Goal: Find specific page/section: Find specific page/section

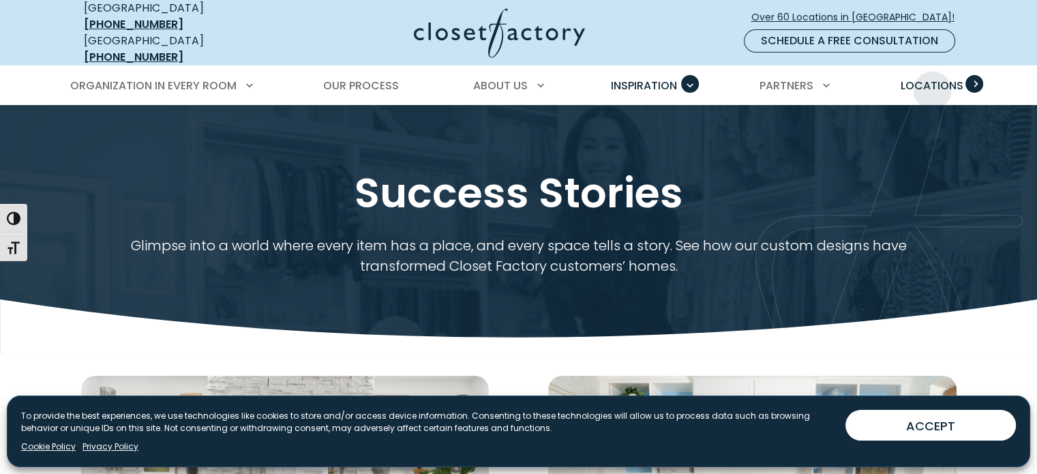
click at [932, 78] on span "Locations" at bounding box center [931, 86] width 63 height 16
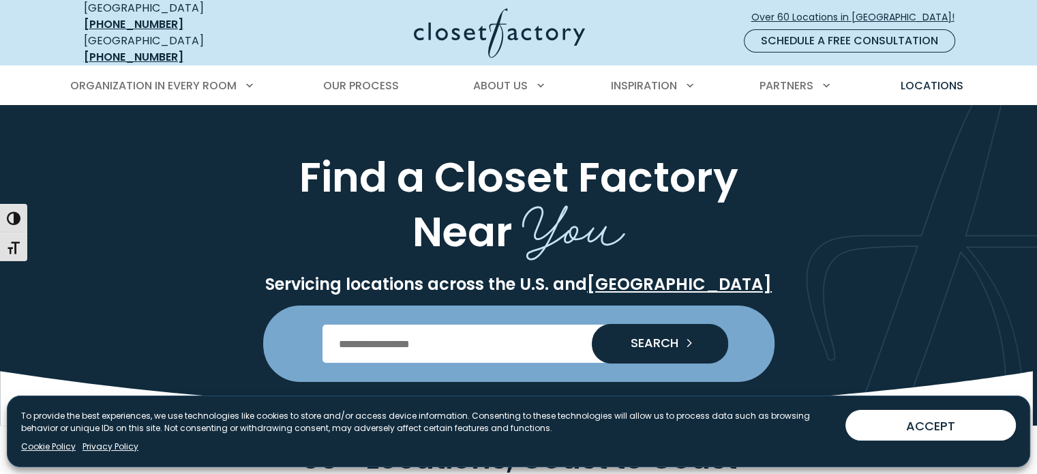
click at [470, 329] on input "Enter Postal Code" at bounding box center [519, 344] width 392 height 38
type input "*******"
click at [592, 324] on button "SEARCH" at bounding box center [660, 344] width 136 height 40
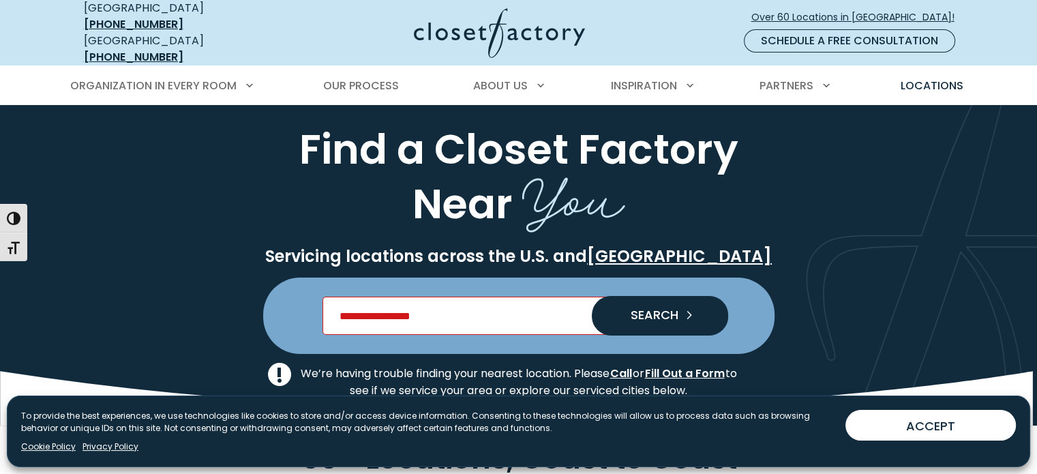
click at [459, 303] on input "Enter Postal Code" at bounding box center [519, 316] width 392 height 38
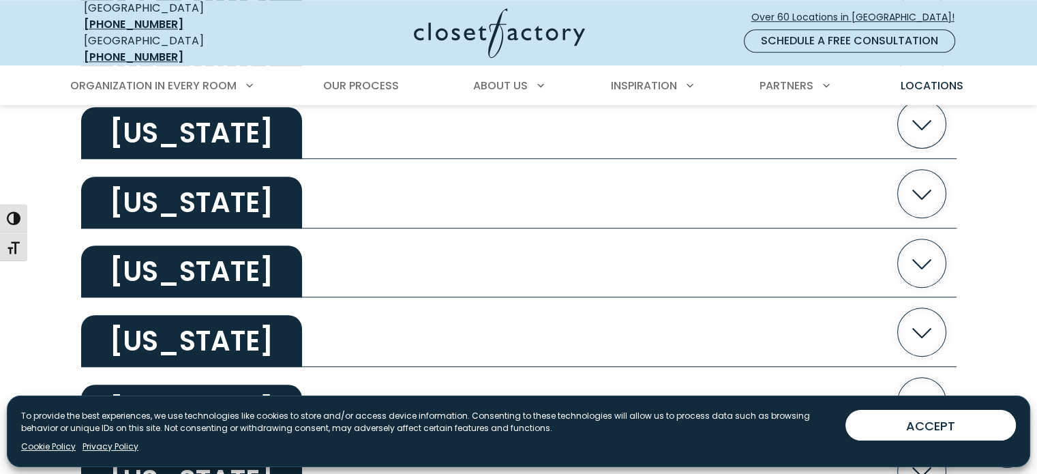
scroll to position [955, 0]
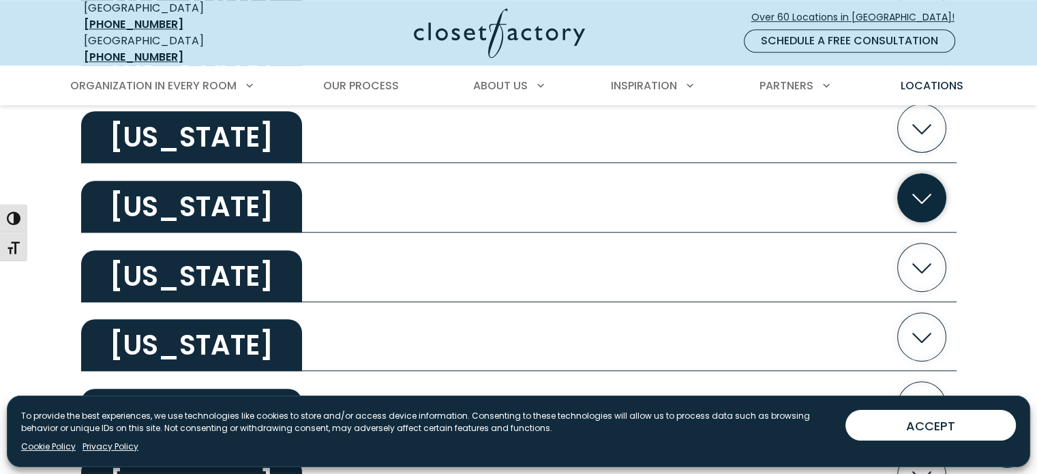
click at [933, 192] on icon "button" at bounding box center [921, 197] width 48 height 48
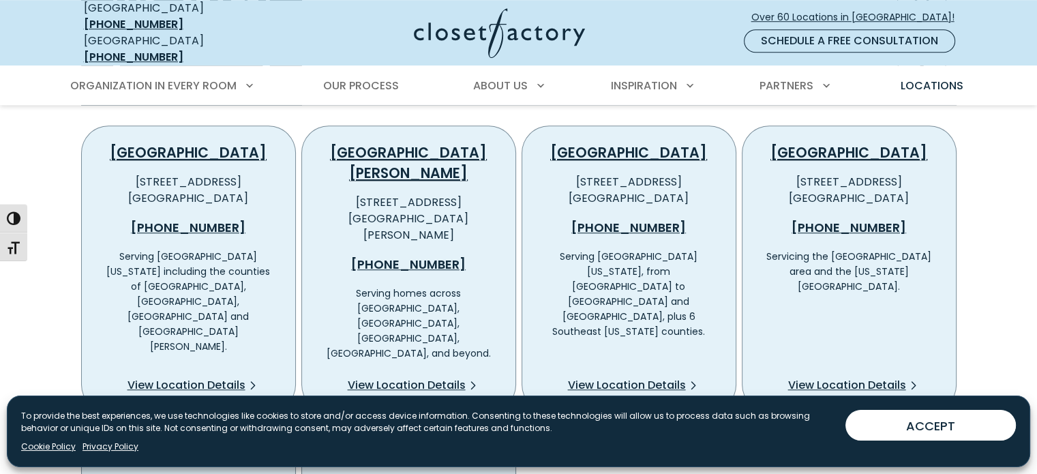
scroll to position [1091, 0]
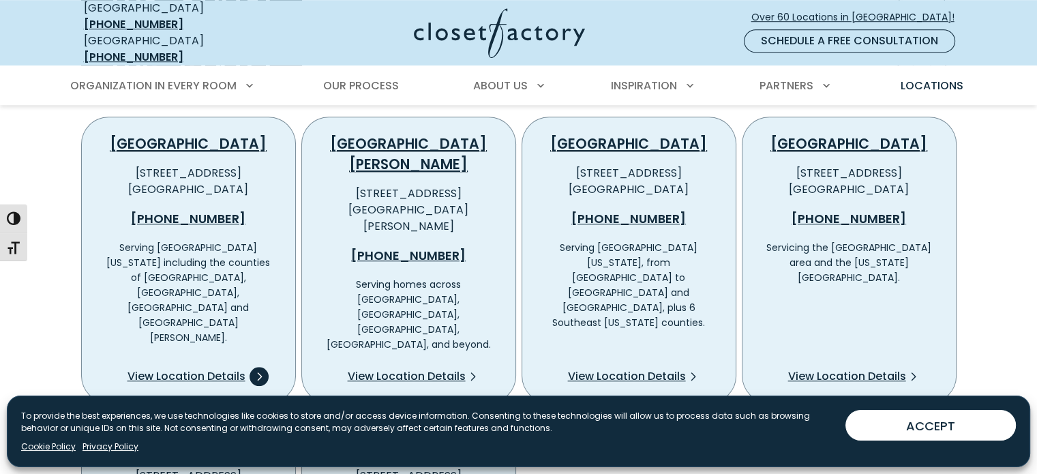
click at [183, 368] on span "View Location Details" at bounding box center [187, 376] width 118 height 16
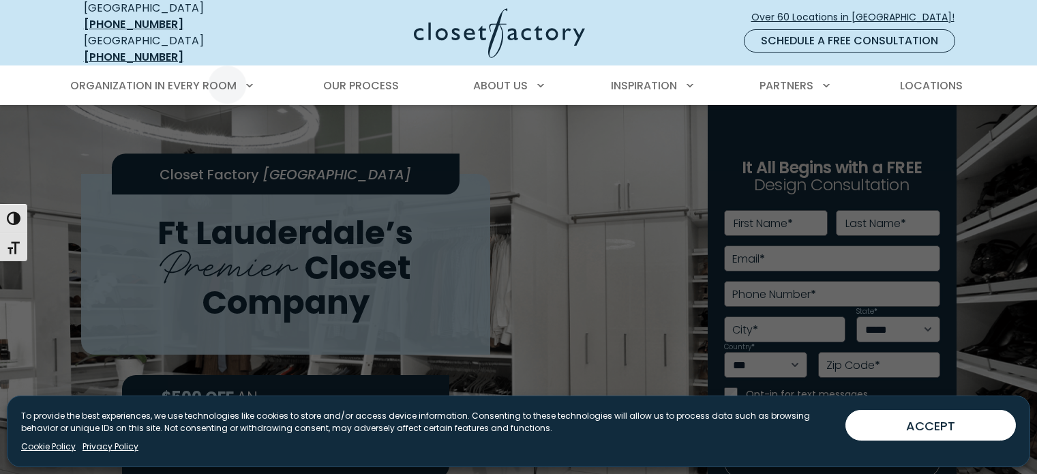
click at [501, 78] on span "About Us" at bounding box center [500, 86] width 55 height 16
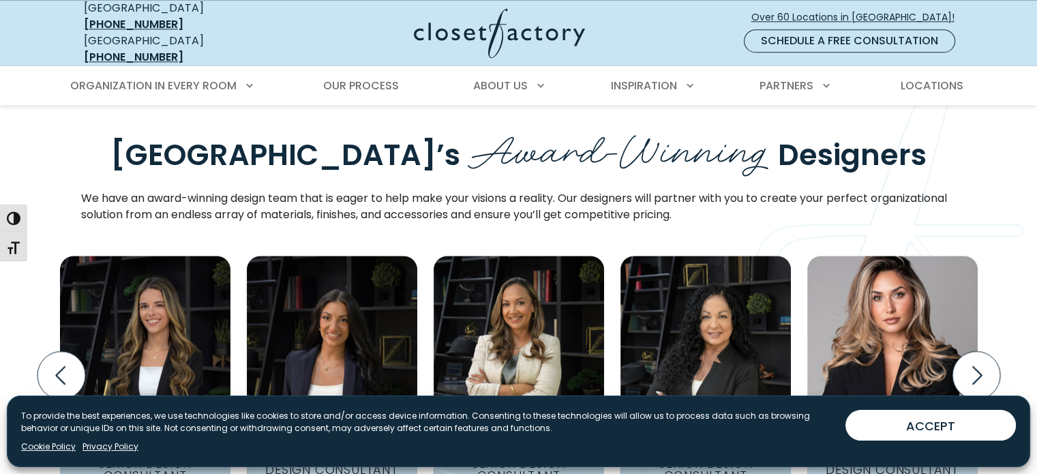
scroll to position [1705, 0]
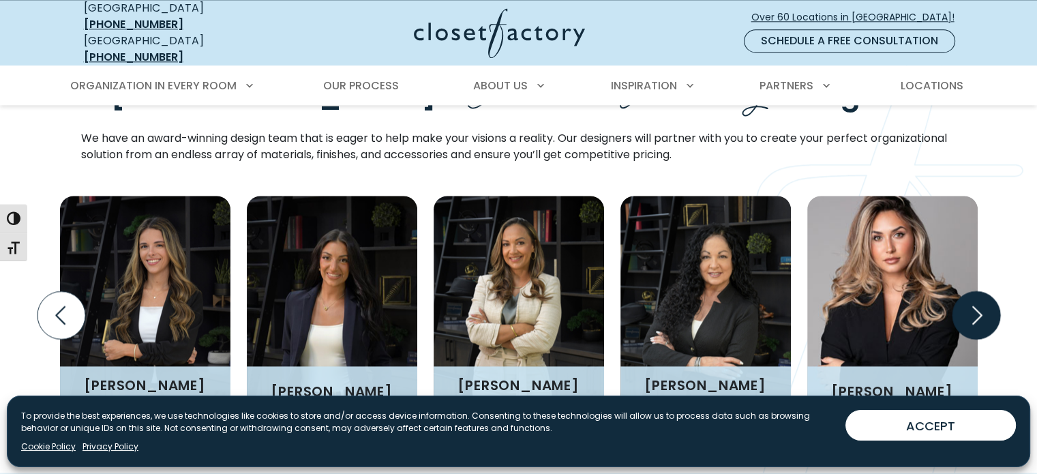
click at [976, 291] on icon "Next slide" at bounding box center [976, 315] width 48 height 48
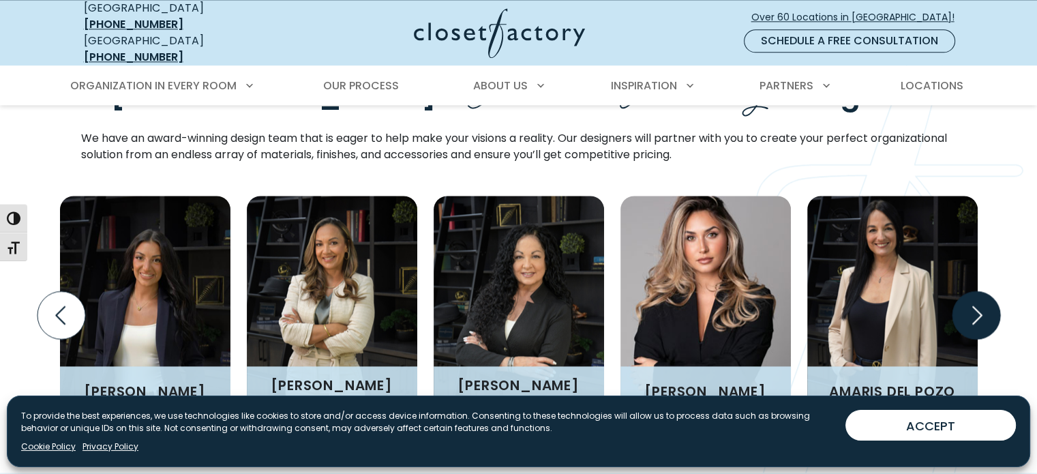
click at [976, 291] on icon "Next slide" at bounding box center [976, 315] width 48 height 48
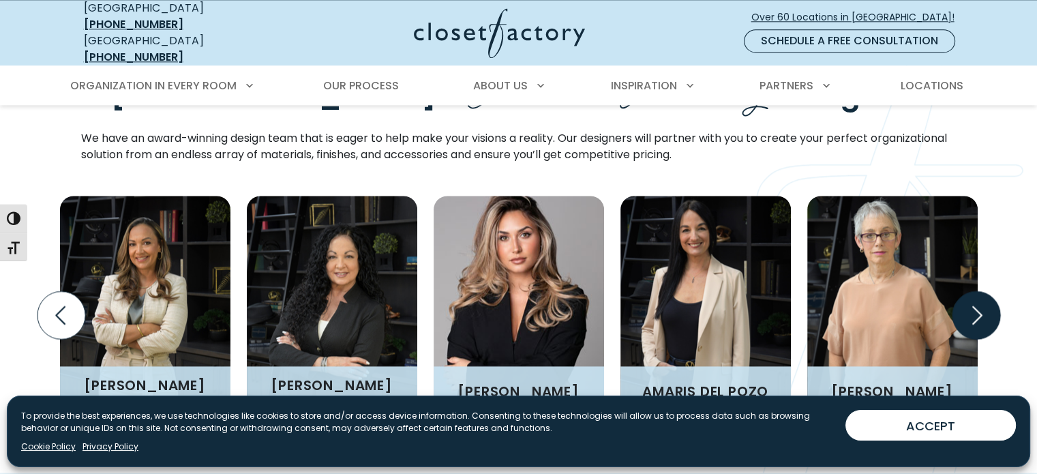
click at [976, 291] on icon "Next slide" at bounding box center [976, 315] width 48 height 48
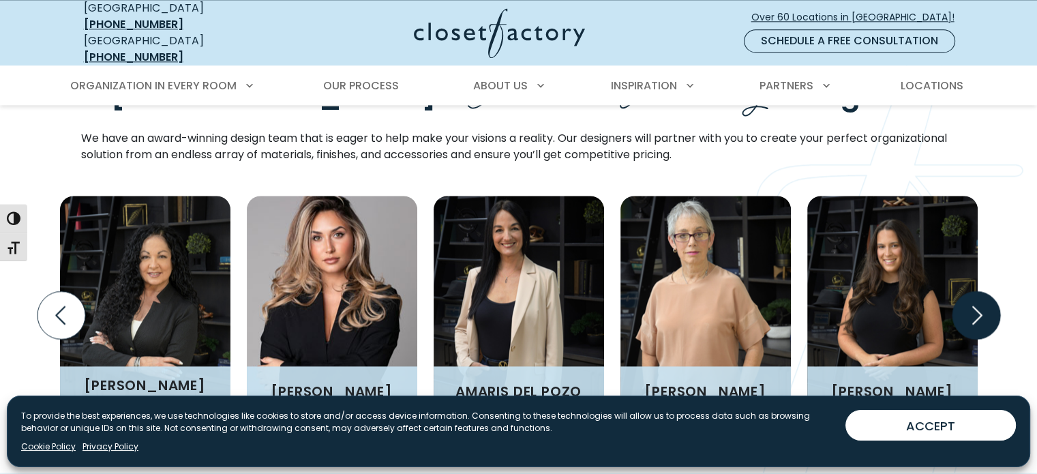
click at [976, 291] on icon "Next slide" at bounding box center [976, 315] width 48 height 48
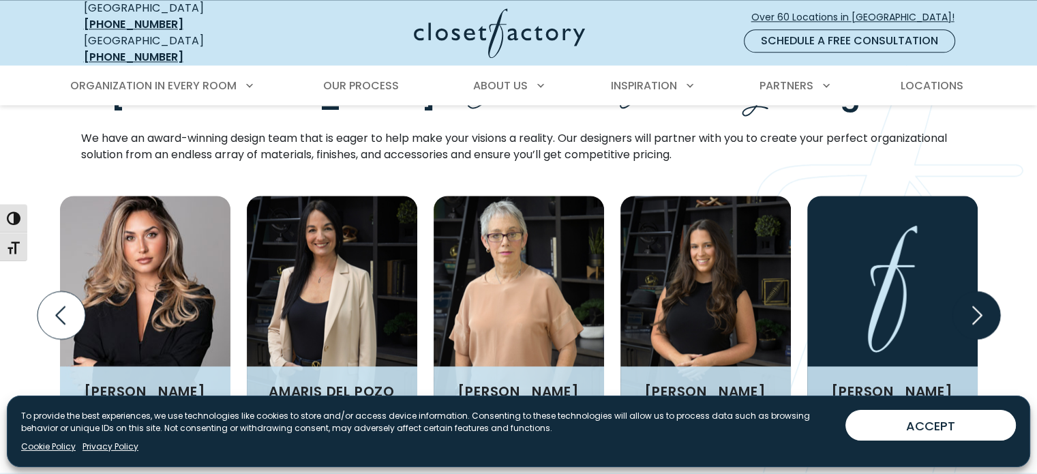
click at [976, 291] on icon "Next slide" at bounding box center [976, 315] width 48 height 48
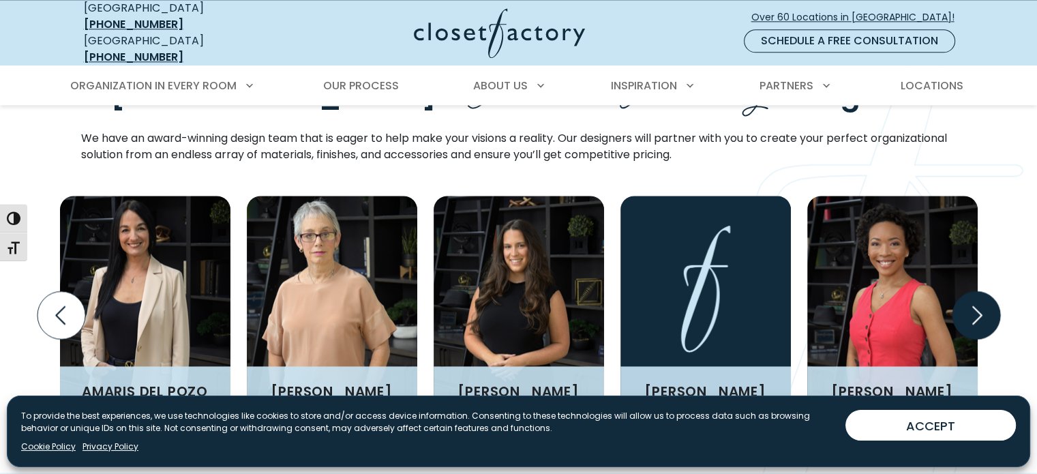
click at [976, 291] on icon "Next slide" at bounding box center [976, 315] width 48 height 48
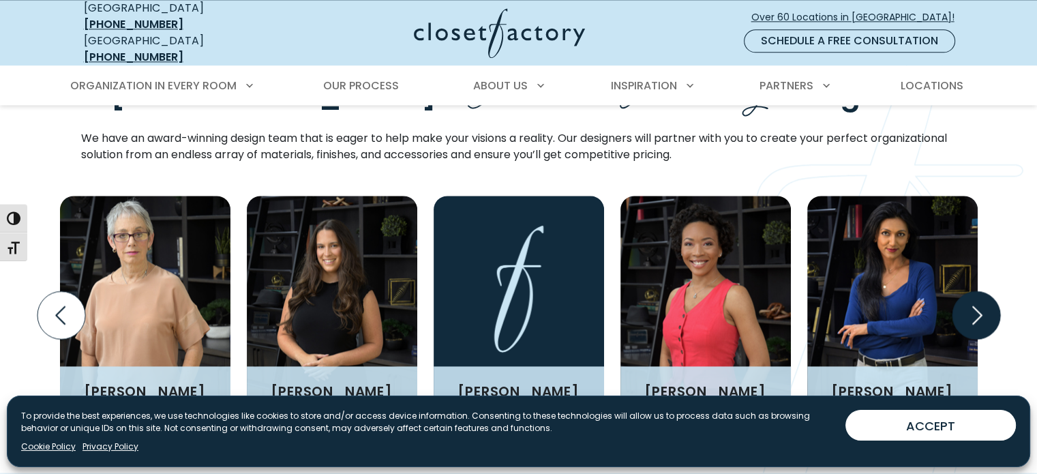
click at [976, 291] on icon "Next slide" at bounding box center [976, 315] width 48 height 48
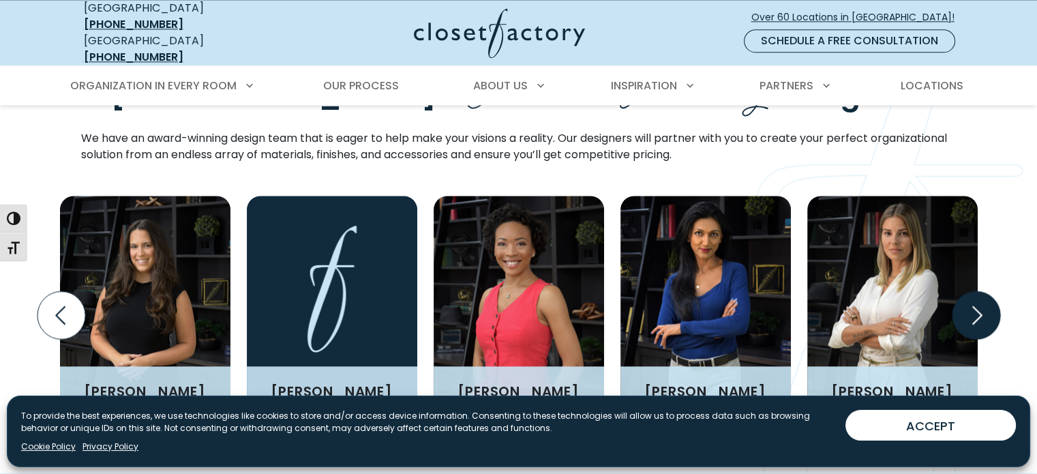
click at [976, 291] on icon "Next slide" at bounding box center [976, 315] width 48 height 48
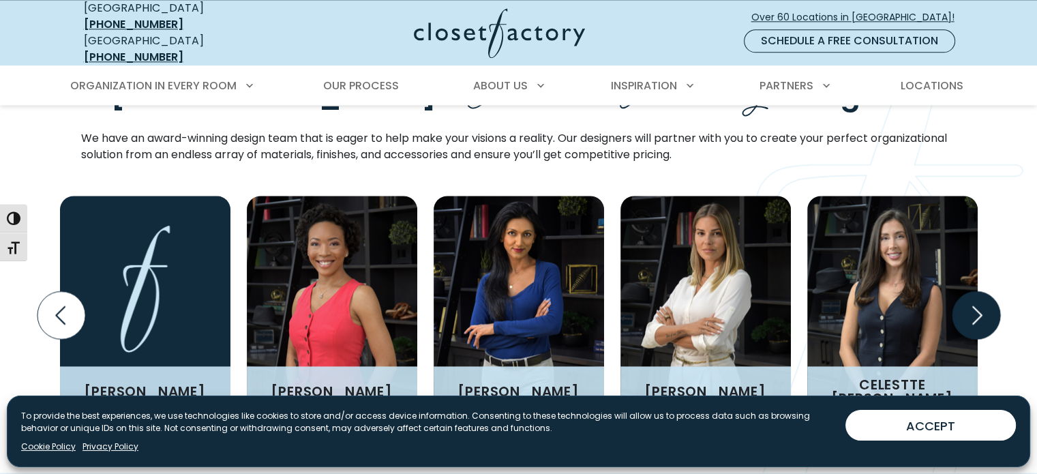
click at [976, 291] on icon "Next slide" at bounding box center [976, 315] width 48 height 48
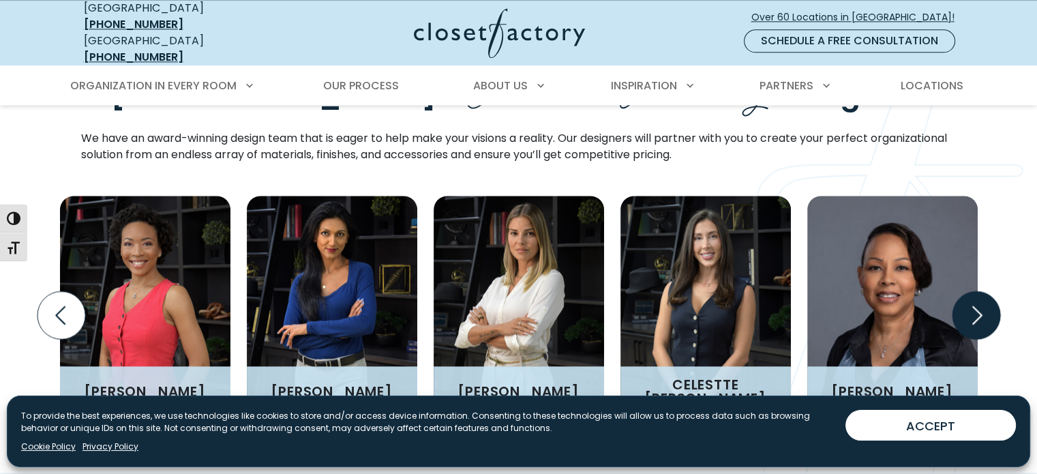
click at [976, 291] on icon "Next slide" at bounding box center [976, 315] width 48 height 48
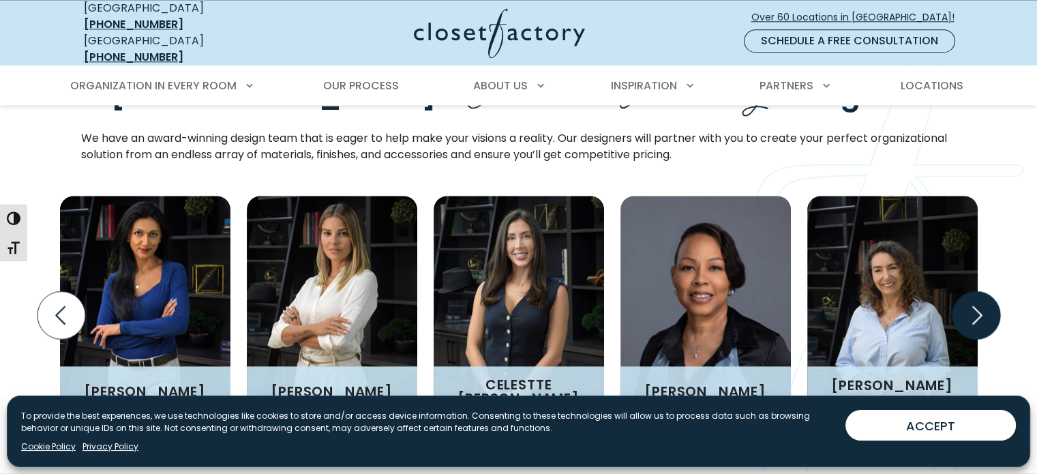
click at [976, 291] on icon "Next slide" at bounding box center [976, 315] width 48 height 48
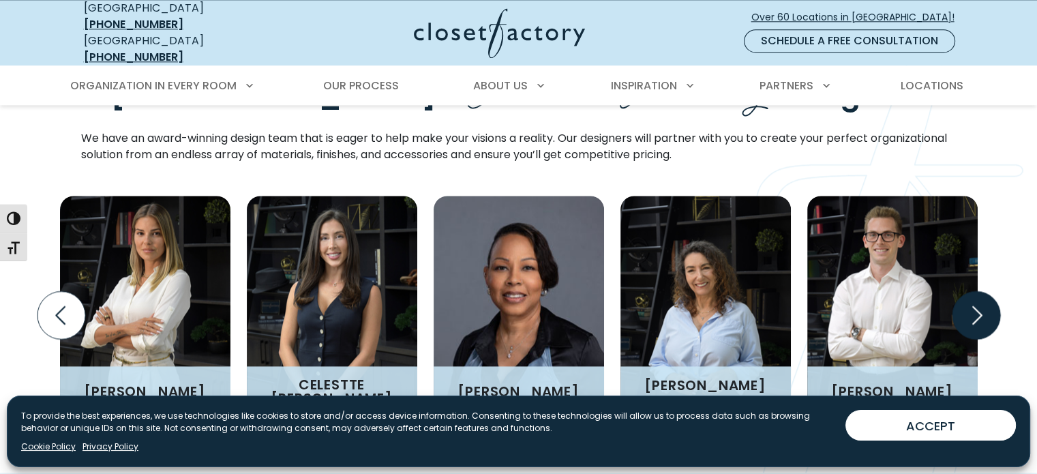
click at [976, 291] on icon "Next slide" at bounding box center [976, 315] width 48 height 48
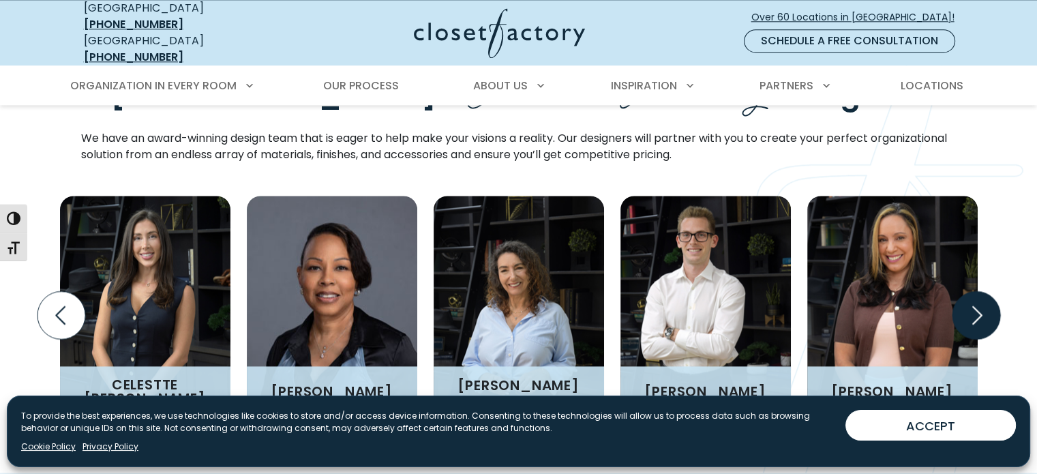
click at [976, 291] on icon "Next slide" at bounding box center [976, 315] width 48 height 48
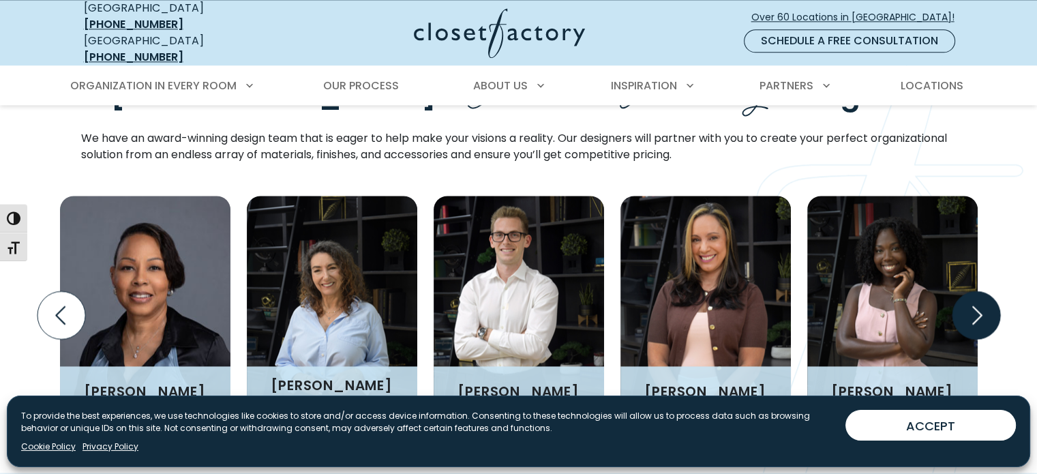
click at [976, 291] on icon "Next slide" at bounding box center [976, 315] width 48 height 48
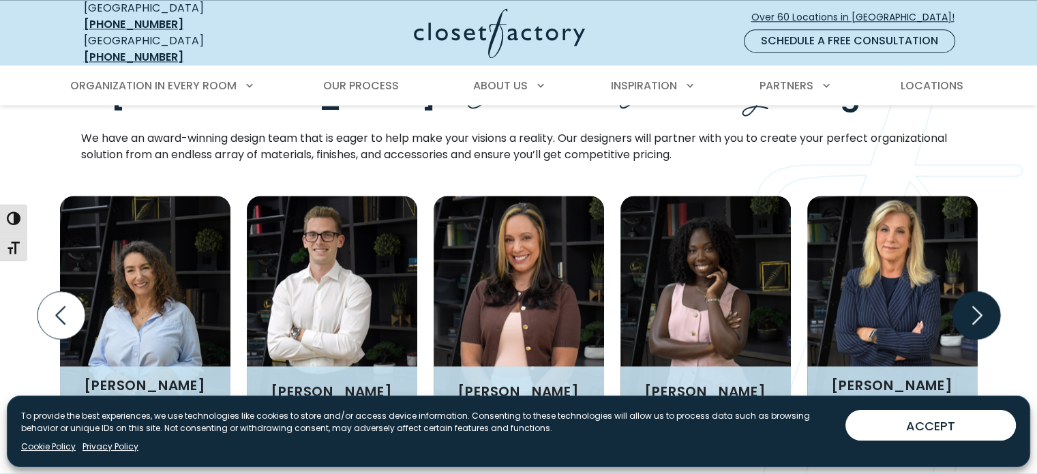
click at [976, 291] on icon "Next slide" at bounding box center [976, 315] width 48 height 48
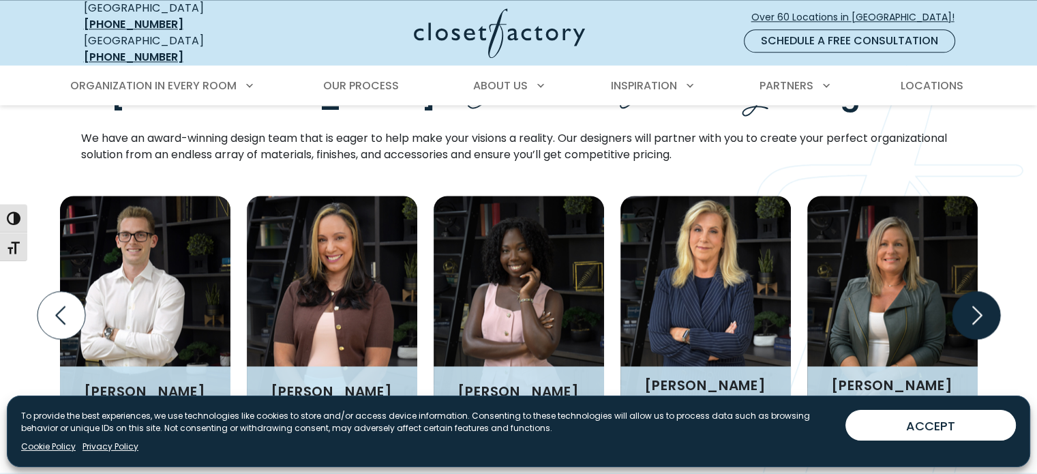
click at [976, 291] on icon "Next slide" at bounding box center [976, 315] width 48 height 48
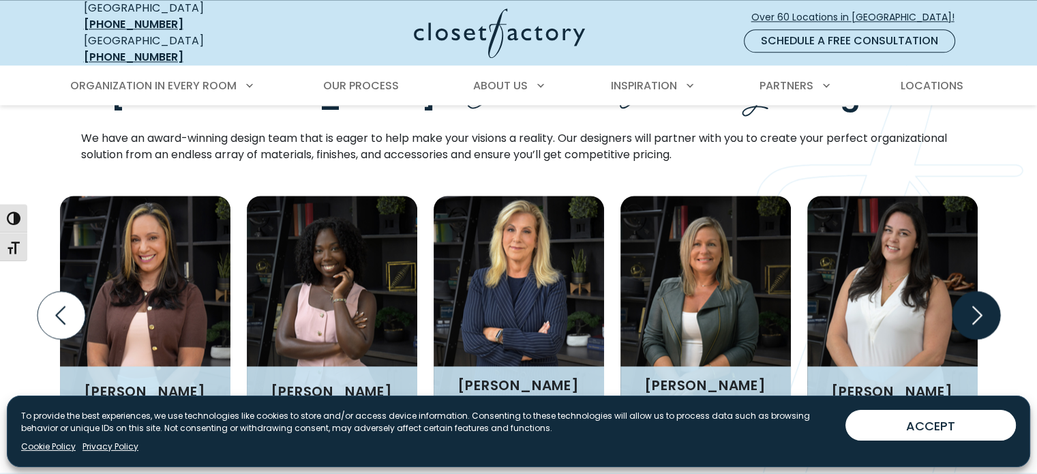
click at [976, 291] on icon "Next slide" at bounding box center [976, 315] width 48 height 48
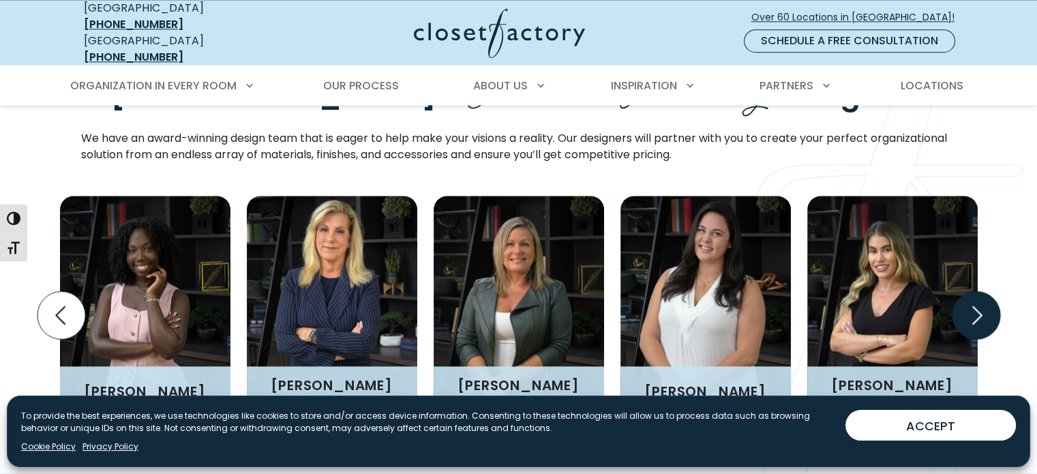
click at [976, 291] on icon "Next slide" at bounding box center [976, 315] width 48 height 48
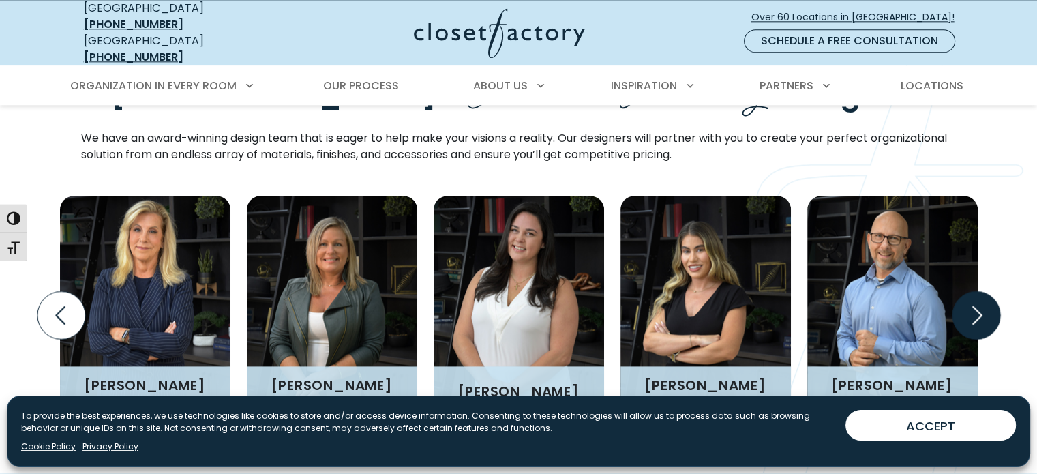
click at [976, 291] on icon "Next slide" at bounding box center [976, 315] width 48 height 48
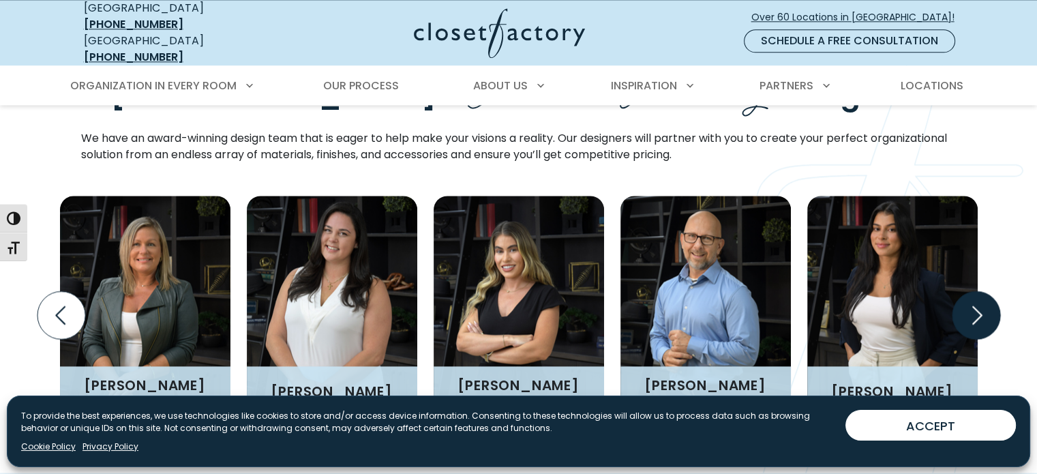
click at [976, 291] on icon "Next slide" at bounding box center [976, 315] width 48 height 48
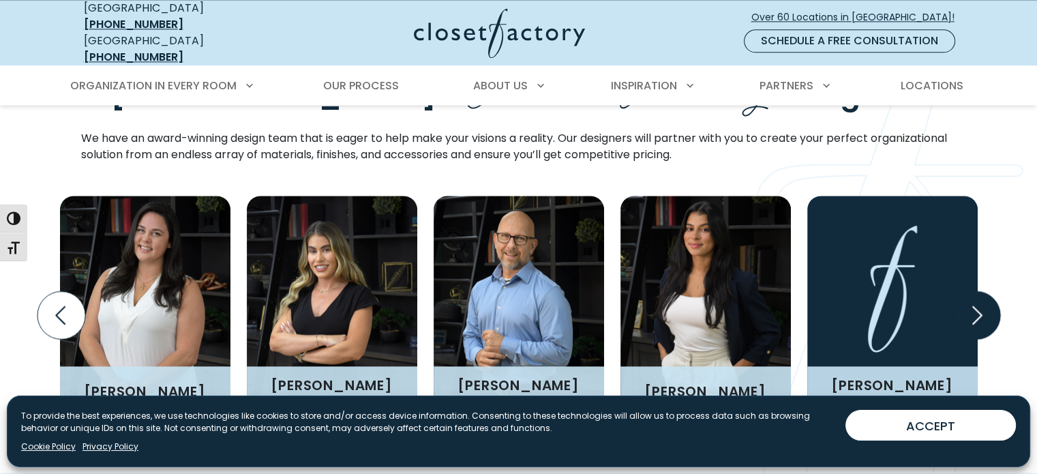
click at [976, 291] on icon "Next slide" at bounding box center [976, 315] width 48 height 48
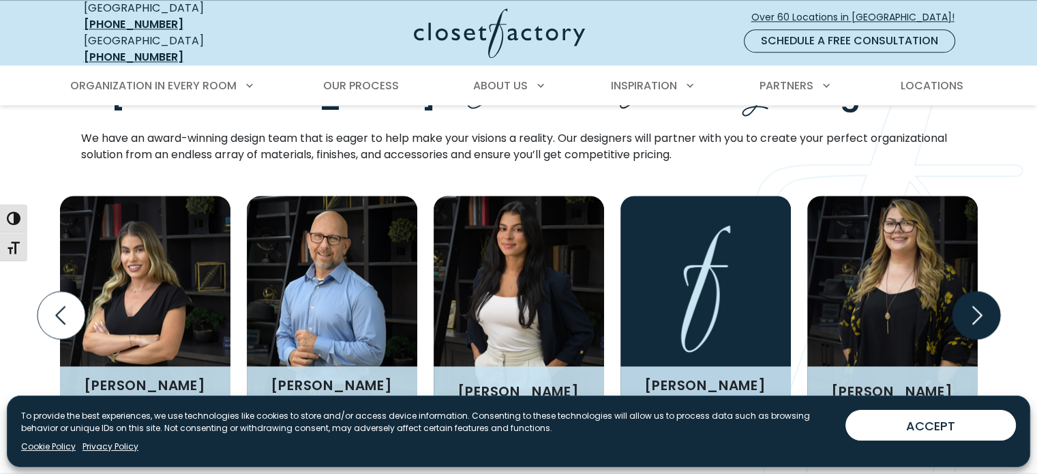
click at [976, 291] on icon "Next slide" at bounding box center [976, 315] width 48 height 48
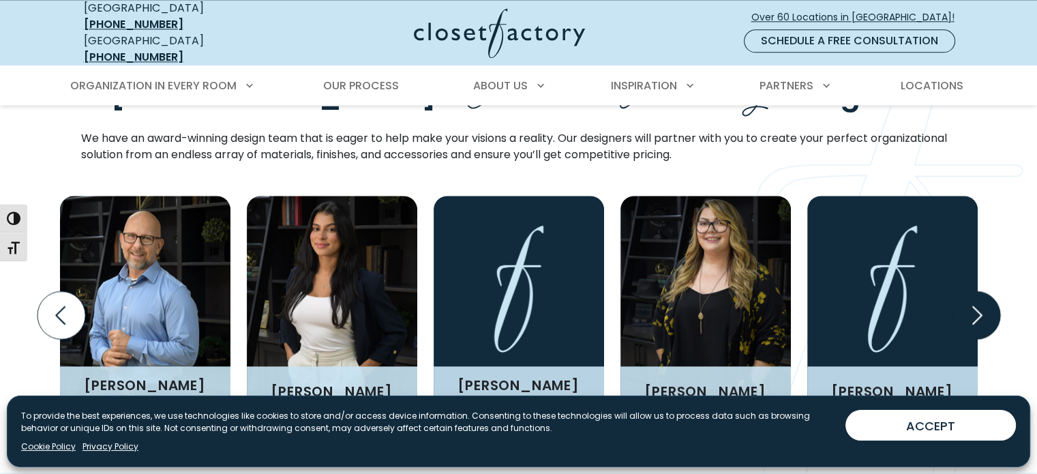
click at [976, 291] on icon "Next slide" at bounding box center [976, 315] width 48 height 48
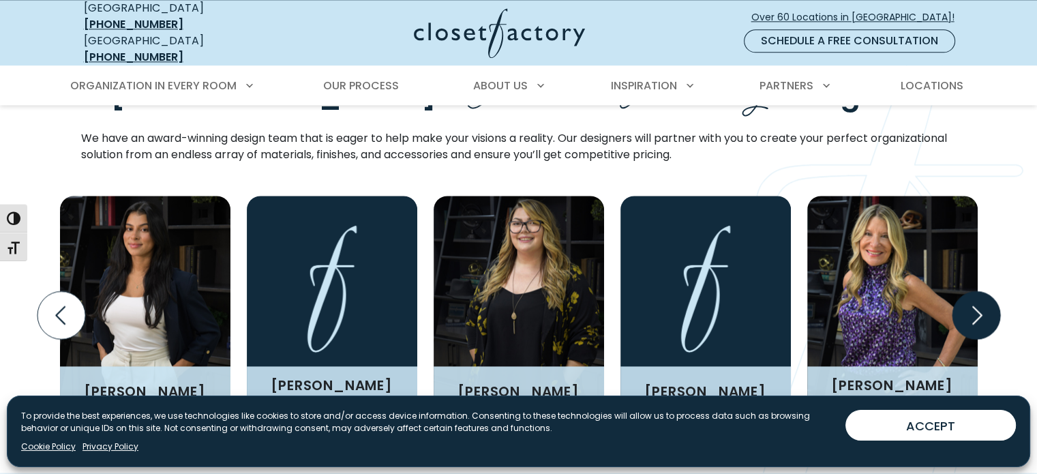
click at [976, 291] on icon "Next slide" at bounding box center [976, 315] width 48 height 48
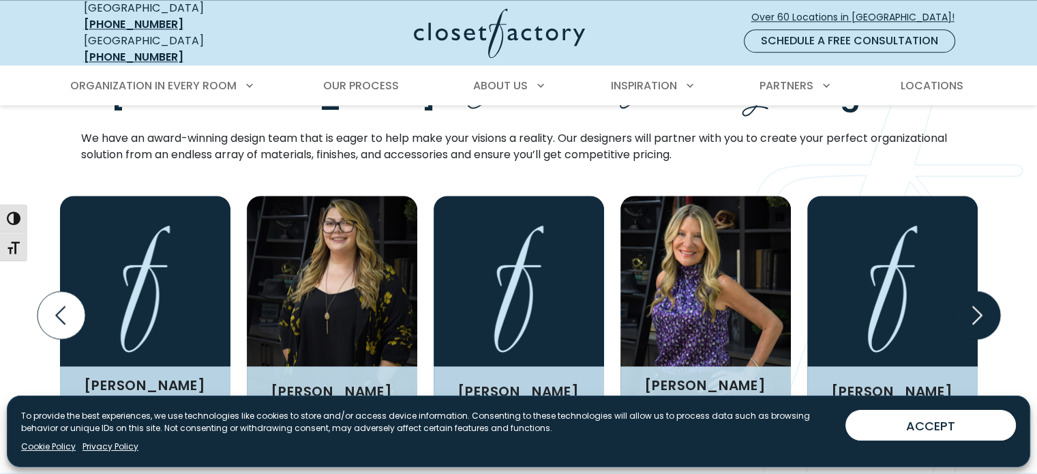
click at [976, 291] on icon "Next slide" at bounding box center [976, 315] width 48 height 48
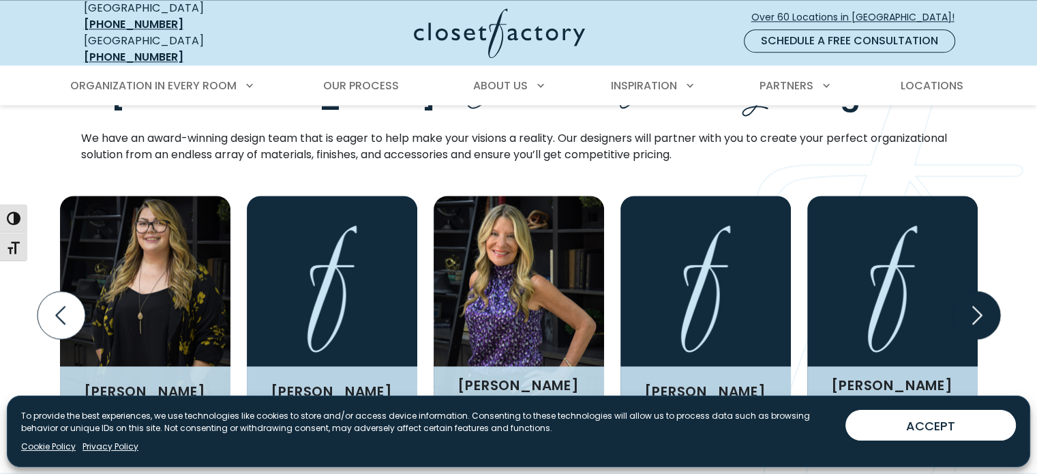
click at [976, 291] on icon "Next slide" at bounding box center [976, 315] width 48 height 48
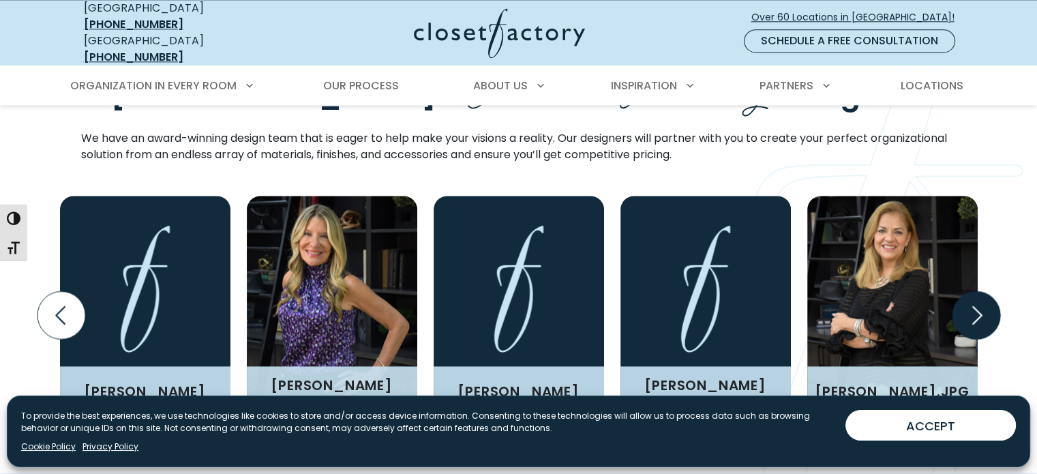
click at [976, 291] on icon "Next slide" at bounding box center [976, 315] width 48 height 48
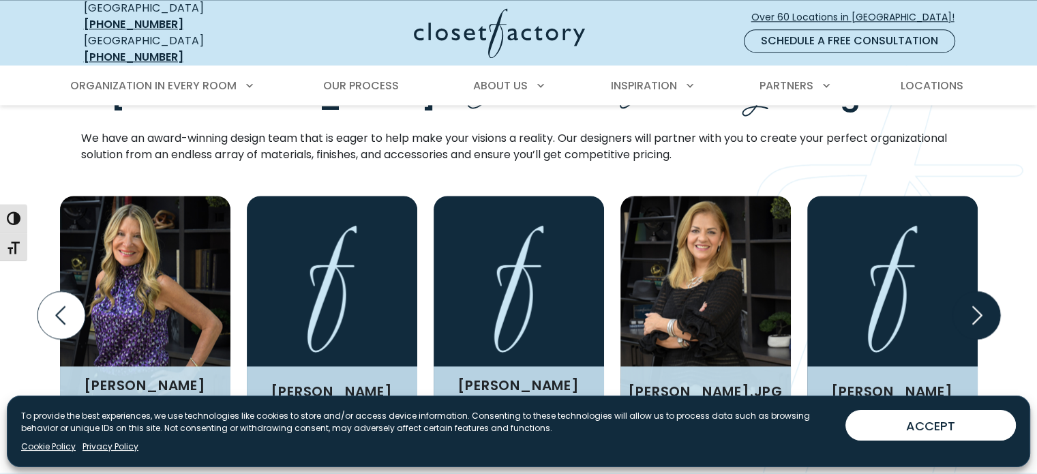
click at [976, 291] on icon "Next slide" at bounding box center [976, 315] width 48 height 48
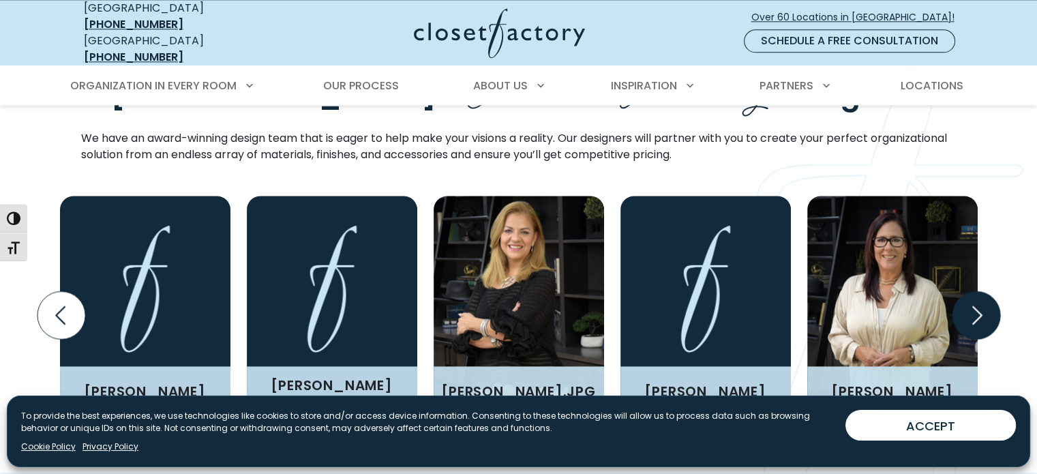
click at [976, 291] on icon "Next slide" at bounding box center [976, 315] width 48 height 48
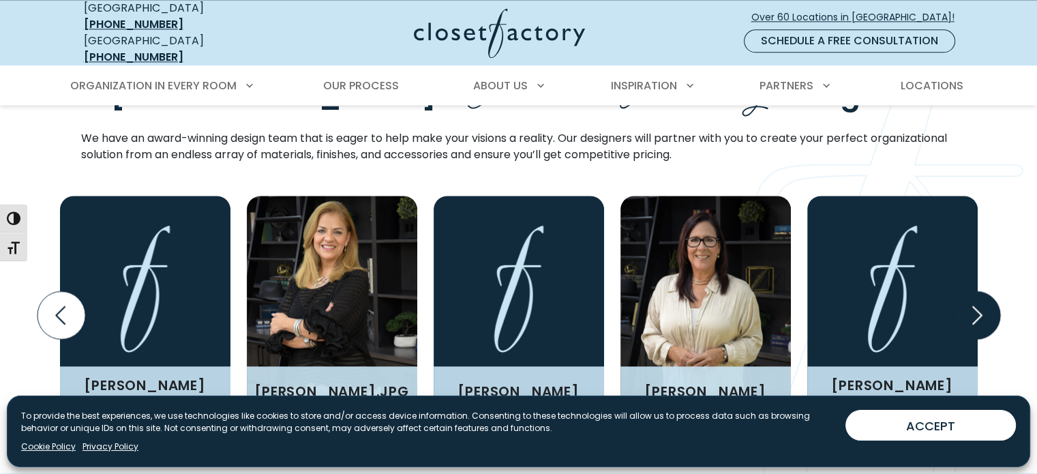
click at [976, 291] on icon "Next slide" at bounding box center [976, 315] width 48 height 48
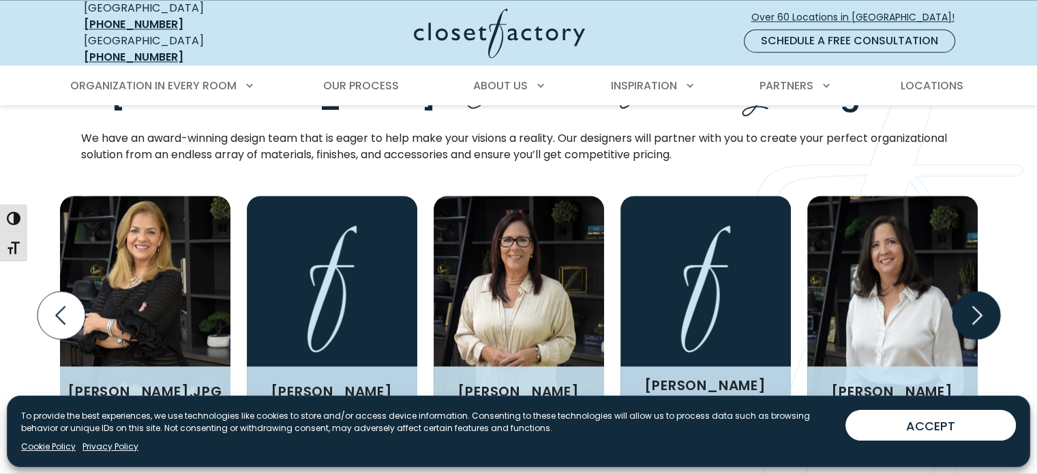
click at [976, 291] on icon "Next slide" at bounding box center [976, 315] width 48 height 48
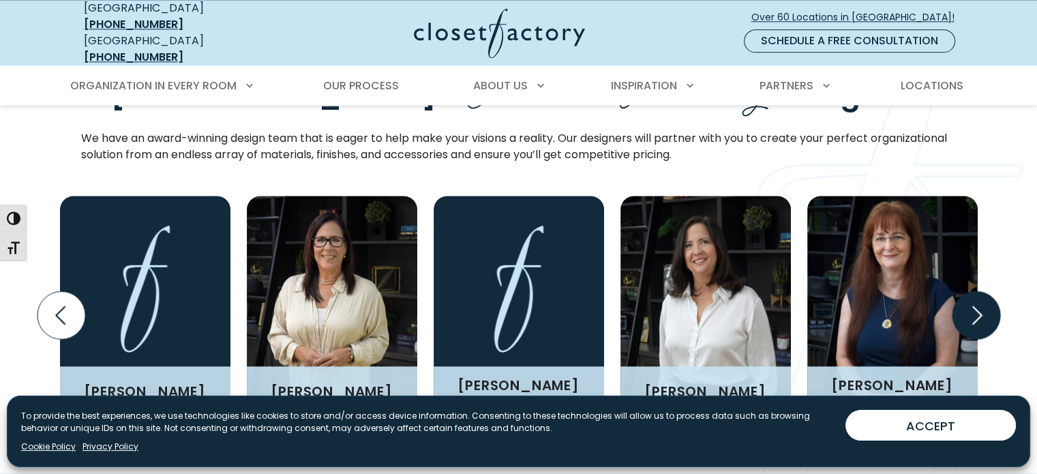
click at [976, 291] on icon "Next slide" at bounding box center [976, 315] width 48 height 48
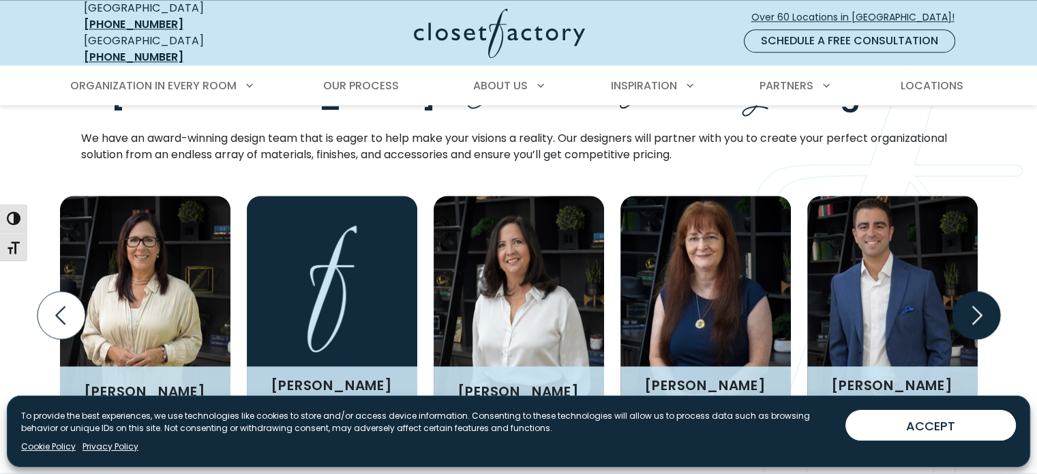
click at [976, 291] on icon "Next slide" at bounding box center [976, 315] width 48 height 48
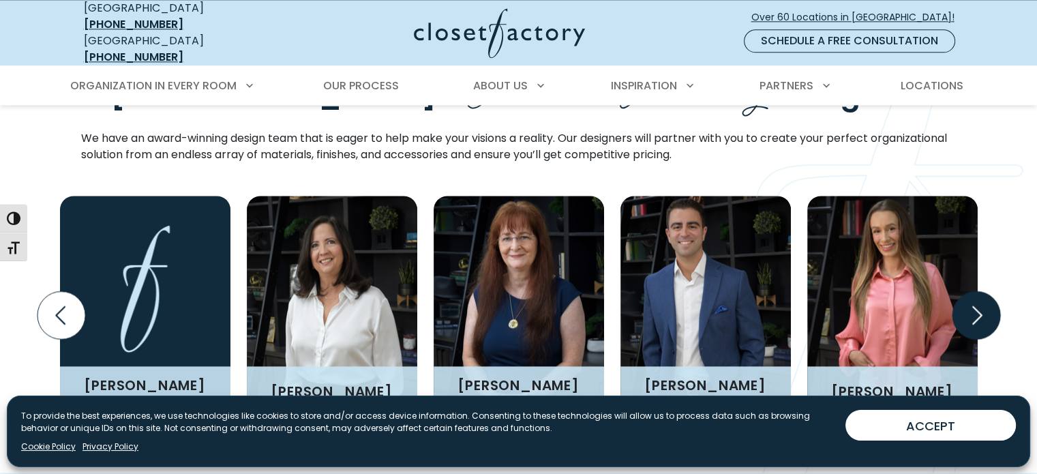
click at [976, 291] on icon "Next slide" at bounding box center [976, 315] width 48 height 48
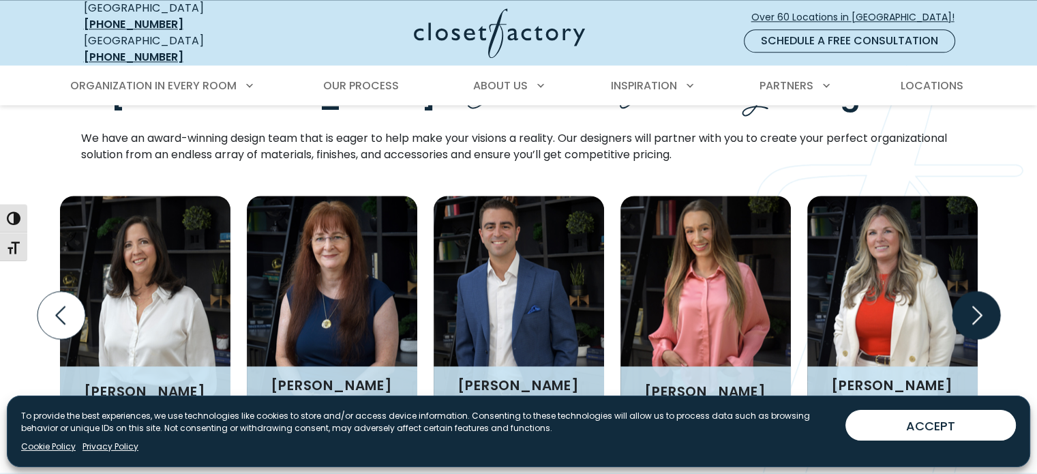
click at [976, 291] on icon "Next slide" at bounding box center [976, 315] width 48 height 48
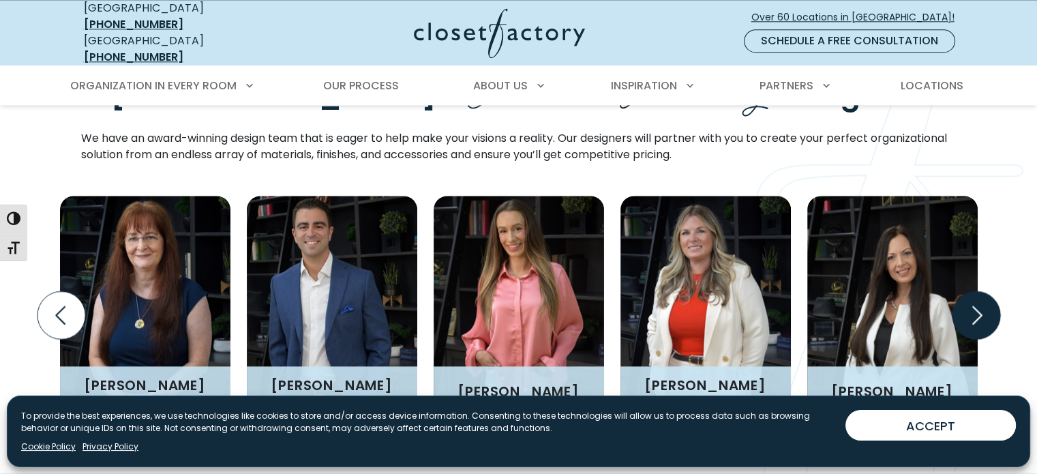
click at [976, 291] on icon "Next slide" at bounding box center [976, 315] width 48 height 48
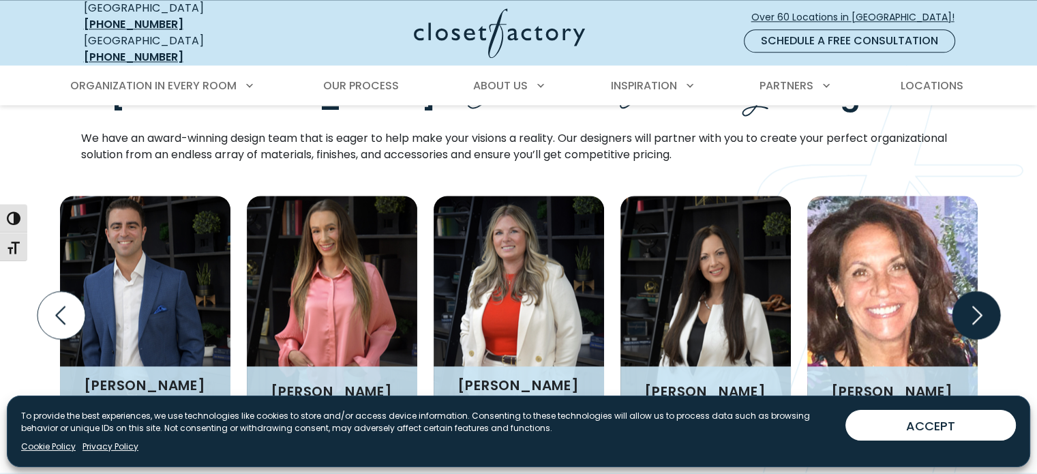
click at [976, 291] on icon "Next slide" at bounding box center [976, 315] width 48 height 48
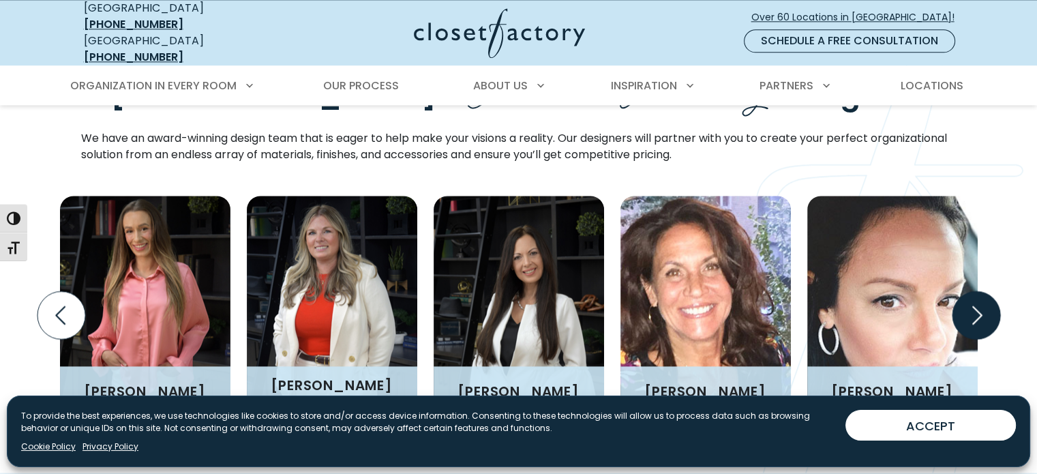
click at [976, 291] on icon "Next slide" at bounding box center [976, 315] width 48 height 48
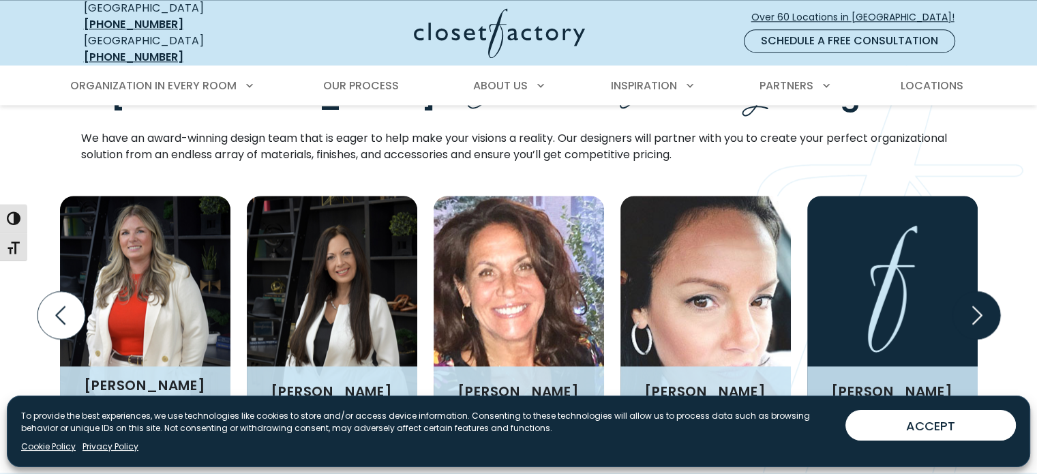
click at [976, 291] on icon "Next slide" at bounding box center [976, 315] width 48 height 48
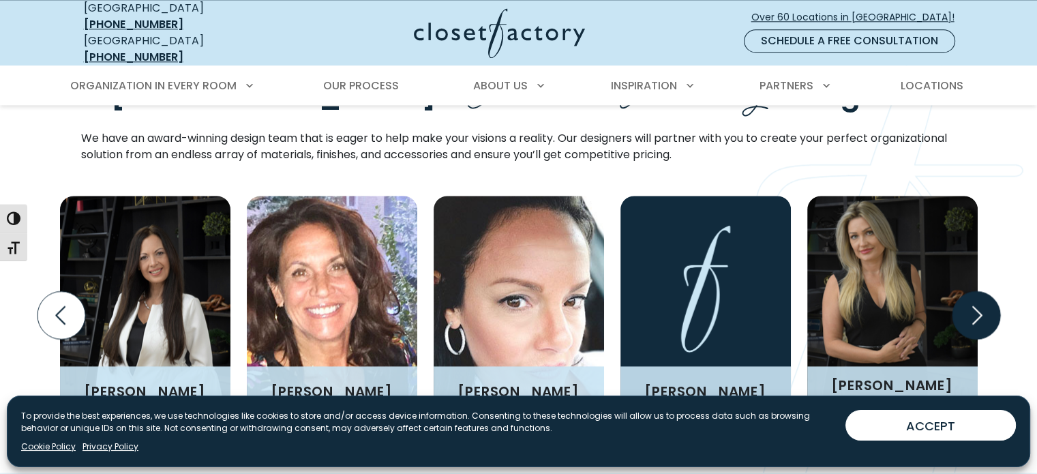
click at [976, 291] on icon "Next slide" at bounding box center [976, 315] width 48 height 48
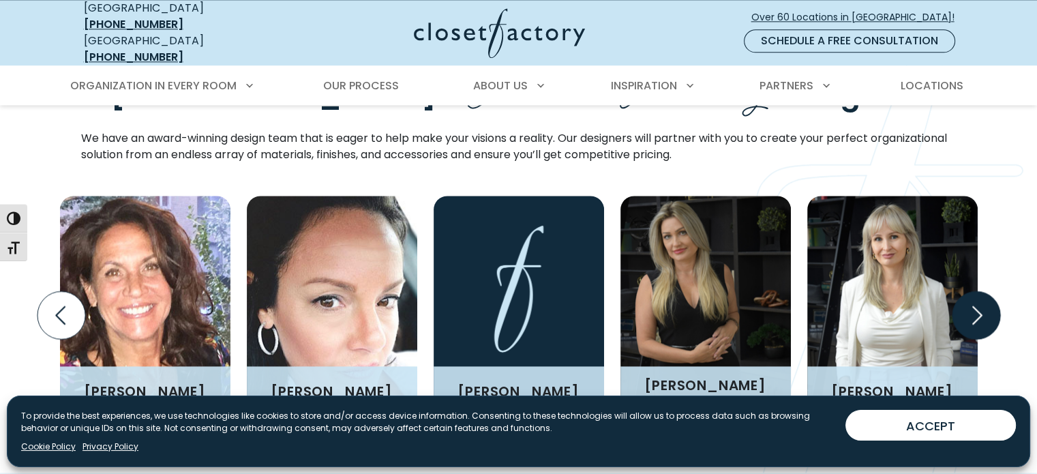
click at [976, 291] on icon "Next slide" at bounding box center [976, 315] width 48 height 48
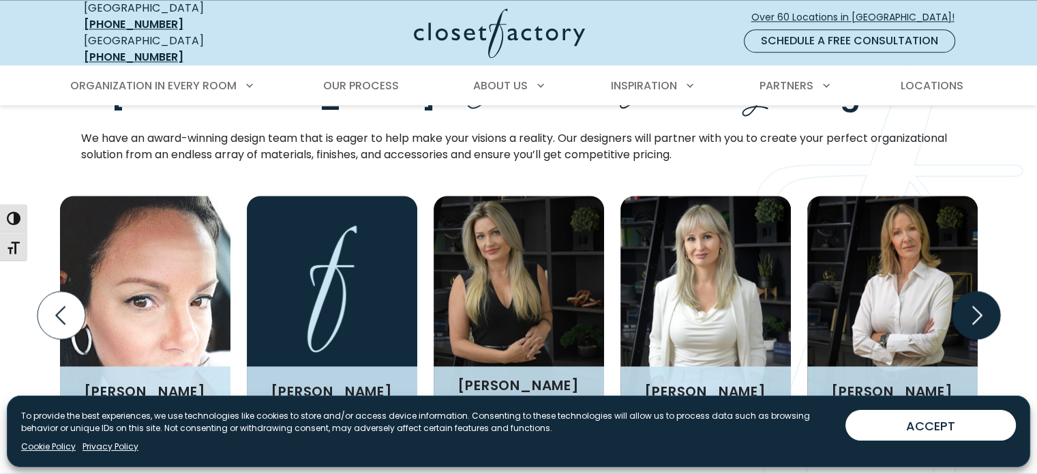
click at [976, 291] on icon "Next slide" at bounding box center [976, 315] width 48 height 48
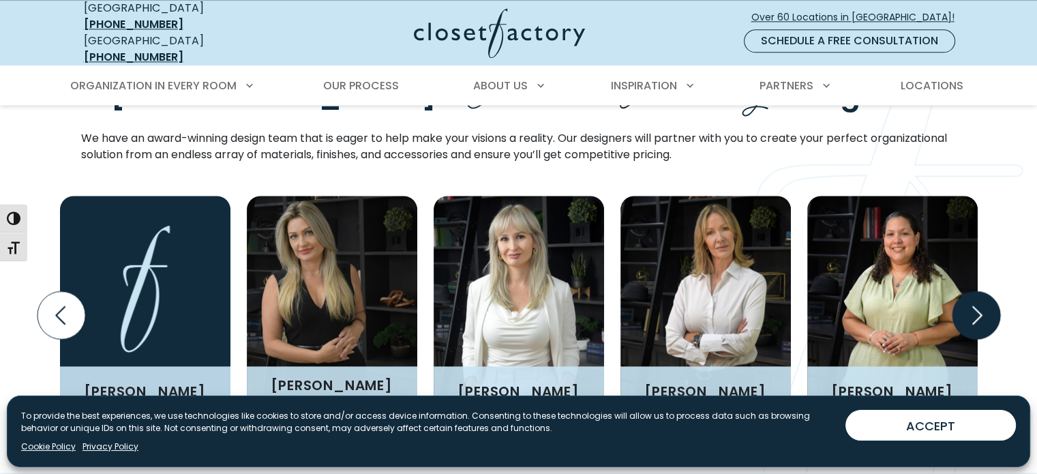
click at [976, 291] on icon "Next slide" at bounding box center [976, 315] width 48 height 48
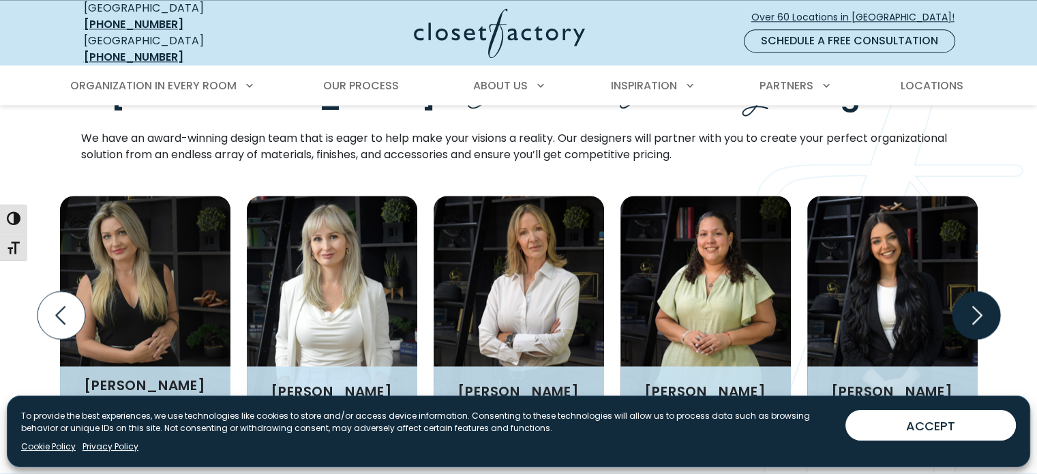
click at [976, 291] on icon "Next slide" at bounding box center [976, 315] width 48 height 48
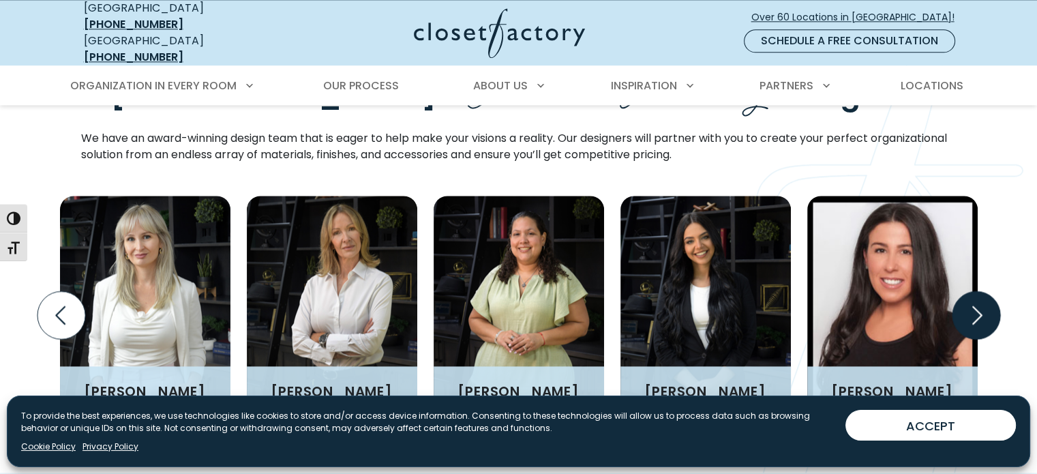
click at [976, 291] on icon "Next slide" at bounding box center [976, 315] width 48 height 48
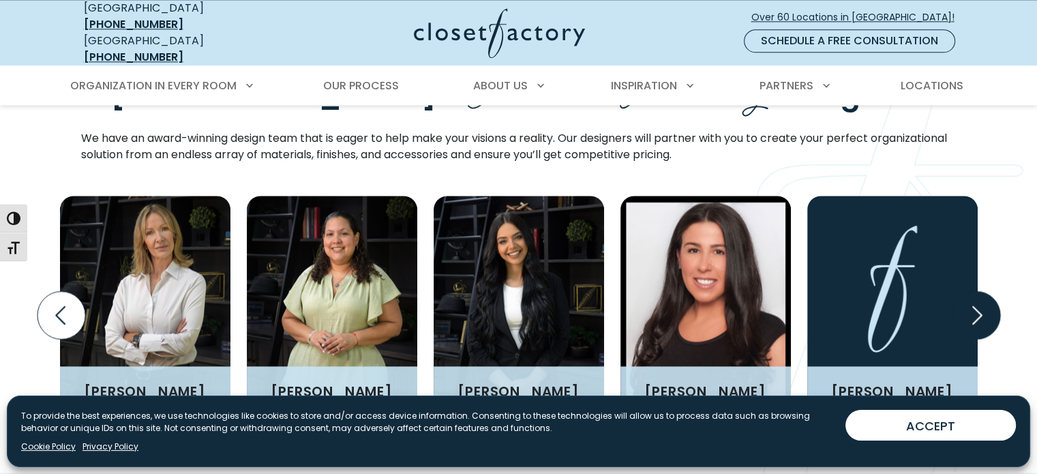
click at [976, 291] on icon "Next slide" at bounding box center [976, 315] width 48 height 48
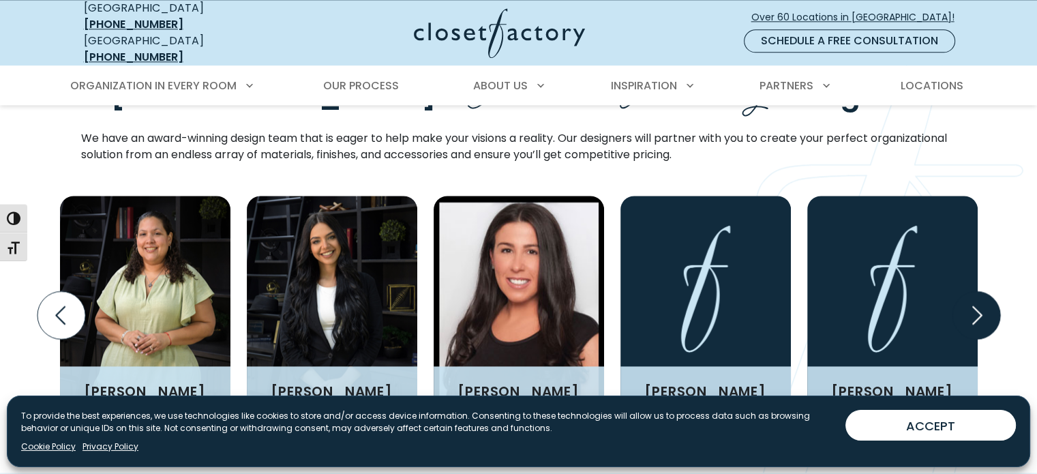
click at [976, 291] on icon "Next slide" at bounding box center [976, 315] width 48 height 48
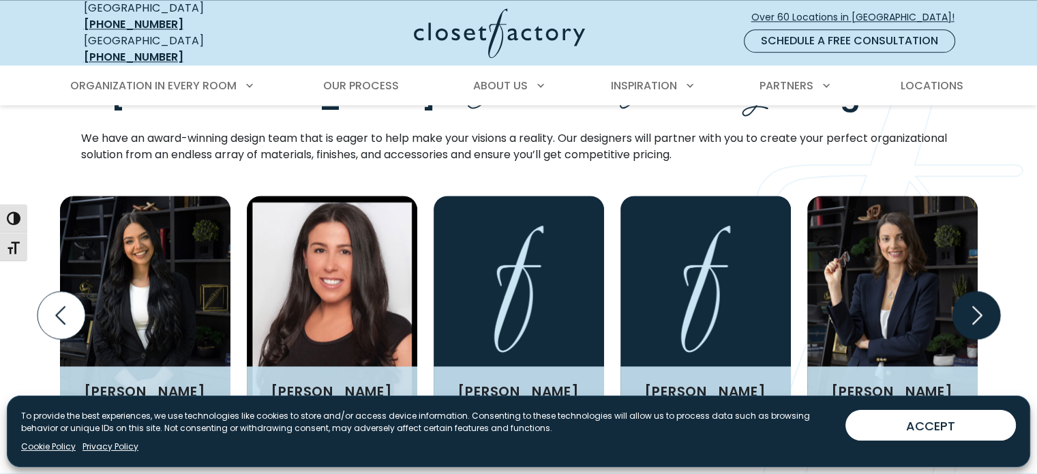
click at [976, 291] on icon "Next slide" at bounding box center [976, 315] width 48 height 48
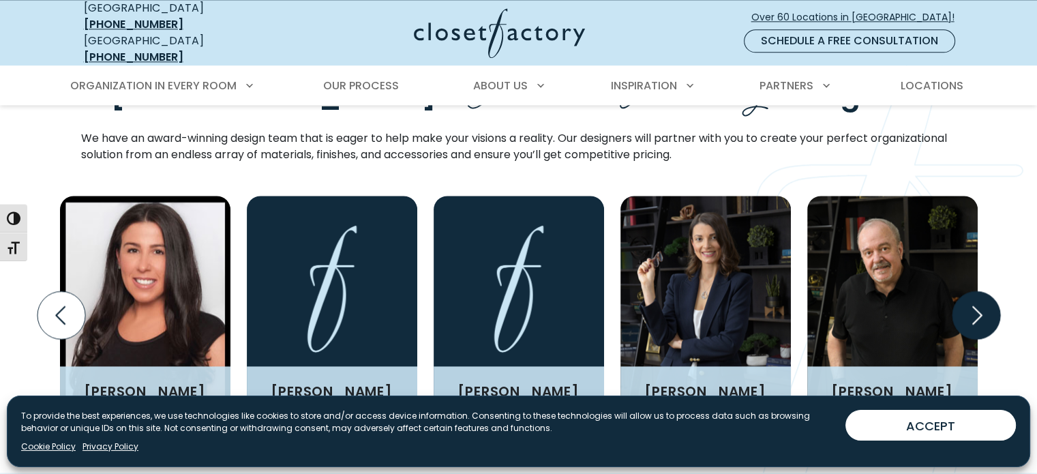
click at [976, 291] on icon "Next slide" at bounding box center [976, 315] width 48 height 48
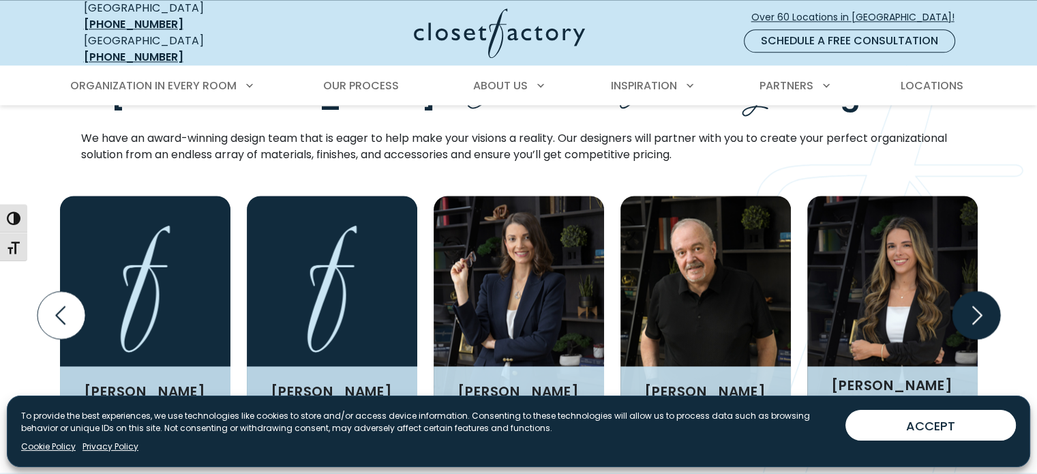
click at [976, 291] on icon "Next slide" at bounding box center [976, 315] width 48 height 48
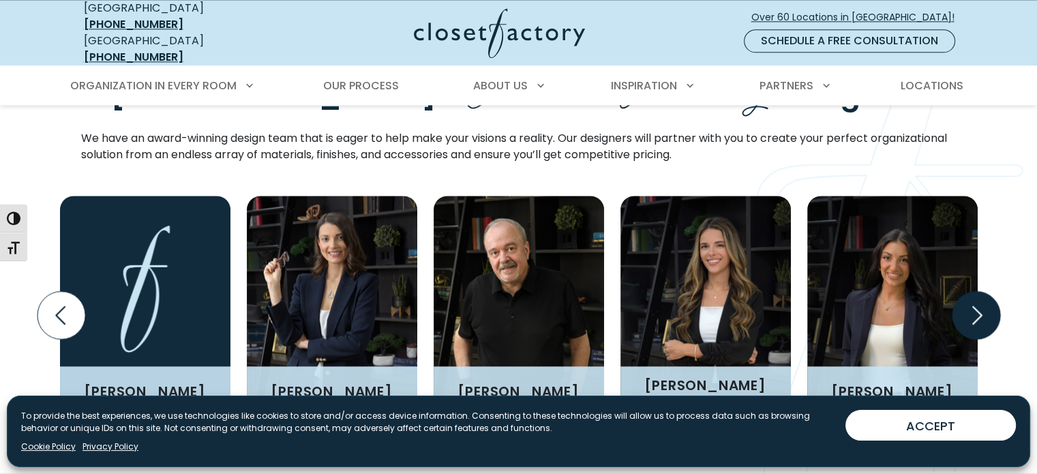
click at [976, 291] on icon "Next slide" at bounding box center [976, 315] width 48 height 48
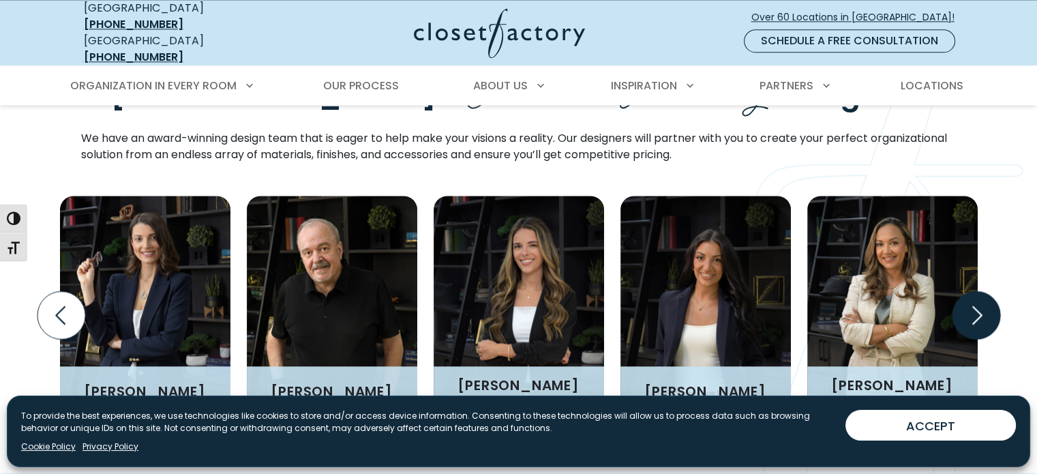
click at [976, 291] on icon "Next slide" at bounding box center [976, 315] width 48 height 48
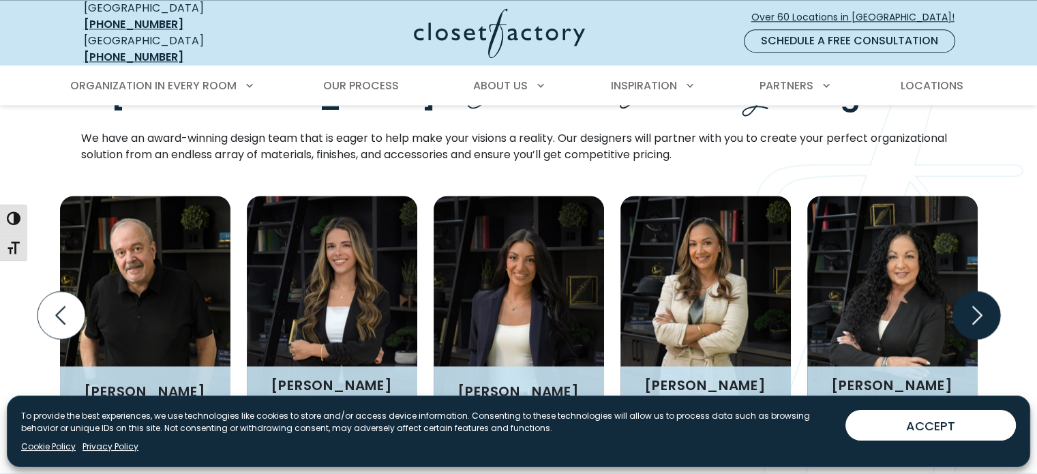
click at [976, 291] on icon "Next slide" at bounding box center [976, 315] width 48 height 48
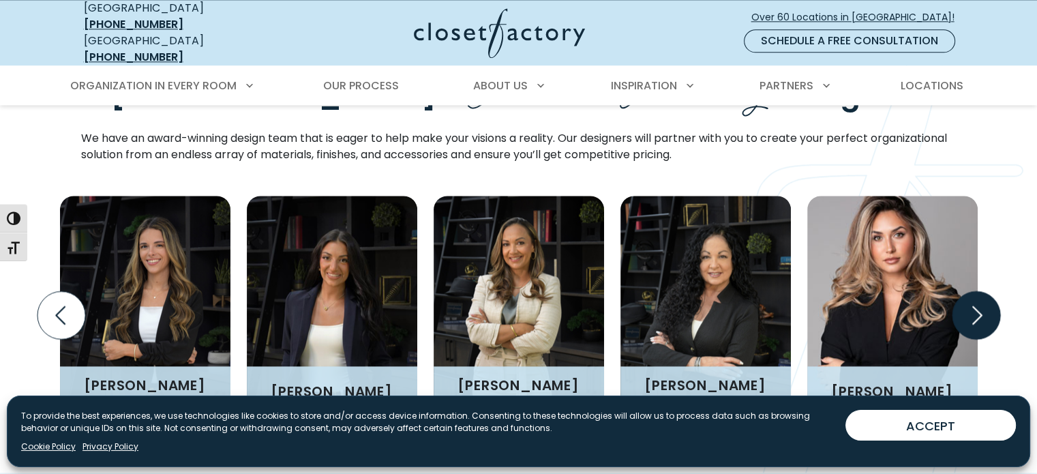
click at [976, 291] on icon "Next slide" at bounding box center [976, 315] width 48 height 48
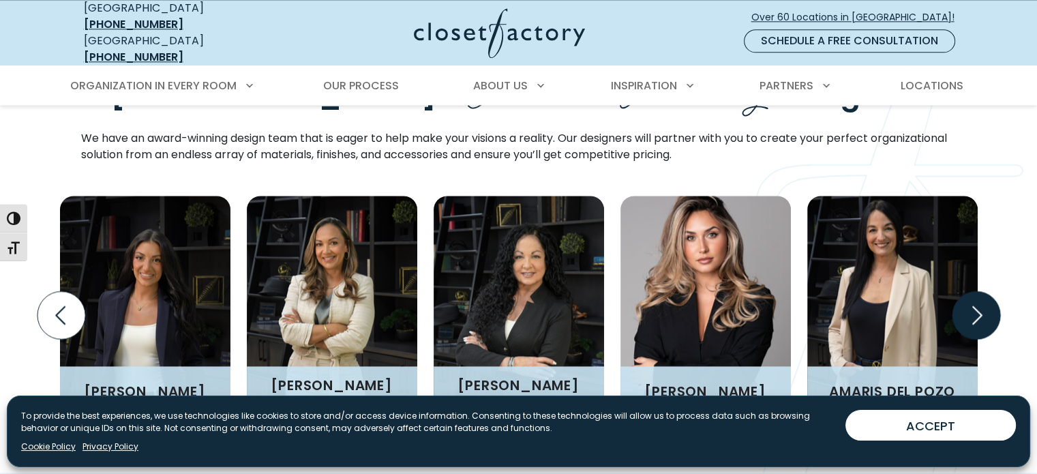
click at [976, 291] on icon "Next slide" at bounding box center [976, 315] width 48 height 48
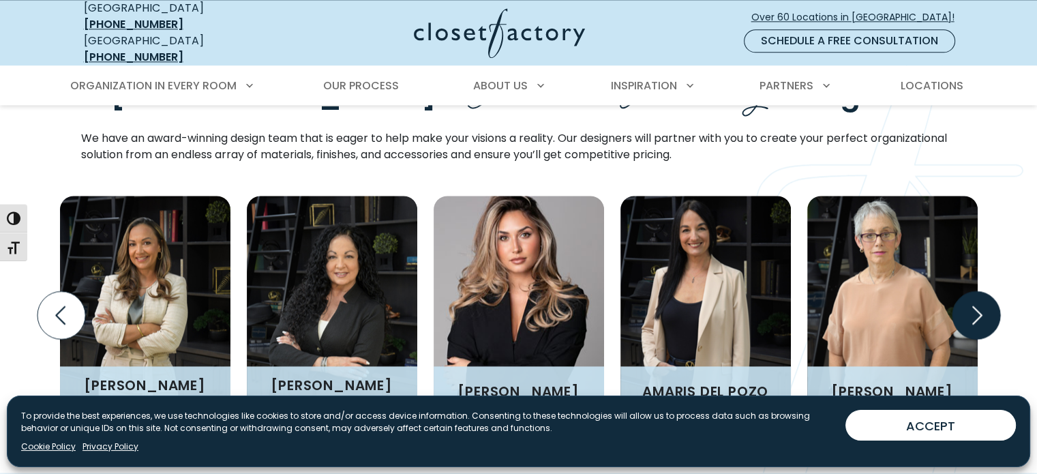
click at [976, 291] on icon "Next slide" at bounding box center [976, 315] width 48 height 48
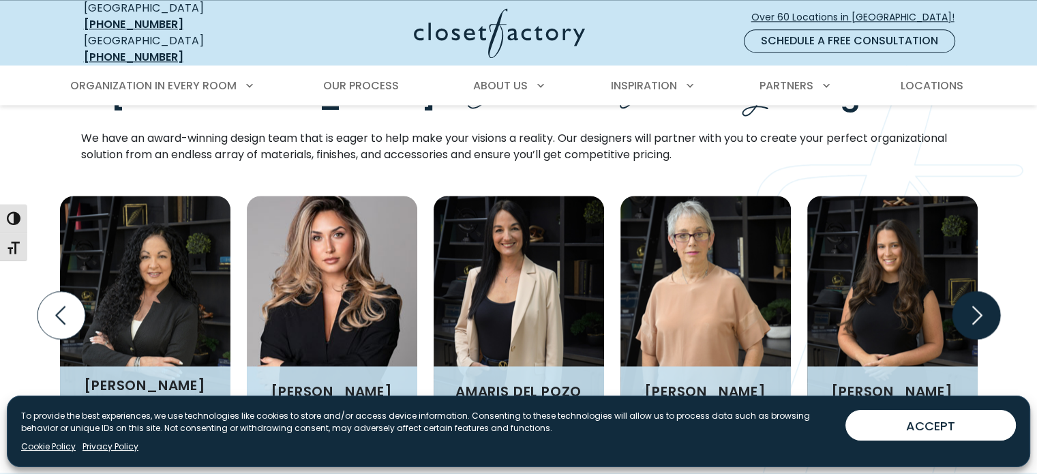
click at [976, 291] on icon "Next slide" at bounding box center [976, 315] width 48 height 48
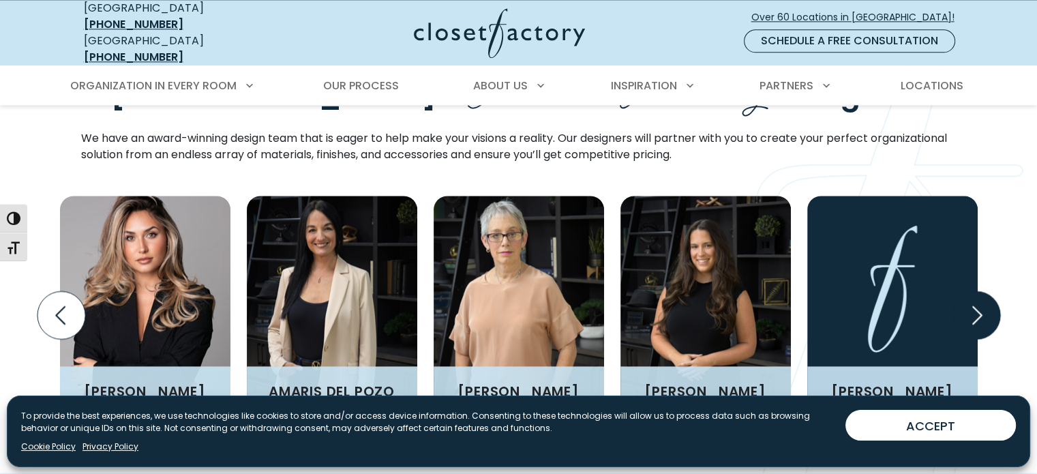
click at [976, 291] on icon "Next slide" at bounding box center [976, 315] width 48 height 48
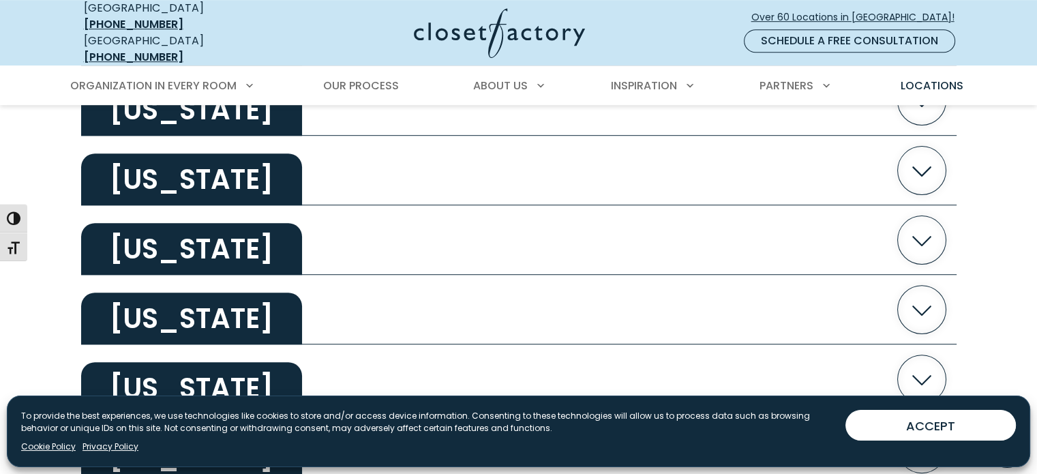
scroll to position [812, 0]
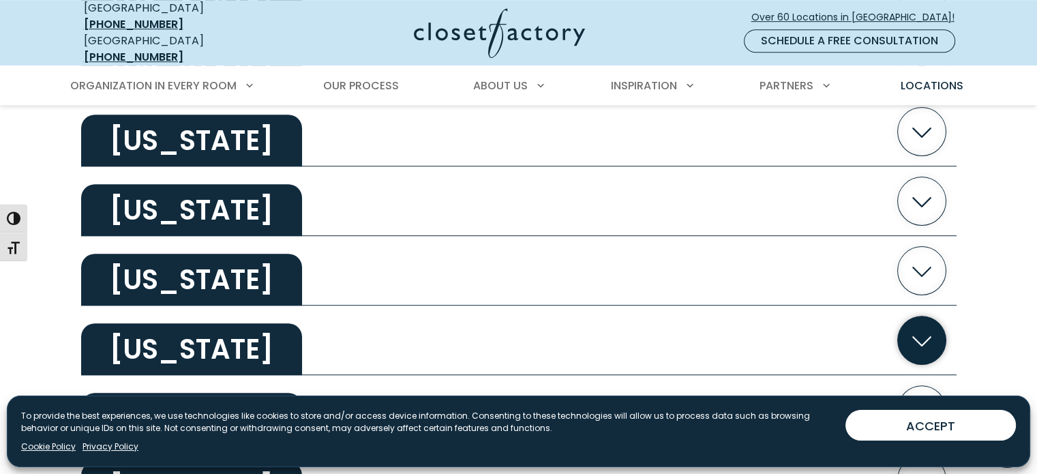
click at [917, 336] on icon "button" at bounding box center [921, 341] width 19 height 10
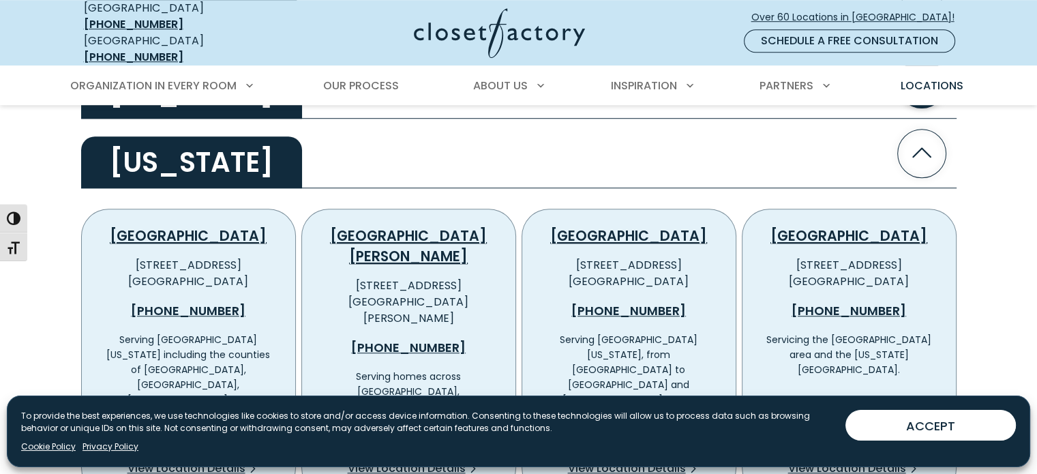
scroll to position [1017, 0]
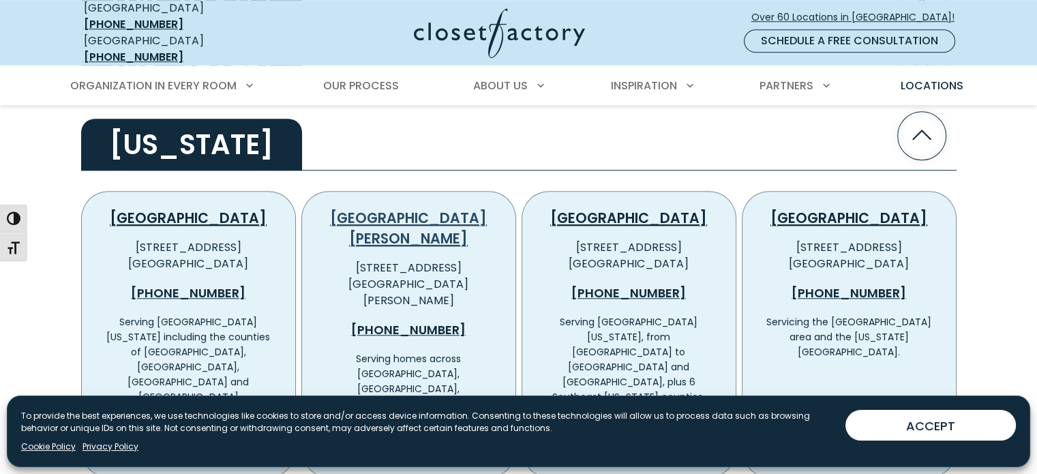
click at [423, 208] on link "Fort Myers" at bounding box center [408, 228] width 157 height 40
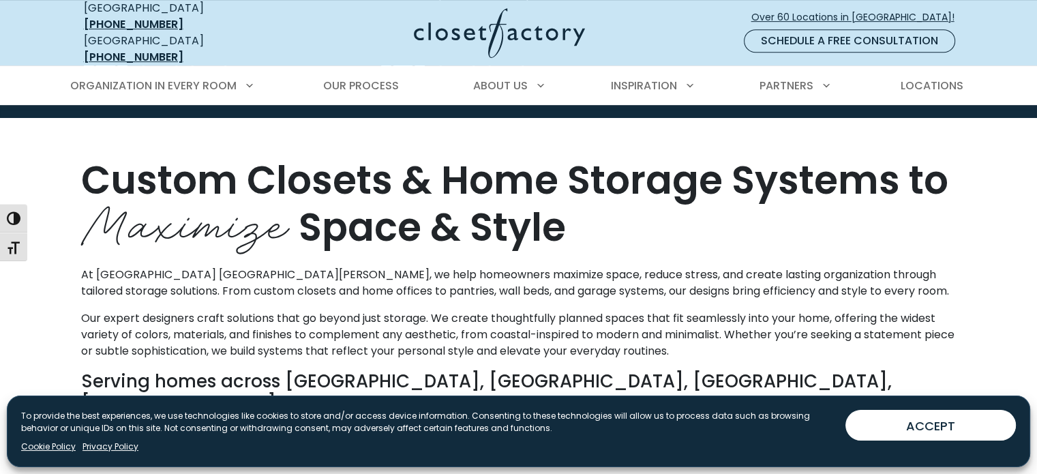
scroll to position [365, 0]
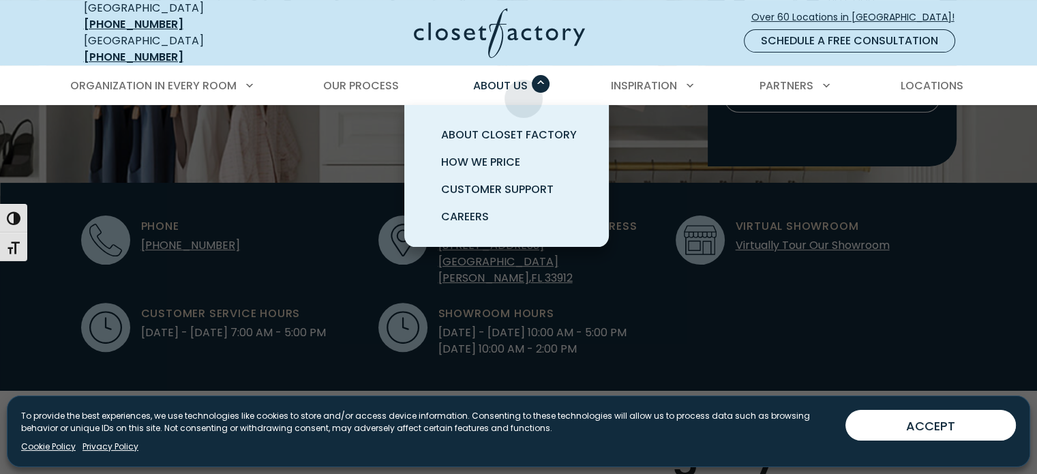
click at [524, 88] on div "About Us About Closet Factory How We Price Customer Support Careers" at bounding box center [507, 86] width 86 height 38
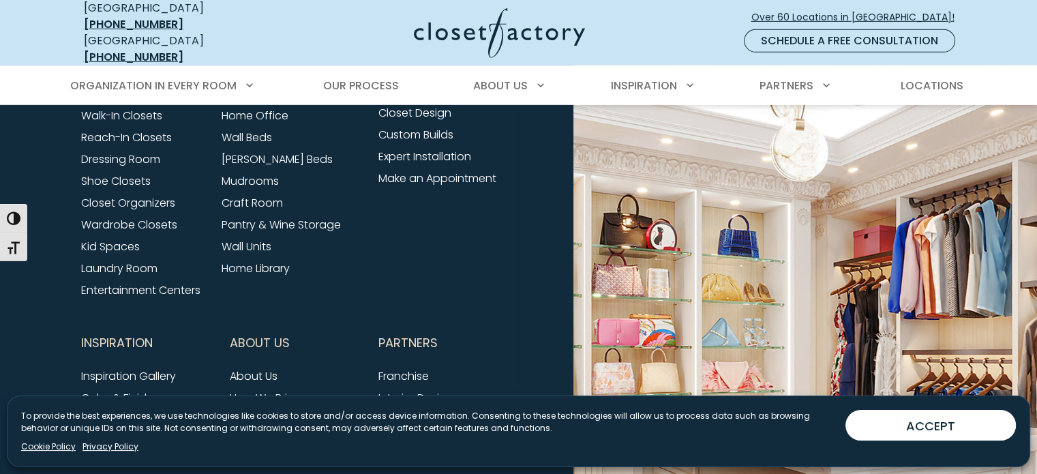
scroll to position [4320, 0]
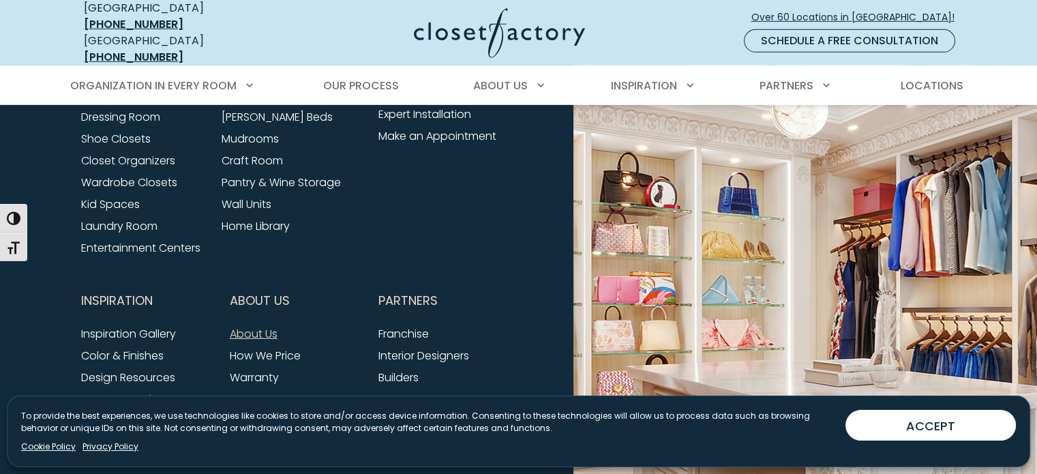
click at [264, 326] on link "About Us" at bounding box center [254, 334] width 48 height 16
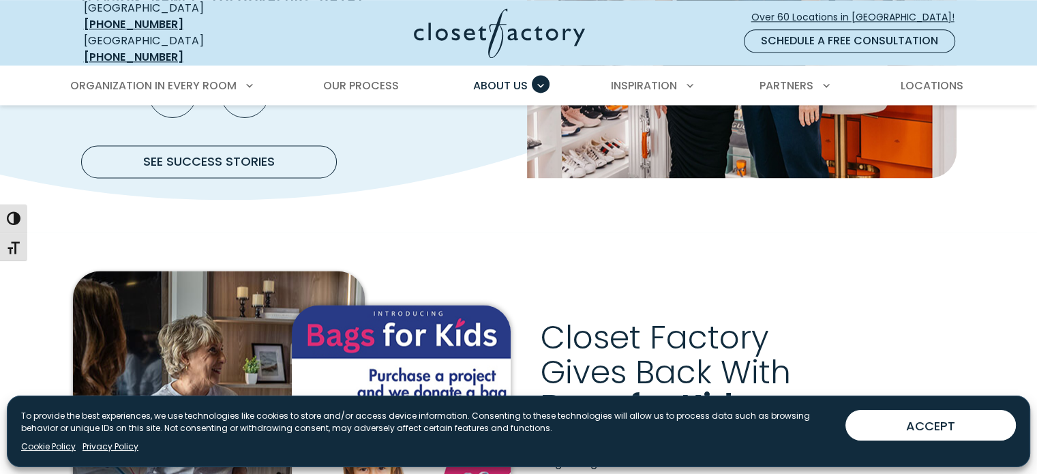
scroll to position [2181, 0]
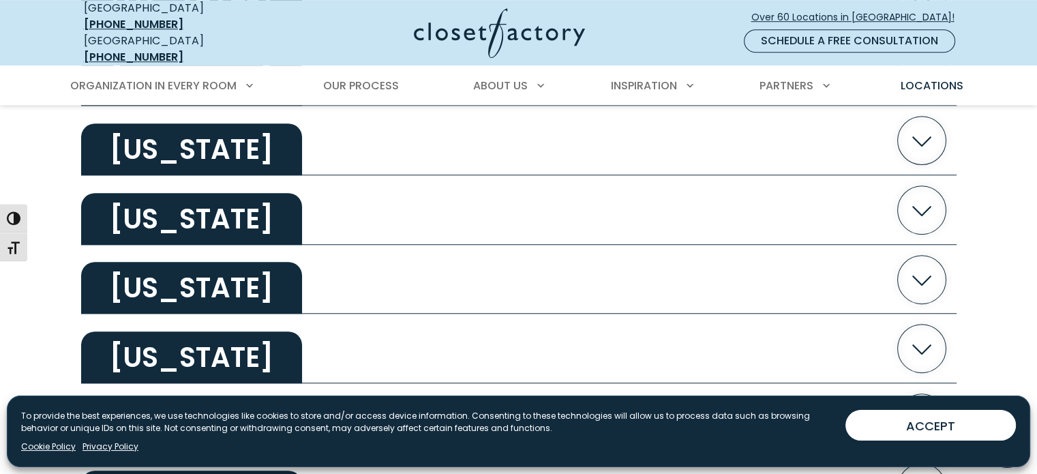
scroll to position [1011, 0]
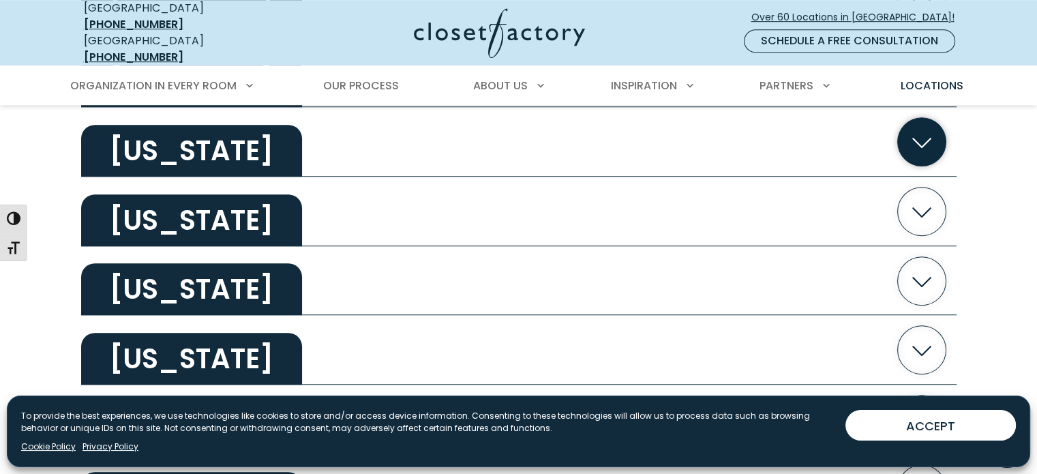
click at [927, 128] on icon "button" at bounding box center [921, 141] width 48 height 48
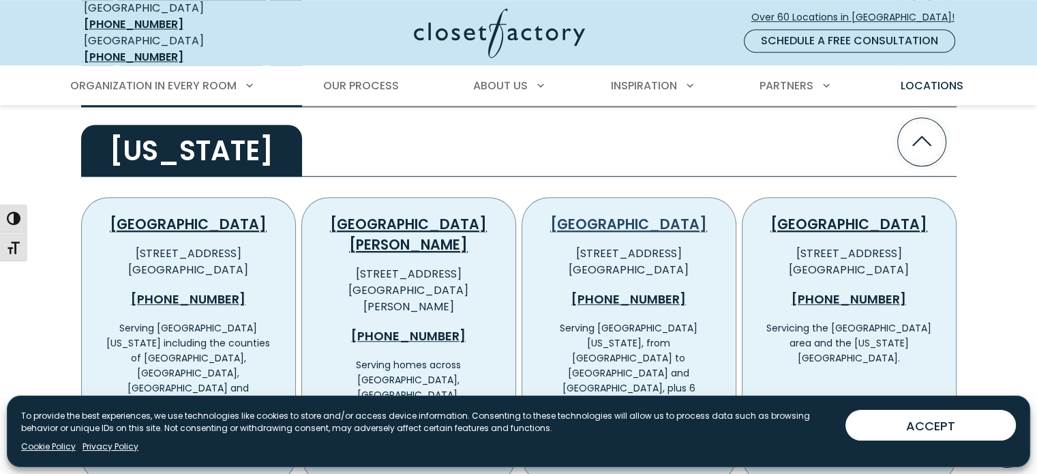
click at [594, 214] on link "[GEOGRAPHIC_DATA]" at bounding box center [628, 224] width 157 height 20
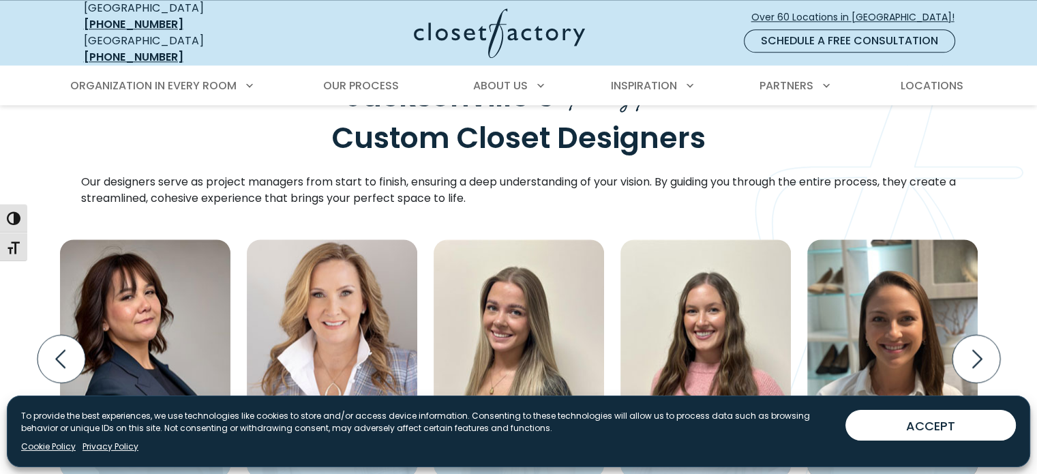
scroll to position [1705, 0]
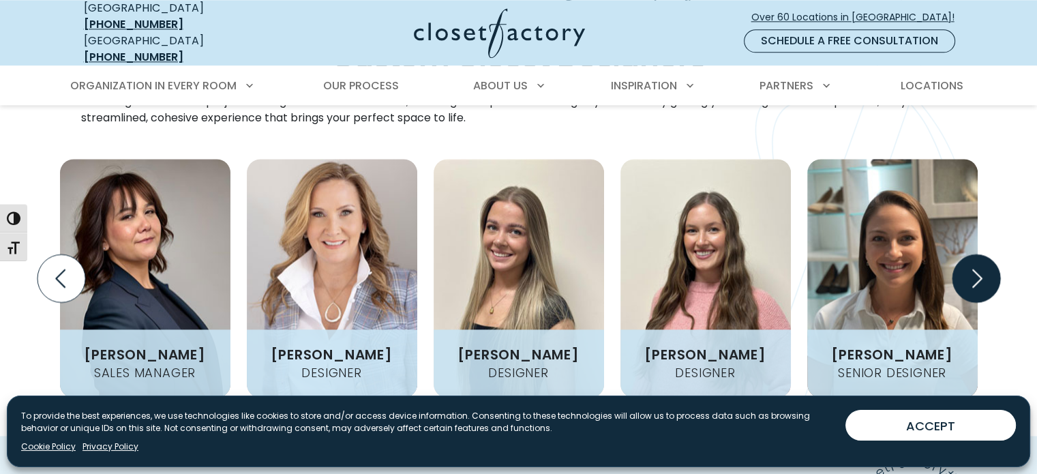
click at [972, 254] on icon "Next slide" at bounding box center [976, 278] width 48 height 48
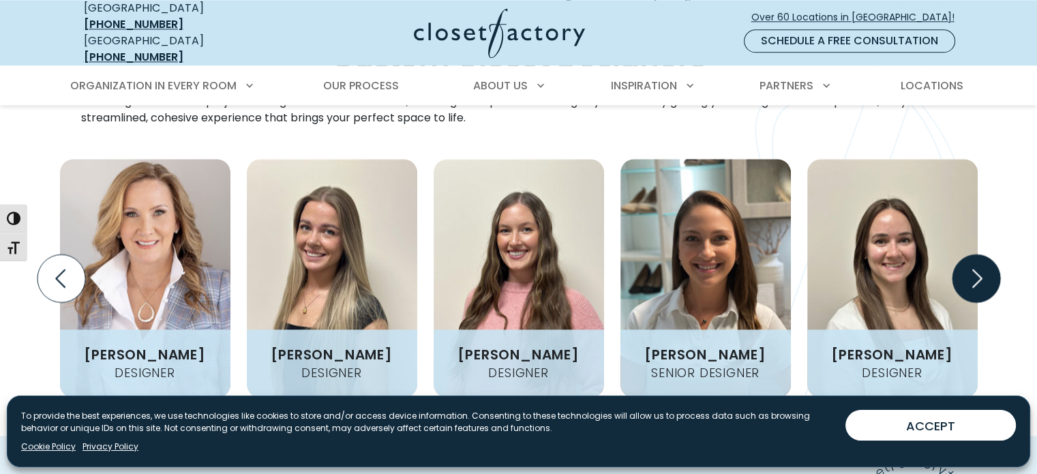
click at [972, 254] on icon "Next slide" at bounding box center [976, 278] width 48 height 48
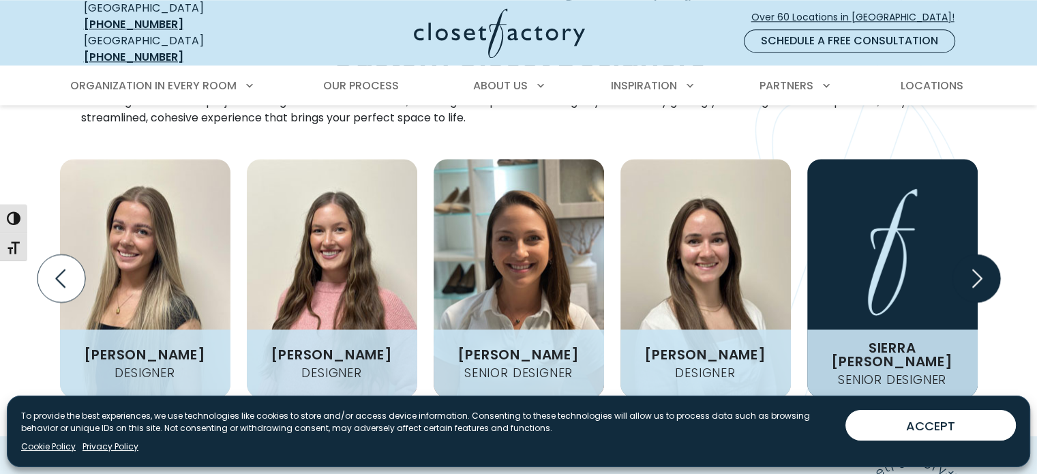
click at [972, 254] on icon "Next slide" at bounding box center [976, 278] width 48 height 48
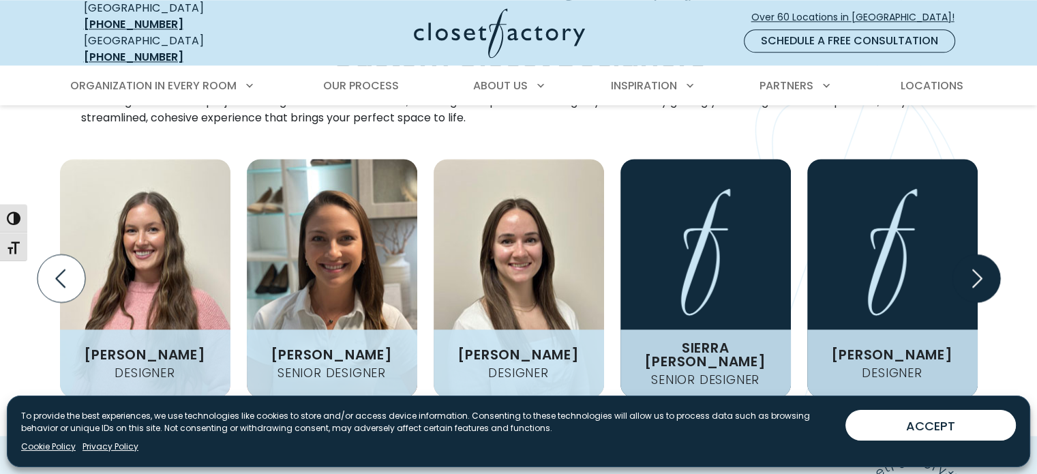
click at [972, 254] on icon "Next slide" at bounding box center [976, 278] width 48 height 48
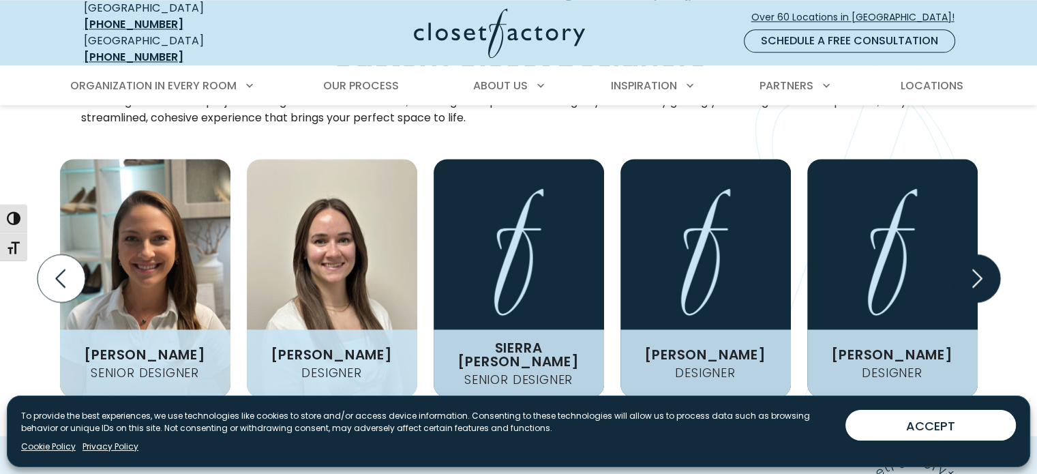
click at [972, 254] on icon "Next slide" at bounding box center [976, 278] width 48 height 48
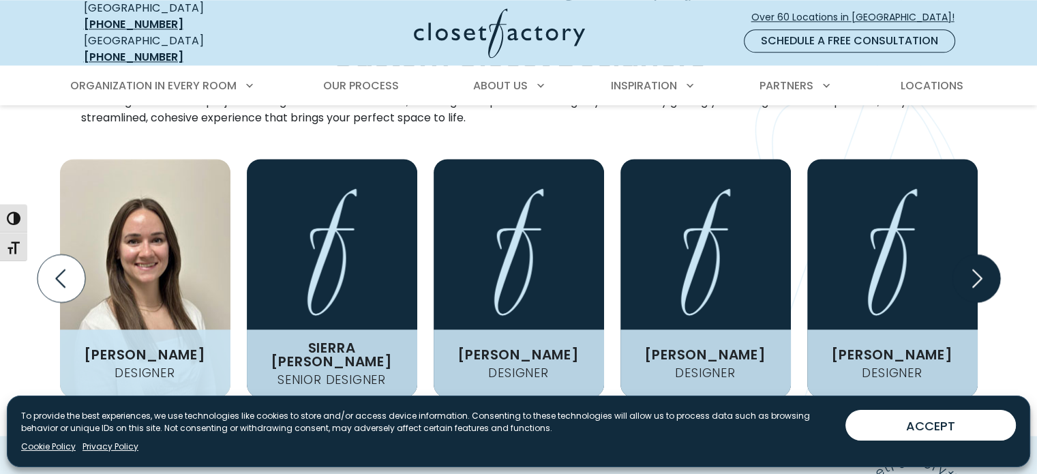
click at [972, 254] on icon "Next slide" at bounding box center [976, 278] width 48 height 48
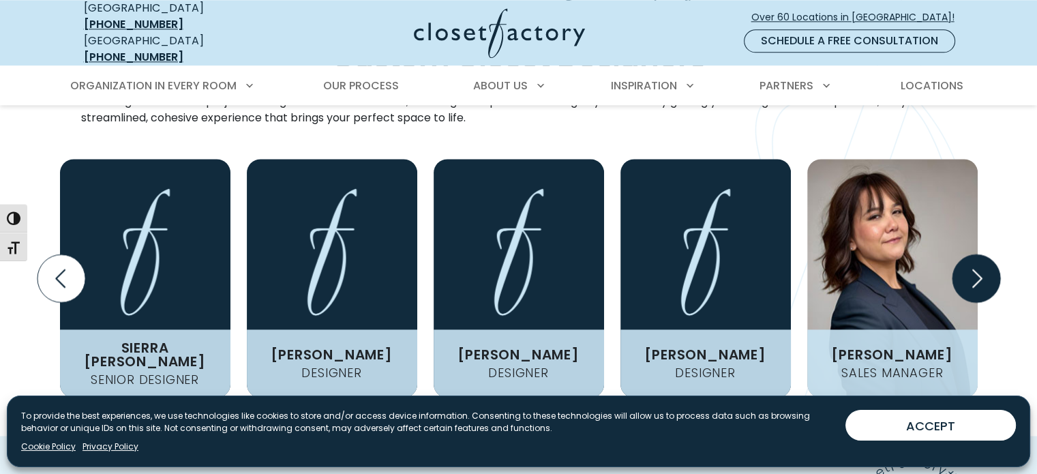
click at [972, 254] on icon "Next slide" at bounding box center [976, 278] width 48 height 48
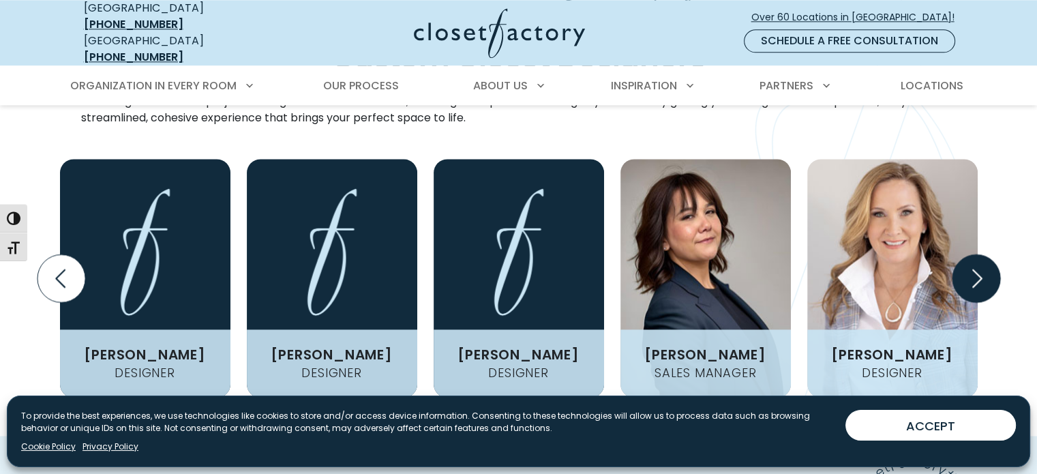
click at [972, 254] on icon "Next slide" at bounding box center [976, 278] width 48 height 48
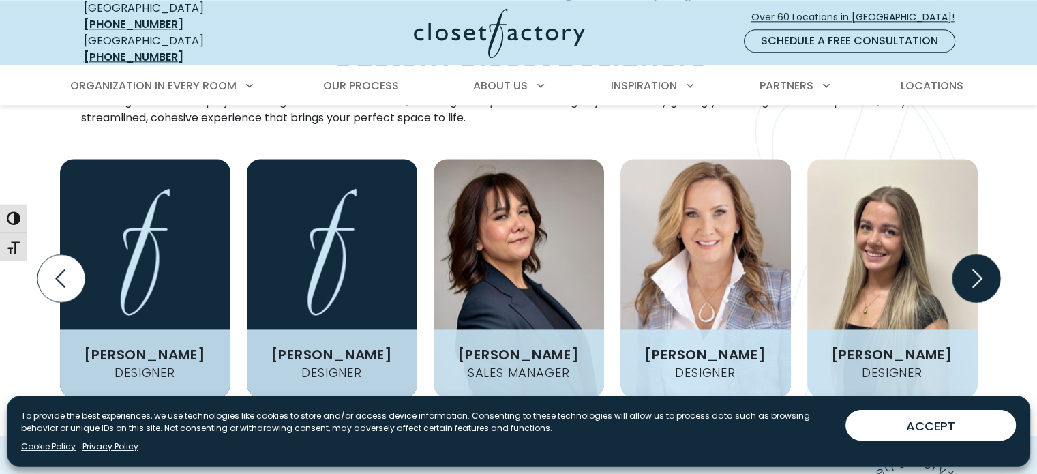
click at [972, 254] on icon "Next slide" at bounding box center [976, 278] width 48 height 48
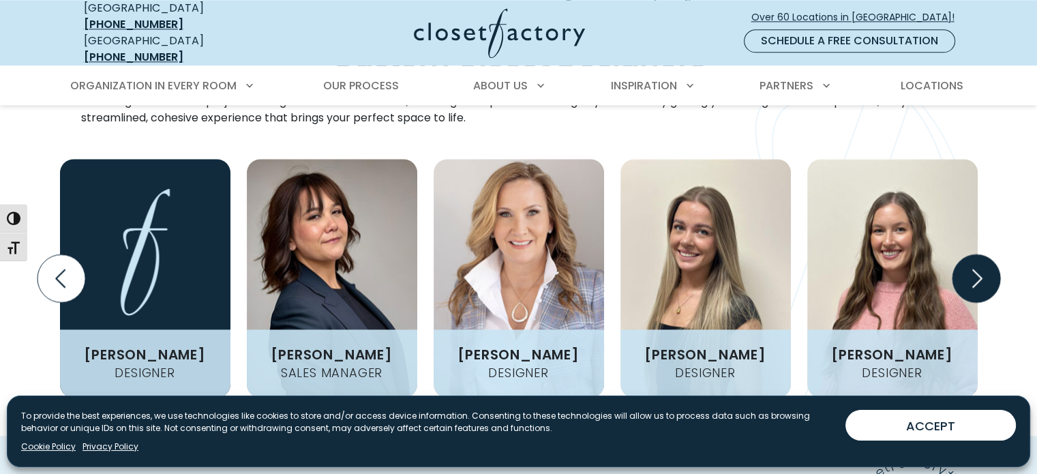
click at [972, 254] on icon "Next slide" at bounding box center [976, 278] width 48 height 48
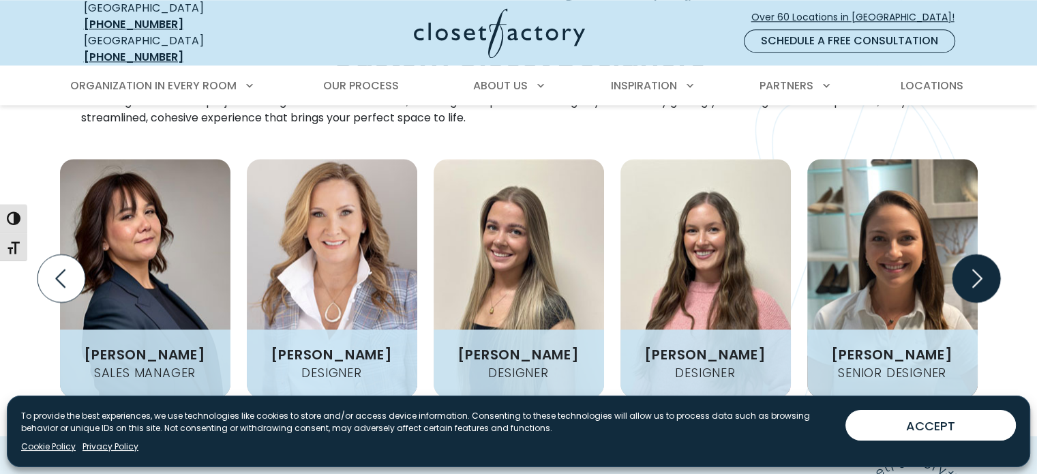
click at [972, 254] on icon "Next slide" at bounding box center [976, 278] width 48 height 48
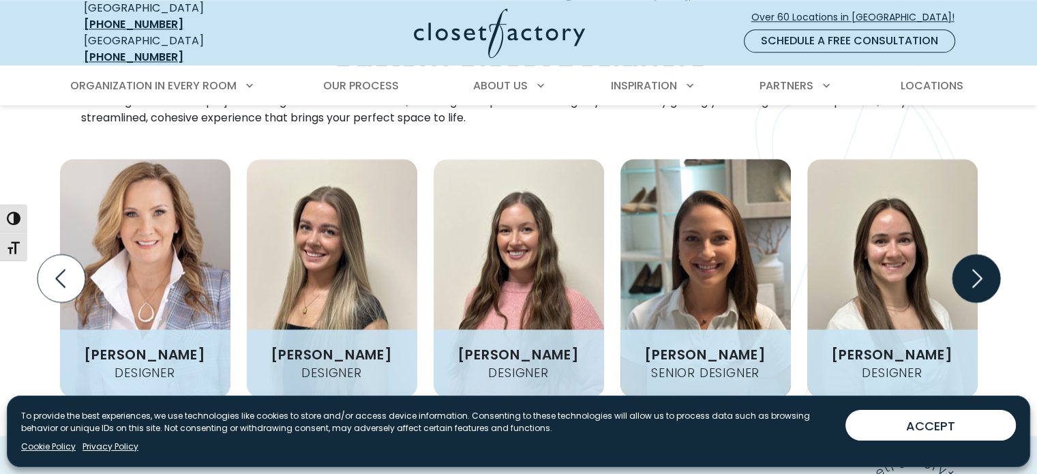
click at [972, 254] on icon "Next slide" at bounding box center [976, 278] width 48 height 48
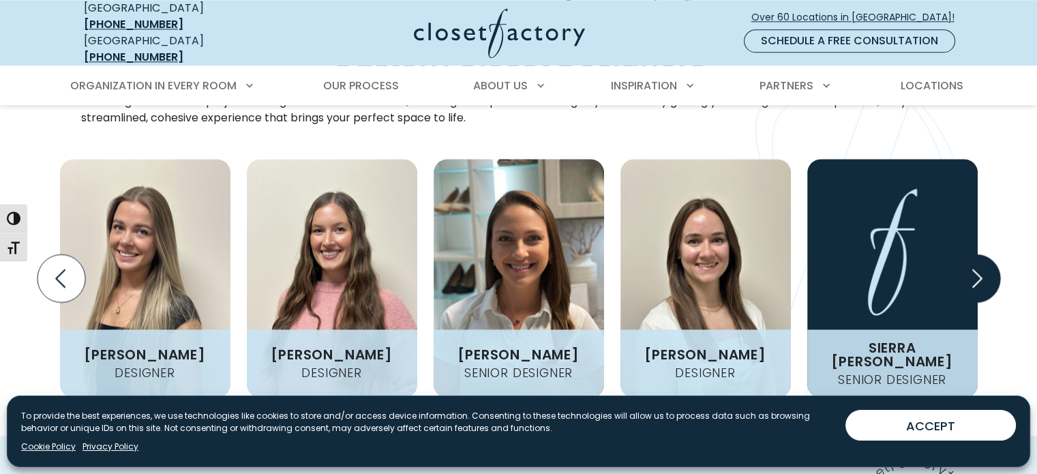
click at [972, 254] on icon "Next slide" at bounding box center [976, 278] width 48 height 48
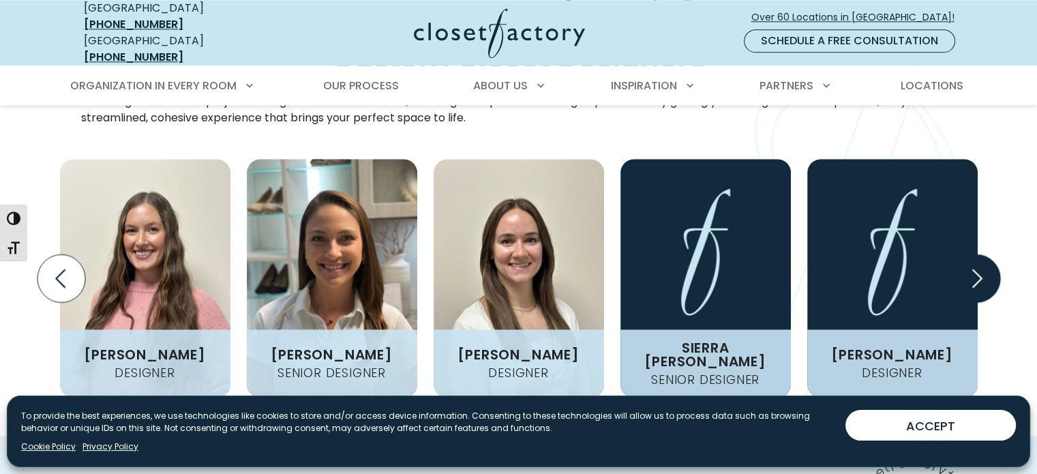
click at [972, 254] on icon "Next slide" at bounding box center [976, 278] width 48 height 48
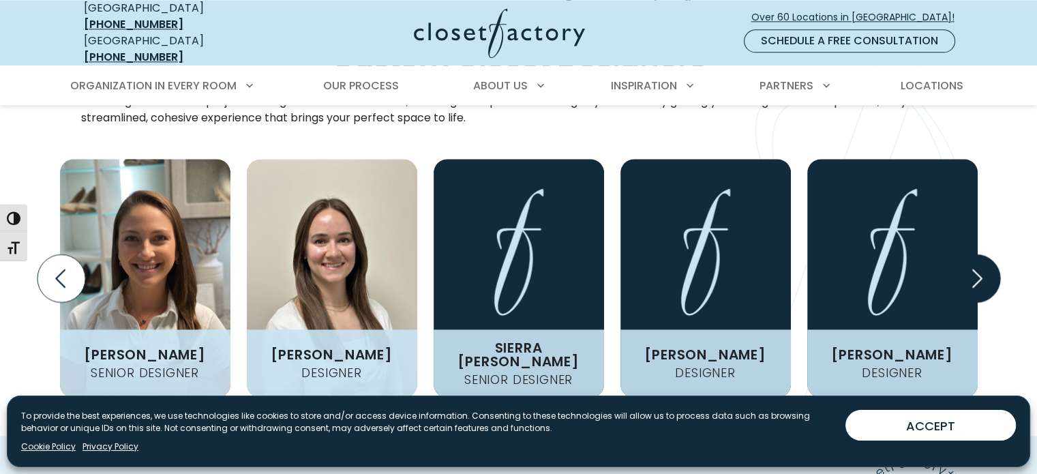
click at [972, 254] on icon "Next slide" at bounding box center [976, 278] width 48 height 48
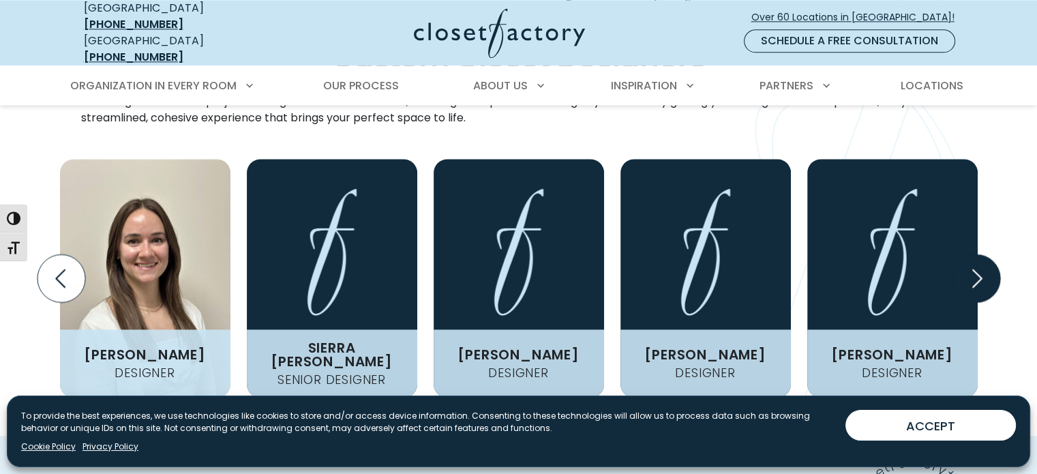
click at [972, 254] on icon "Next slide" at bounding box center [976, 278] width 48 height 48
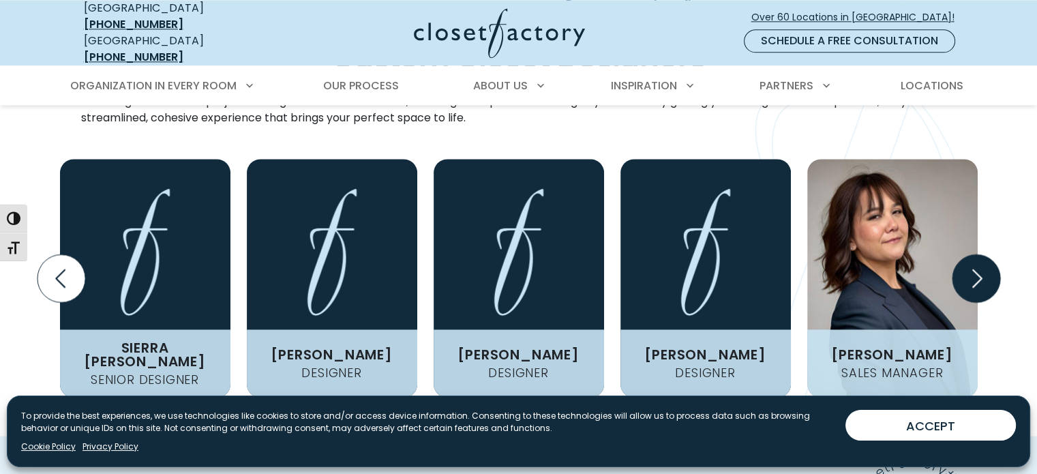
click at [972, 254] on icon "Next slide" at bounding box center [976, 278] width 48 height 48
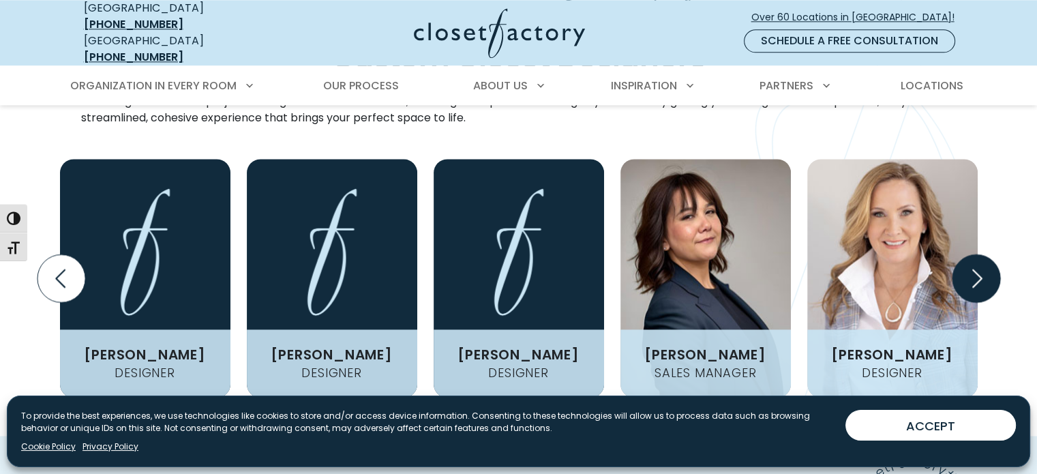
click at [972, 254] on icon "Next slide" at bounding box center [976, 278] width 48 height 48
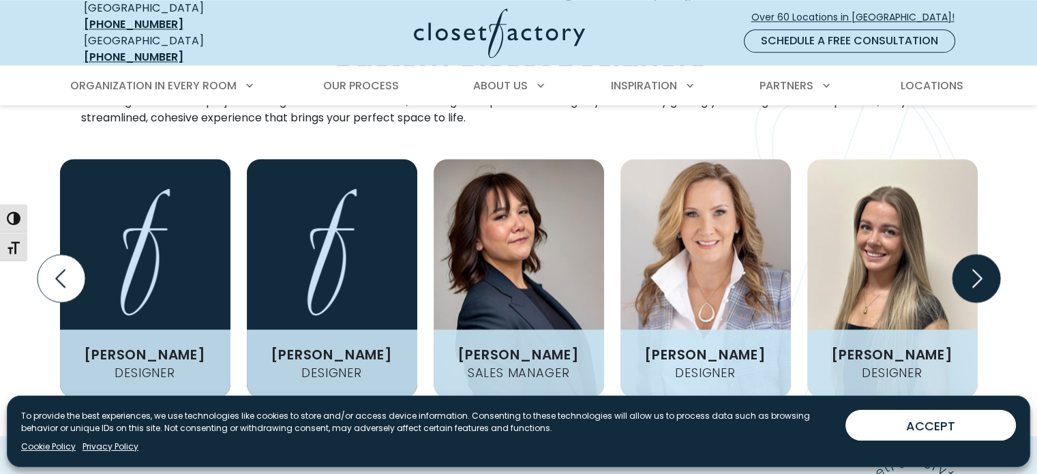
click at [972, 254] on icon "Next slide" at bounding box center [976, 278] width 48 height 48
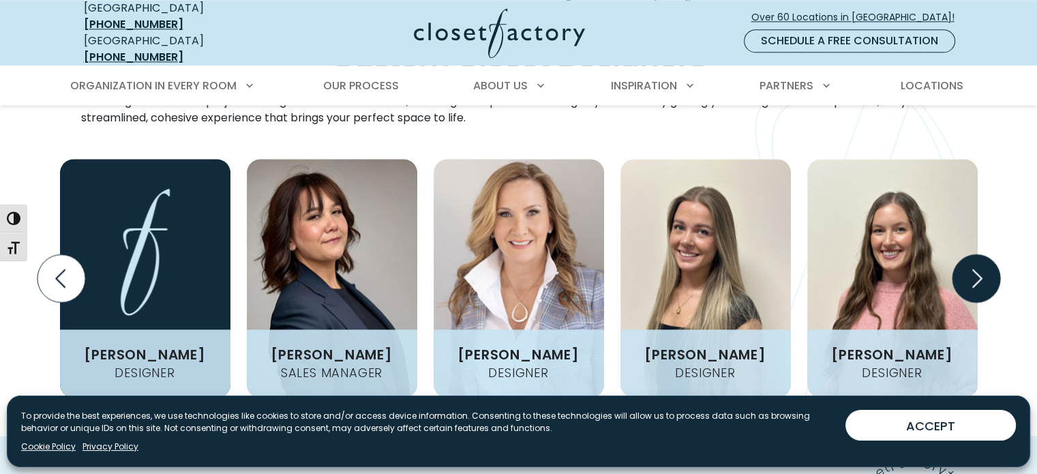
click at [972, 254] on icon "Next slide" at bounding box center [976, 278] width 48 height 48
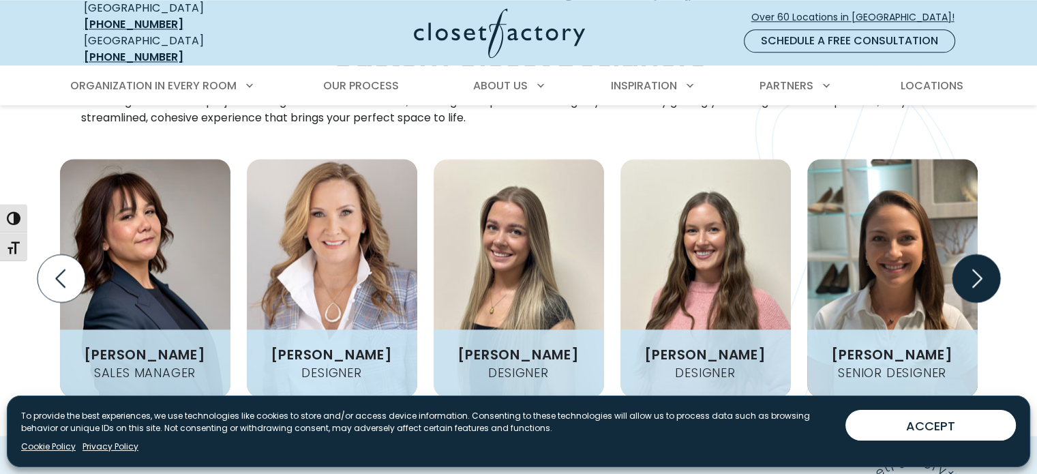
click at [972, 254] on icon "Next slide" at bounding box center [976, 278] width 48 height 48
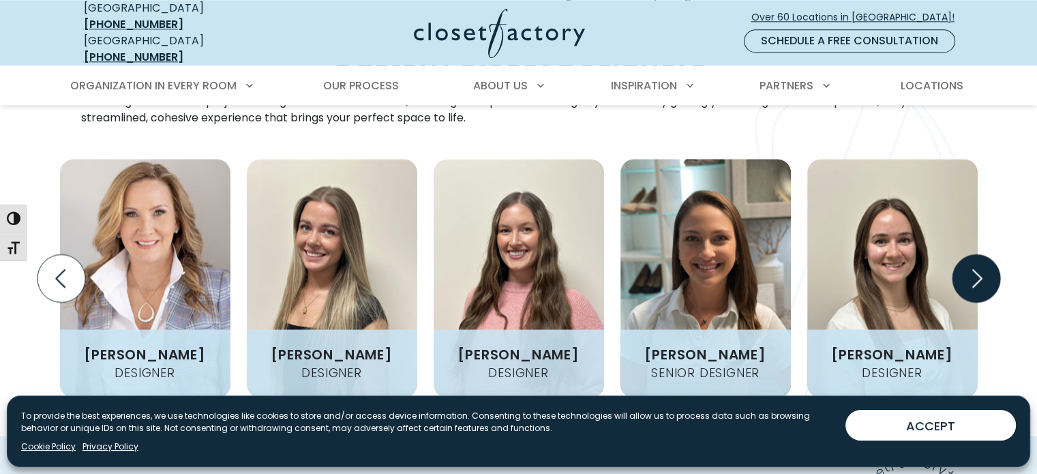
click at [972, 254] on icon "Next slide" at bounding box center [976, 278] width 48 height 48
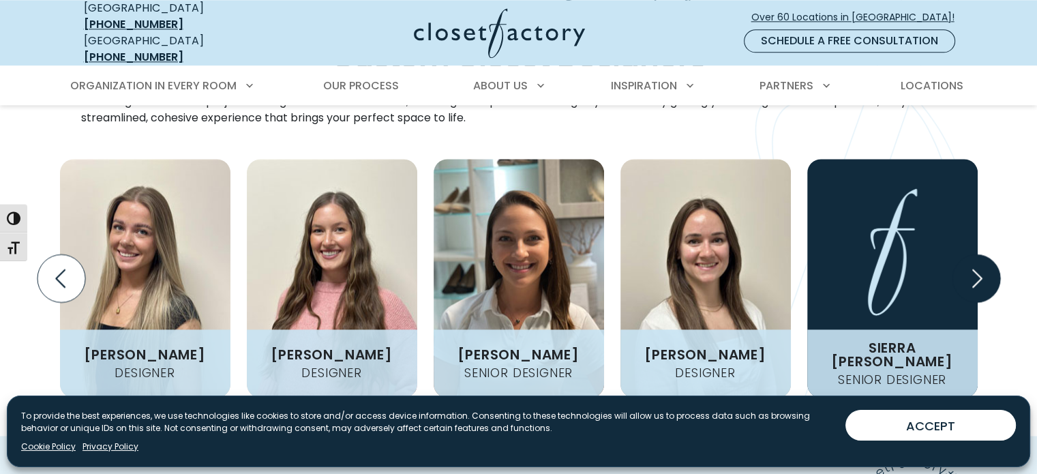
click at [972, 254] on icon "Next slide" at bounding box center [976, 278] width 48 height 48
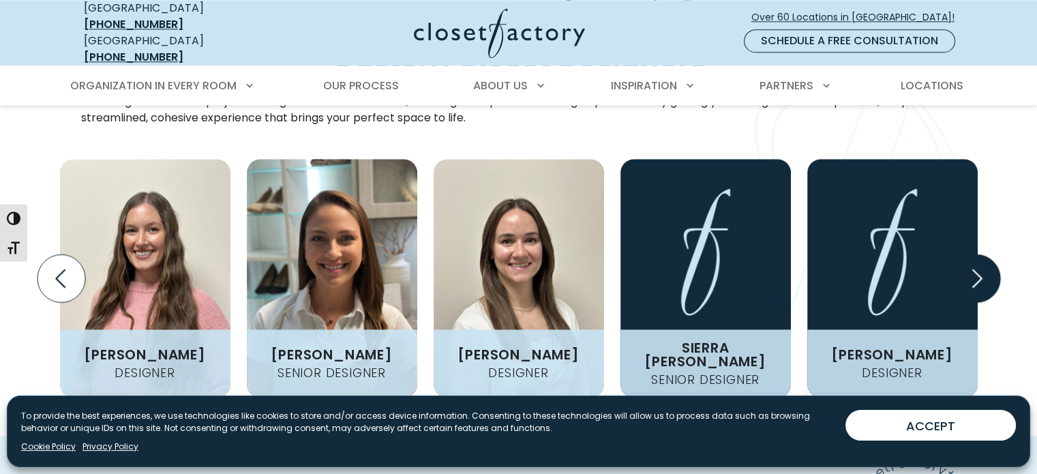
click at [972, 254] on icon "Next slide" at bounding box center [976, 278] width 48 height 48
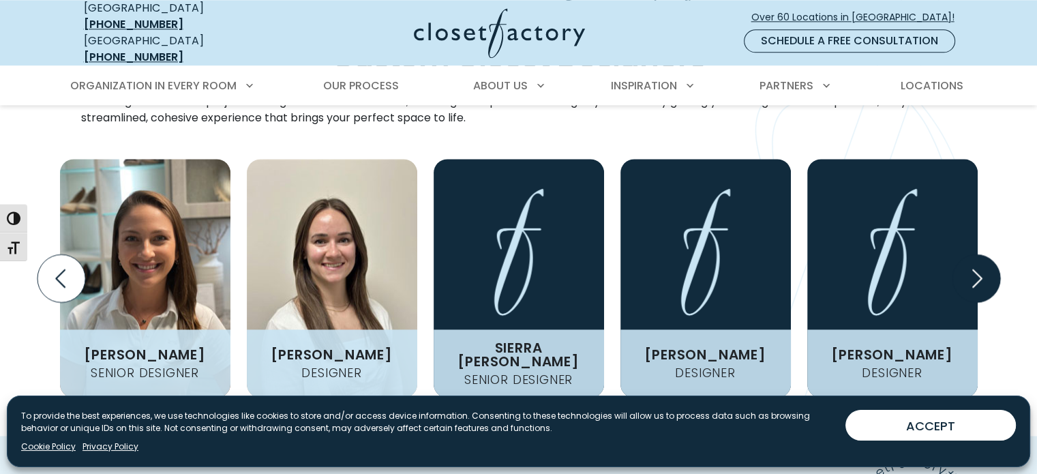
click at [972, 254] on icon "Next slide" at bounding box center [976, 278] width 48 height 48
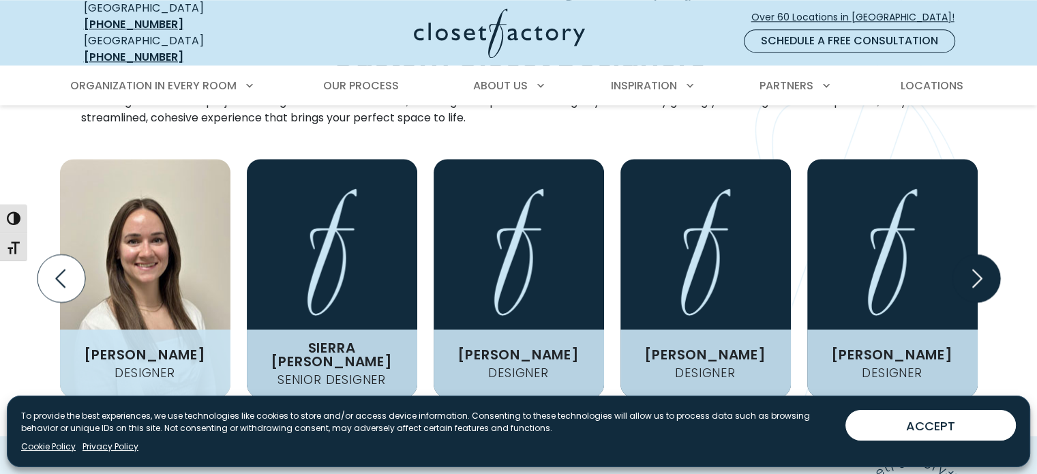
click at [972, 254] on icon "Next slide" at bounding box center [976, 278] width 48 height 48
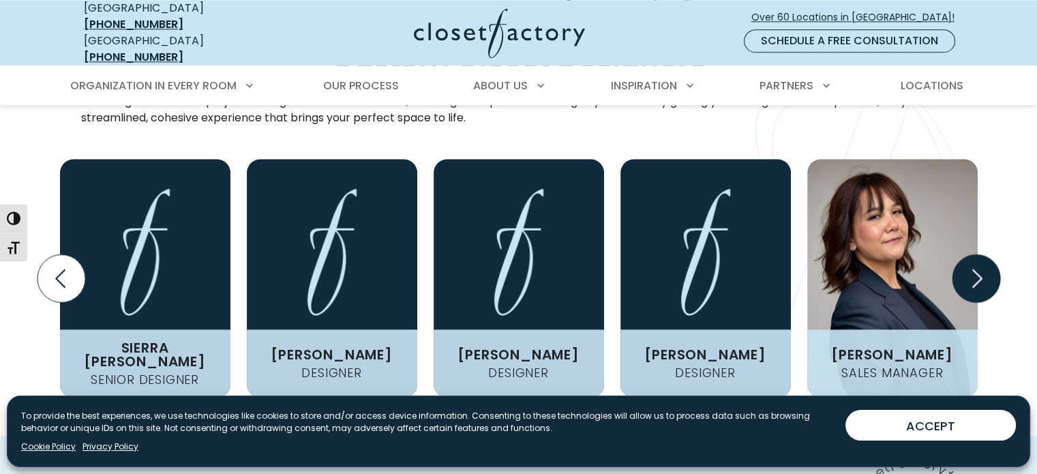
click at [972, 254] on icon "Next slide" at bounding box center [976, 278] width 48 height 48
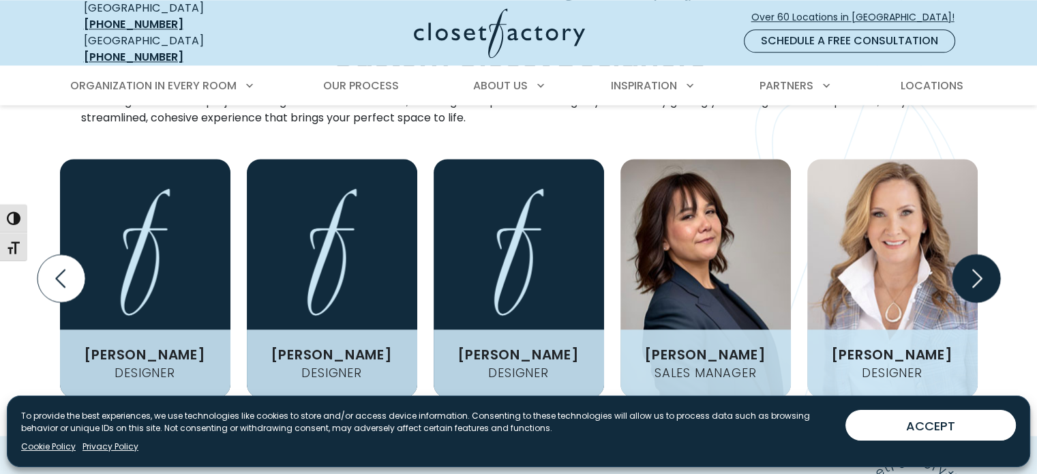
click at [972, 254] on icon "Next slide" at bounding box center [976, 278] width 48 height 48
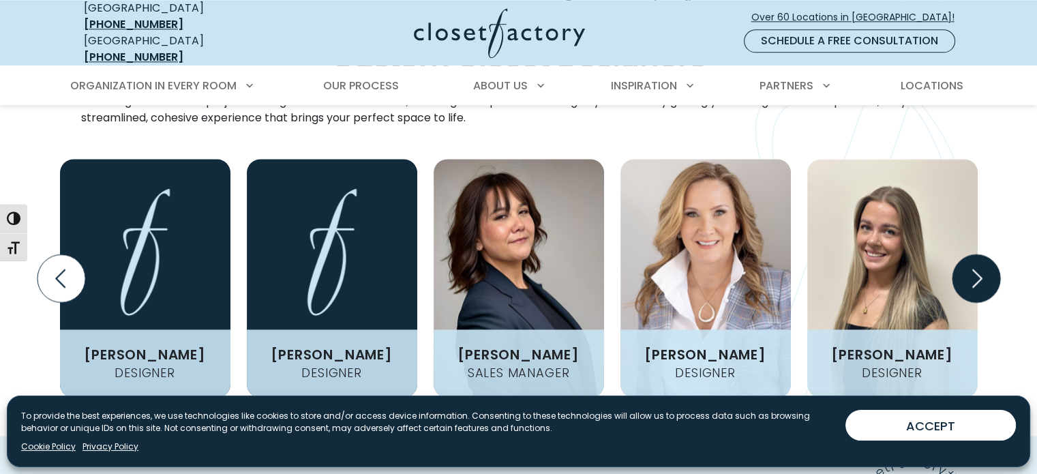
click at [972, 254] on icon "Next slide" at bounding box center [976, 278] width 48 height 48
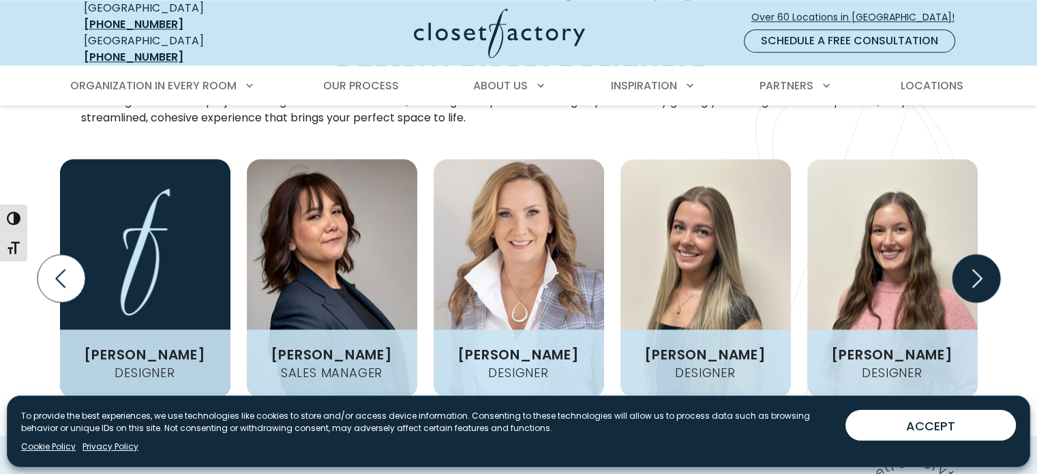
click at [972, 254] on icon "Next slide" at bounding box center [976, 278] width 48 height 48
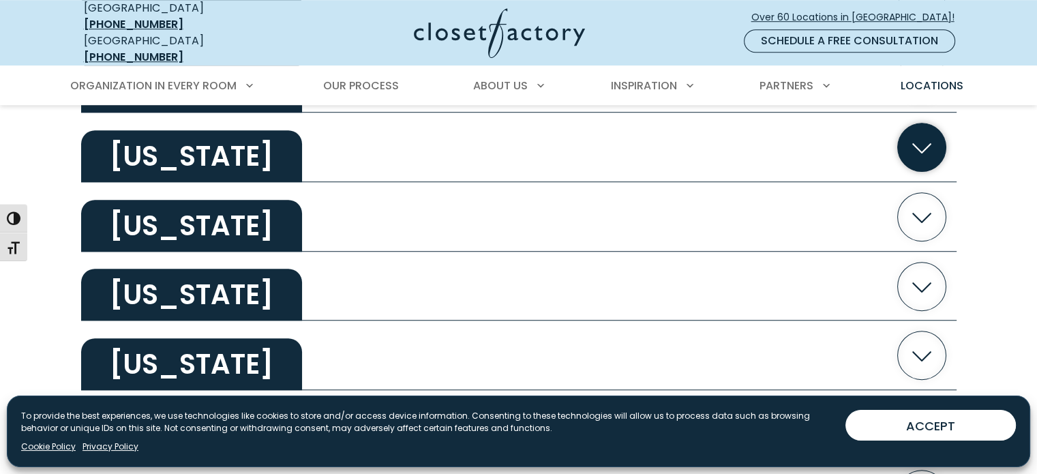
scroll to position [1004, 0]
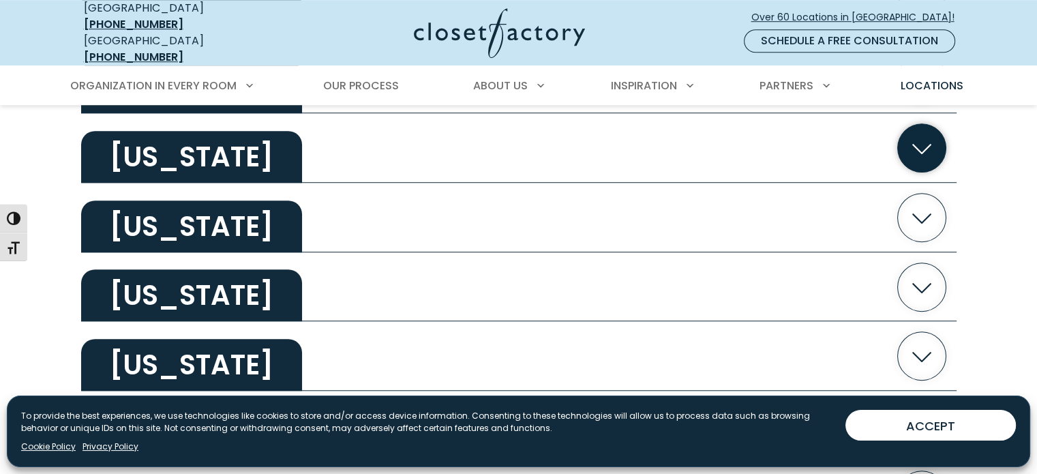
click at [917, 136] on icon "button" at bounding box center [921, 147] width 48 height 48
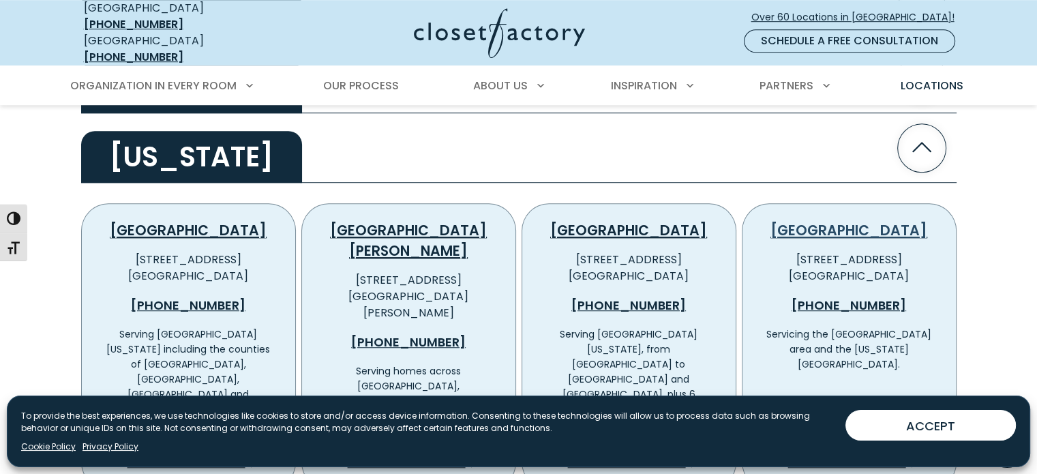
click at [861, 220] on link "[GEOGRAPHIC_DATA]" at bounding box center [849, 230] width 157 height 20
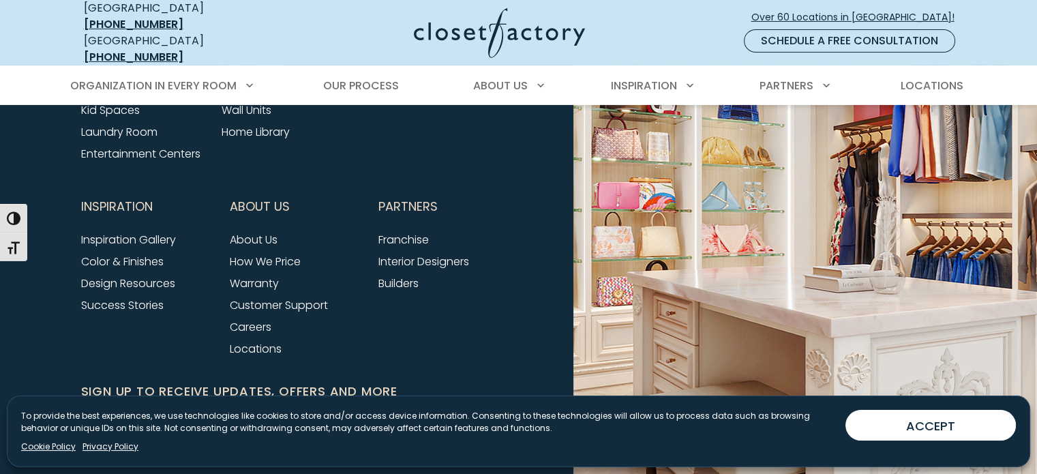
scroll to position [4803, 0]
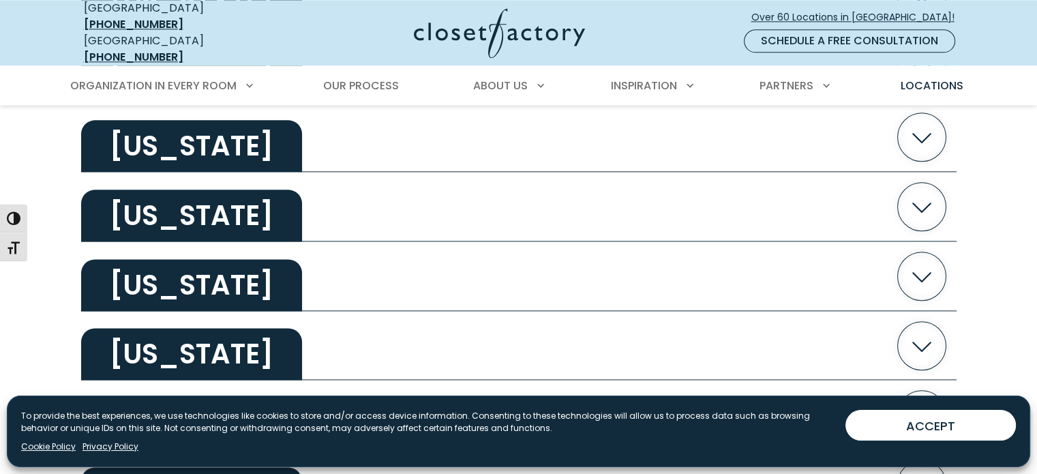
scroll to position [1817, 0]
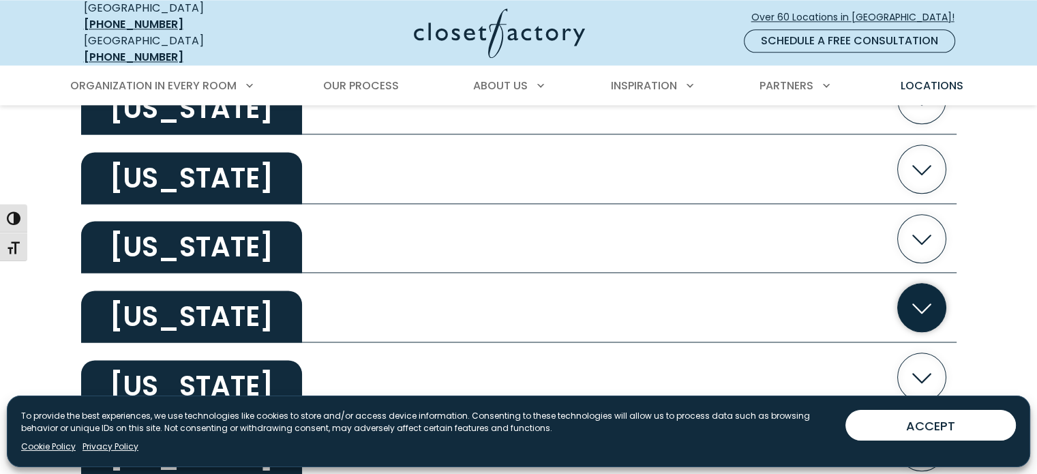
click at [930, 305] on icon "button" at bounding box center [921, 308] width 48 height 48
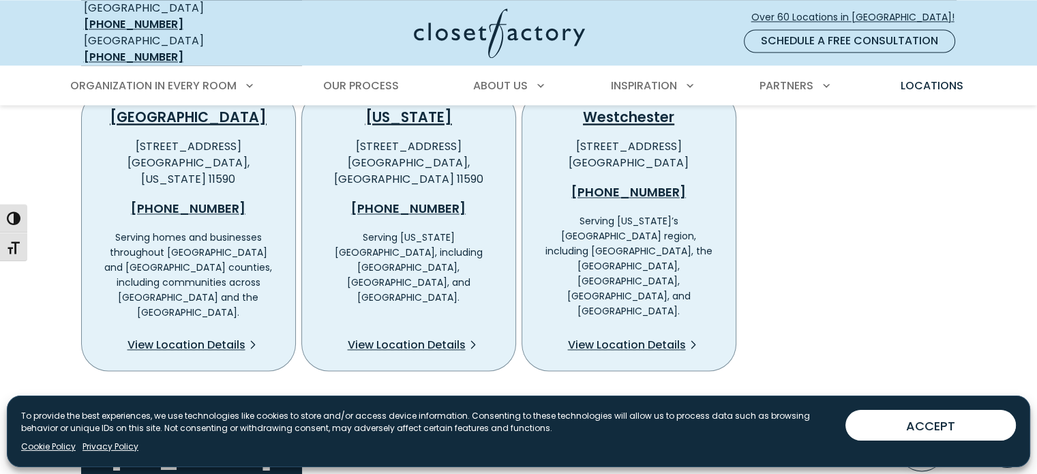
scroll to position [2022, 0]
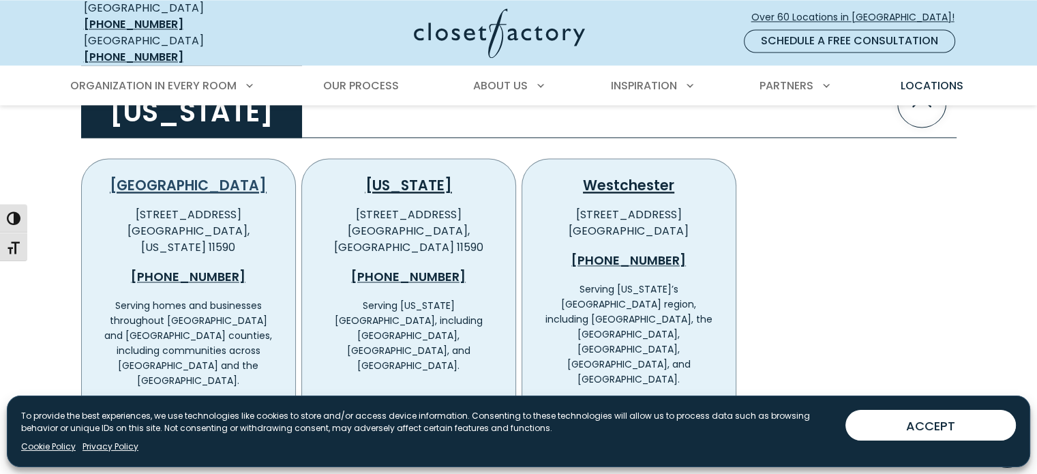
click at [202, 175] on link "[GEOGRAPHIC_DATA]" at bounding box center [188, 185] width 157 height 20
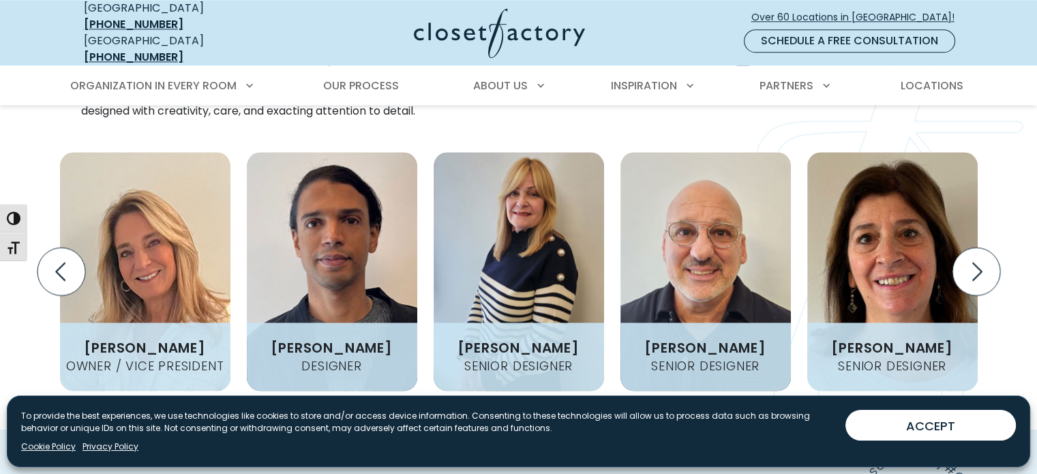
scroll to position [1637, 0]
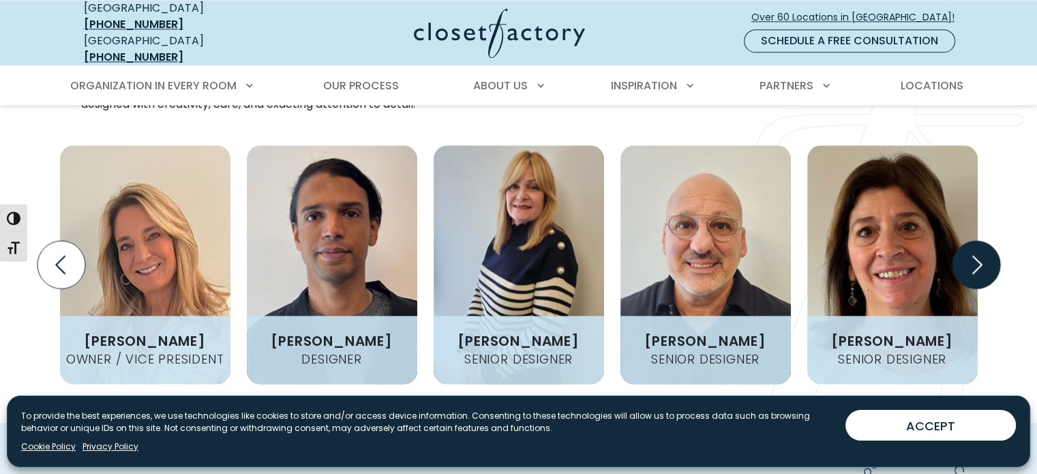
click at [970, 256] on icon "Next slide" at bounding box center [976, 265] width 48 height 48
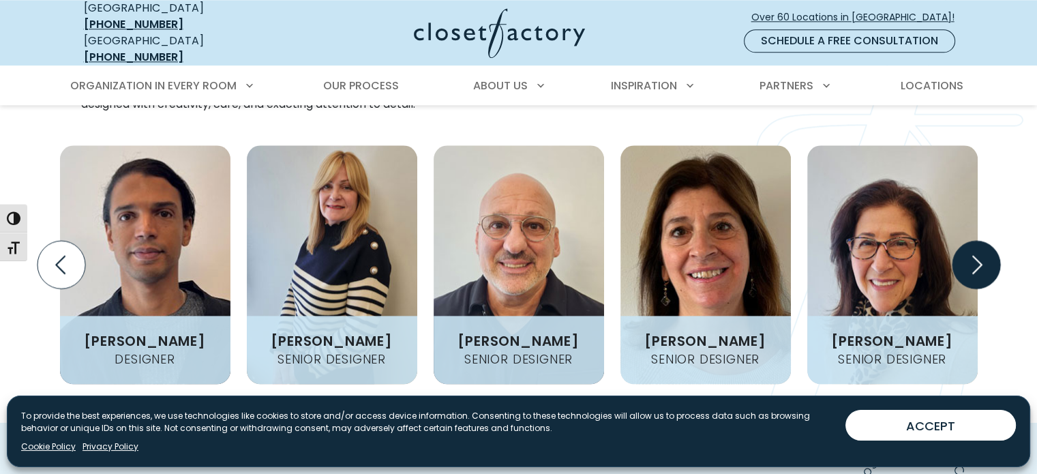
click at [971, 256] on icon "Next slide" at bounding box center [976, 265] width 48 height 48
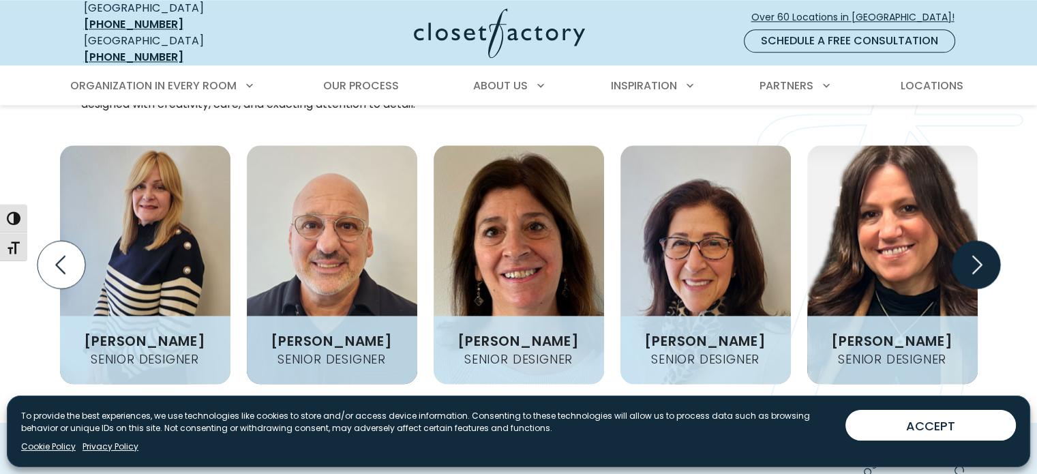
click at [971, 256] on icon "Next slide" at bounding box center [976, 265] width 48 height 48
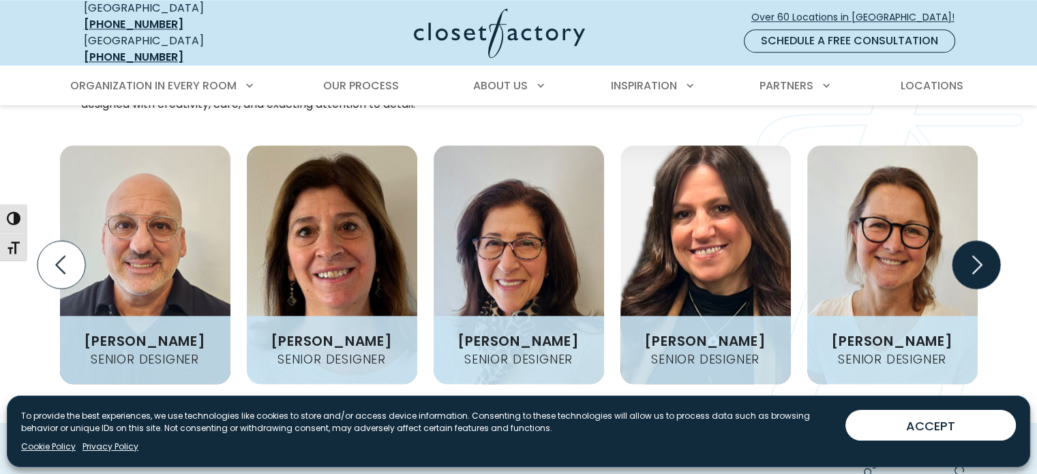
click at [971, 256] on icon "Next slide" at bounding box center [976, 265] width 48 height 48
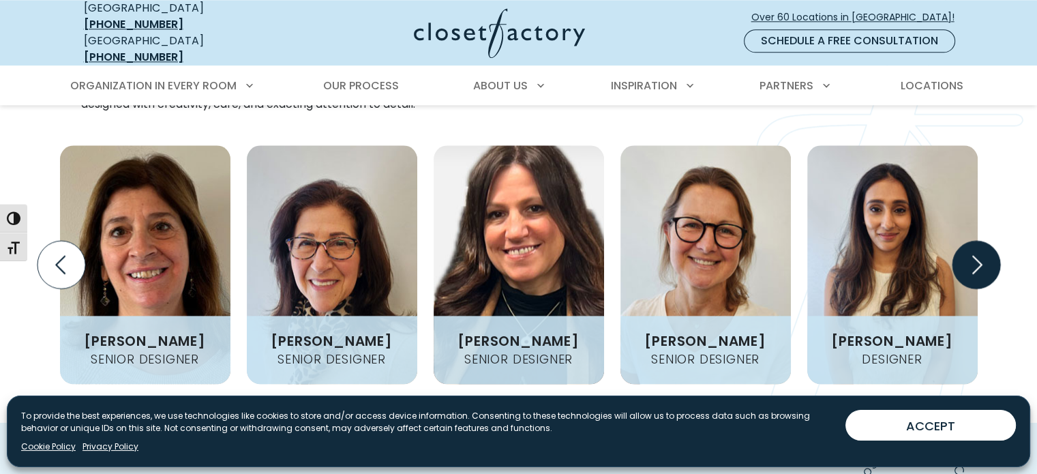
click at [971, 256] on icon "Next slide" at bounding box center [976, 265] width 48 height 48
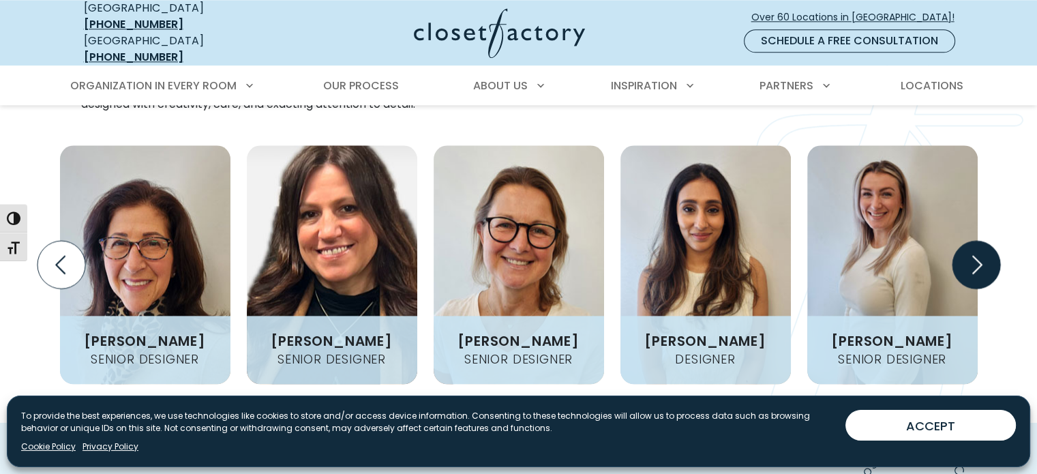
click at [971, 256] on icon "Next slide" at bounding box center [976, 265] width 48 height 48
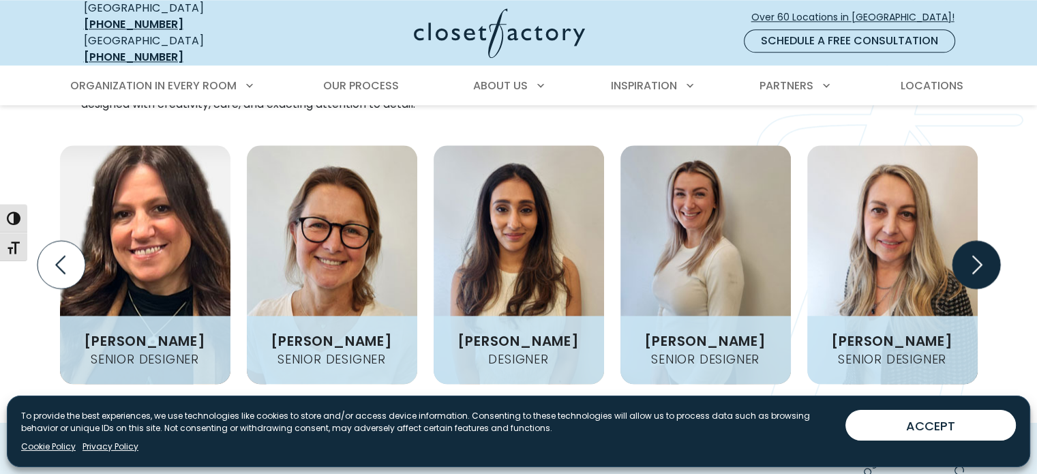
click at [971, 256] on icon "Next slide" at bounding box center [976, 265] width 48 height 48
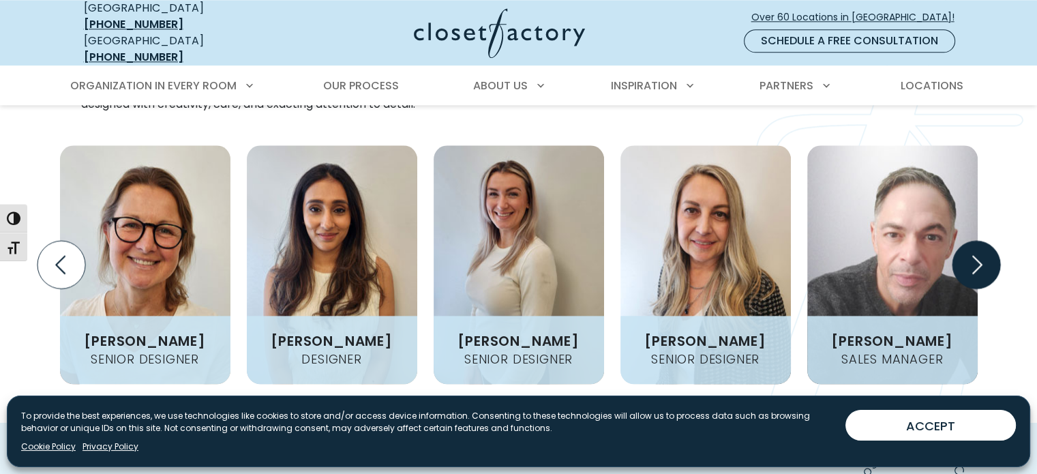
click at [971, 256] on icon "Next slide" at bounding box center [976, 265] width 48 height 48
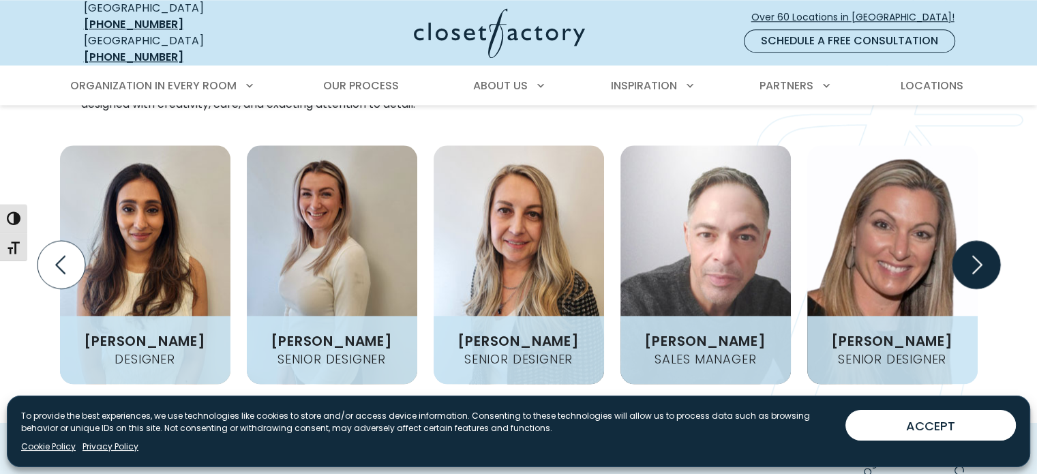
click at [971, 256] on icon "Next slide" at bounding box center [976, 265] width 48 height 48
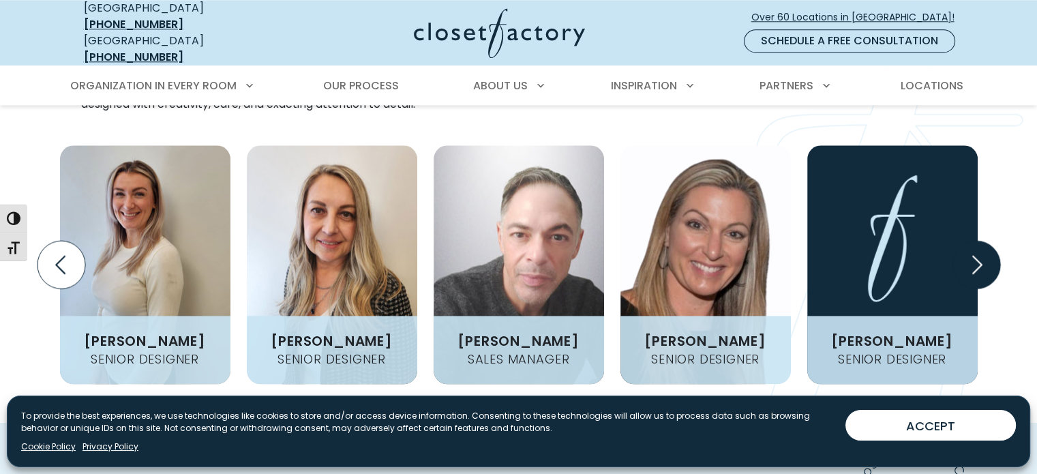
click at [971, 256] on icon "Next slide" at bounding box center [976, 265] width 48 height 48
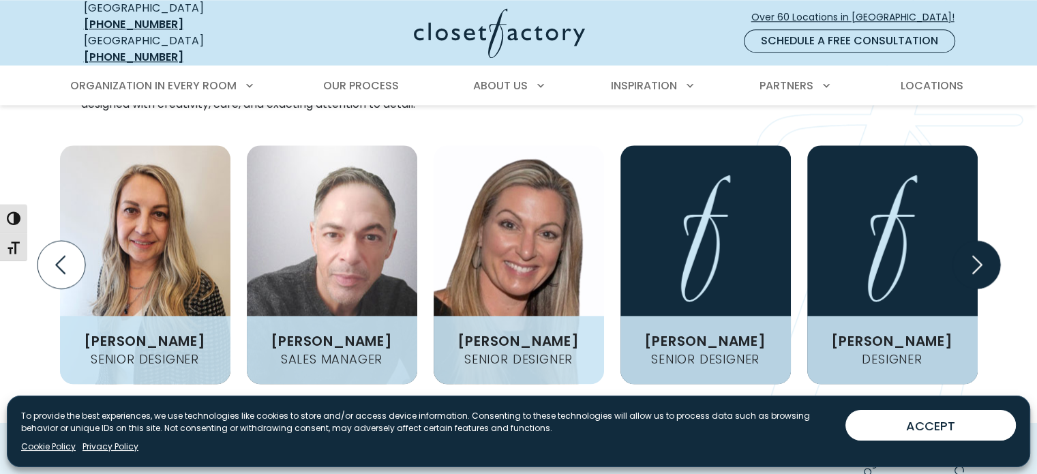
click at [971, 256] on icon "Next slide" at bounding box center [976, 265] width 48 height 48
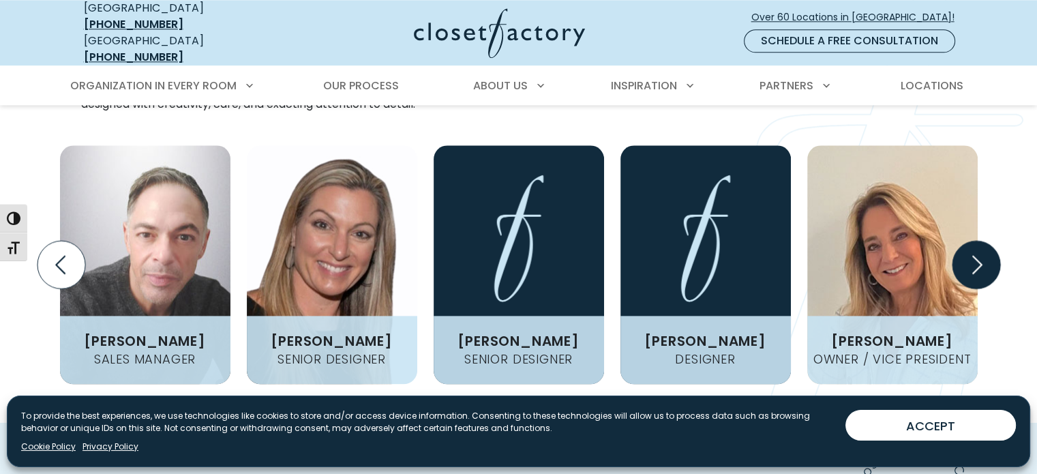
click at [971, 256] on icon "Next slide" at bounding box center [976, 265] width 48 height 48
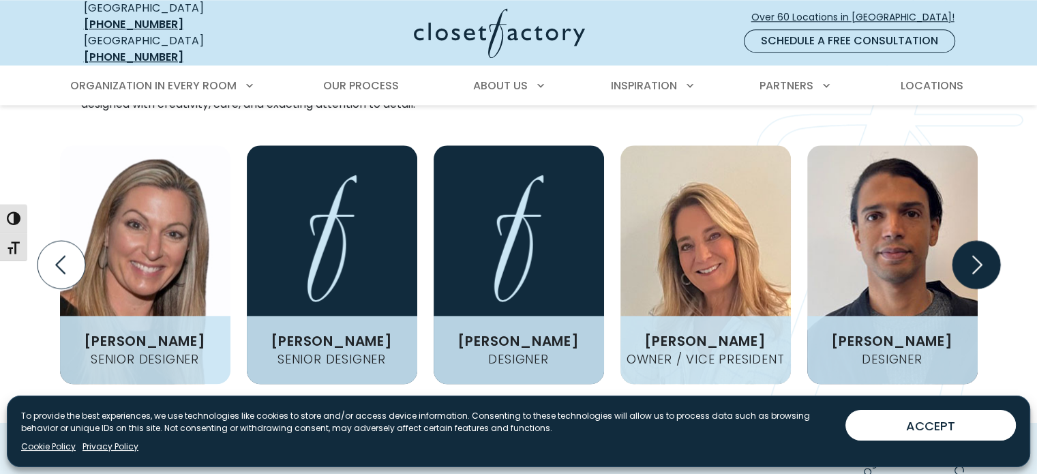
click at [971, 256] on icon "Next slide" at bounding box center [976, 265] width 48 height 48
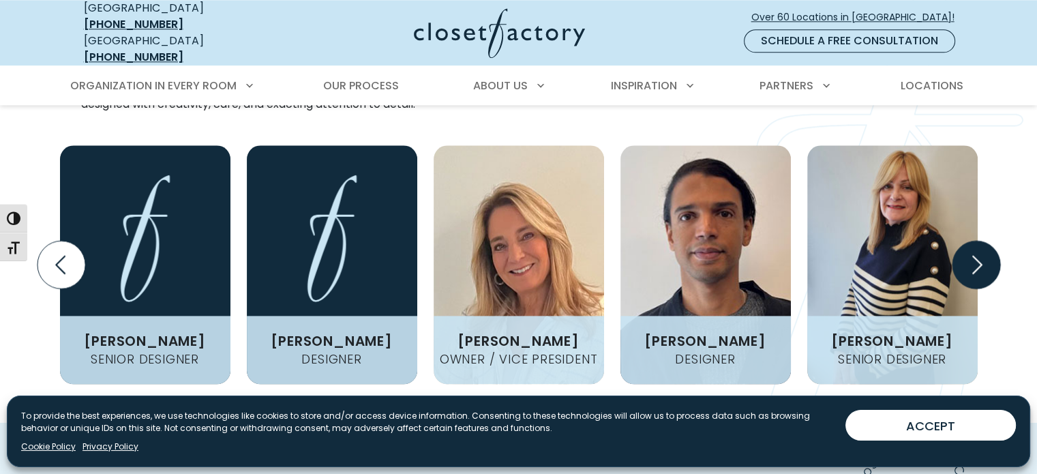
click at [971, 256] on icon "Next slide" at bounding box center [976, 265] width 48 height 48
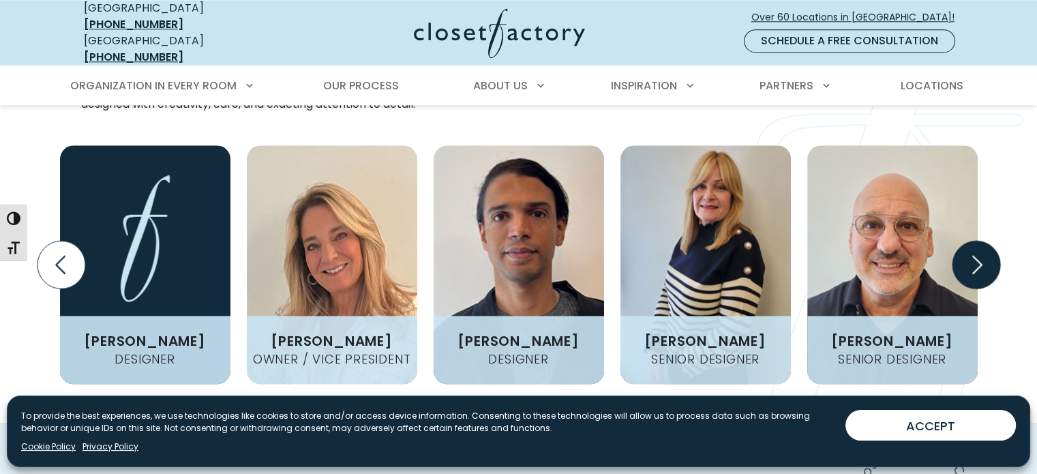
click at [971, 256] on icon "Next slide" at bounding box center [976, 265] width 48 height 48
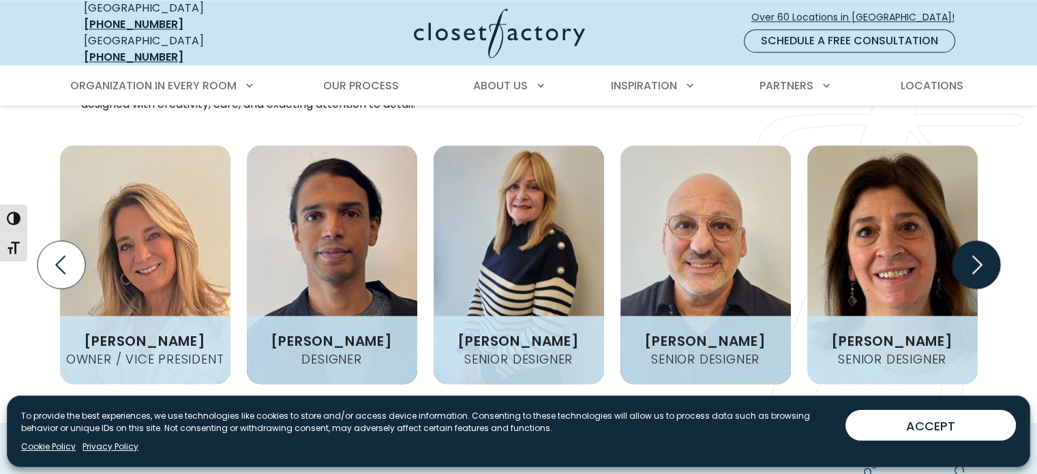
click at [971, 256] on icon "Next slide" at bounding box center [976, 265] width 48 height 48
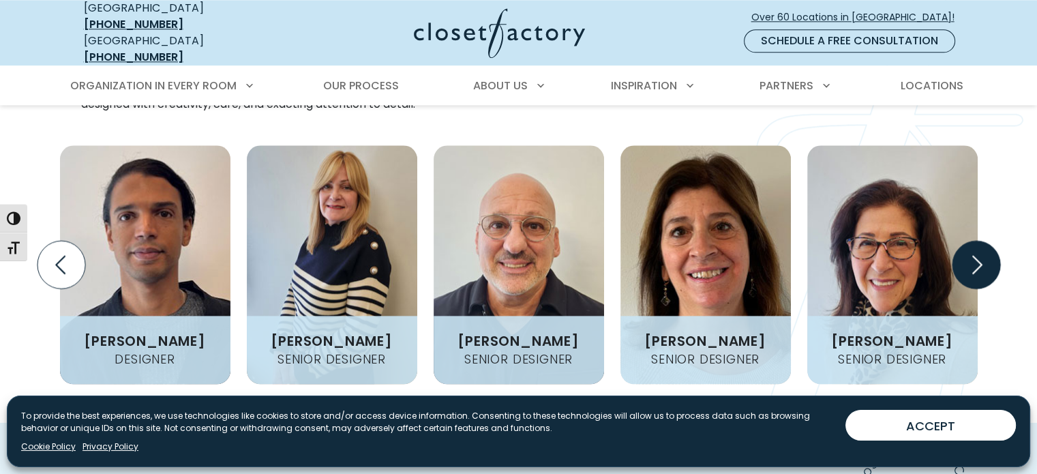
click at [971, 256] on icon "Next slide" at bounding box center [976, 265] width 48 height 48
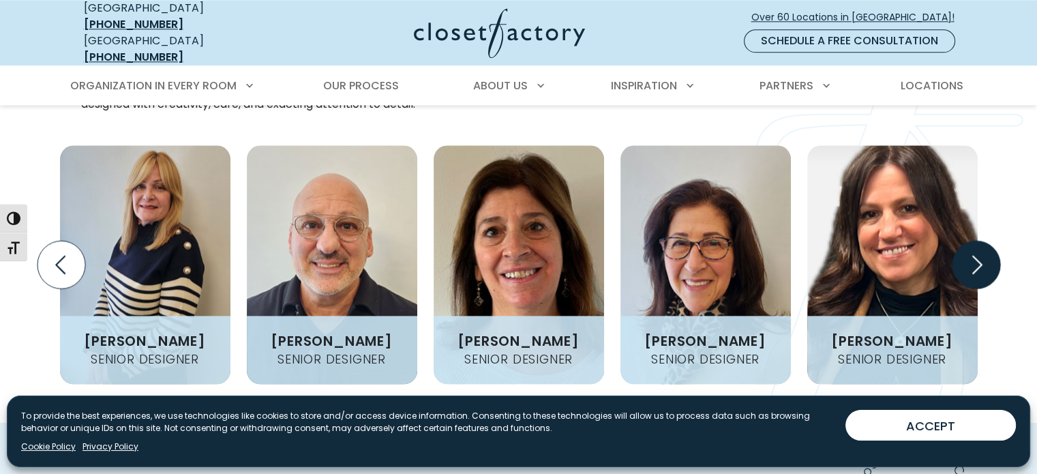
click at [971, 256] on icon "Next slide" at bounding box center [976, 265] width 48 height 48
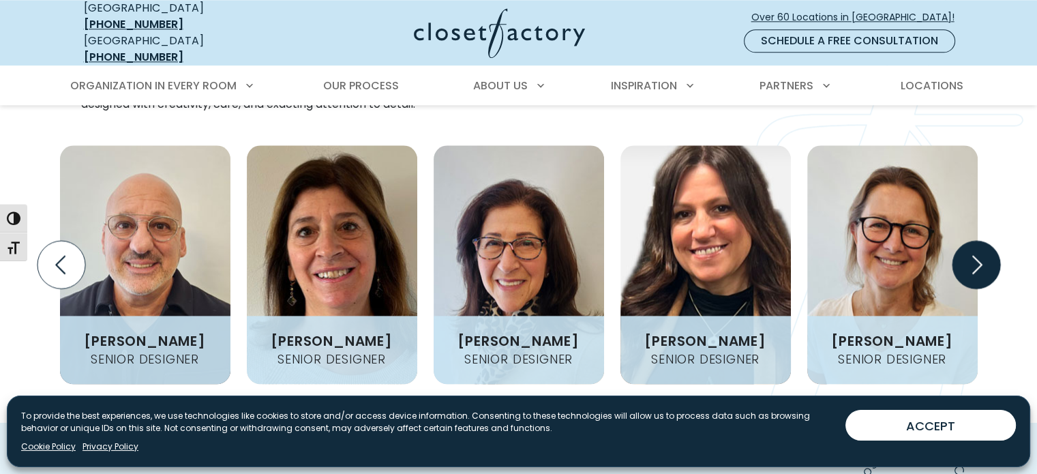
click at [971, 256] on icon "Next slide" at bounding box center [976, 265] width 48 height 48
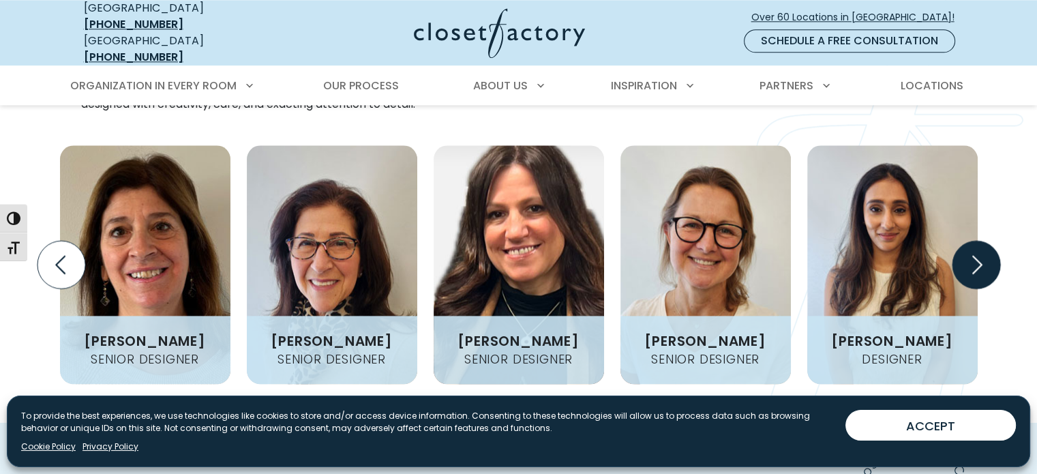
click at [971, 256] on icon "Next slide" at bounding box center [976, 265] width 48 height 48
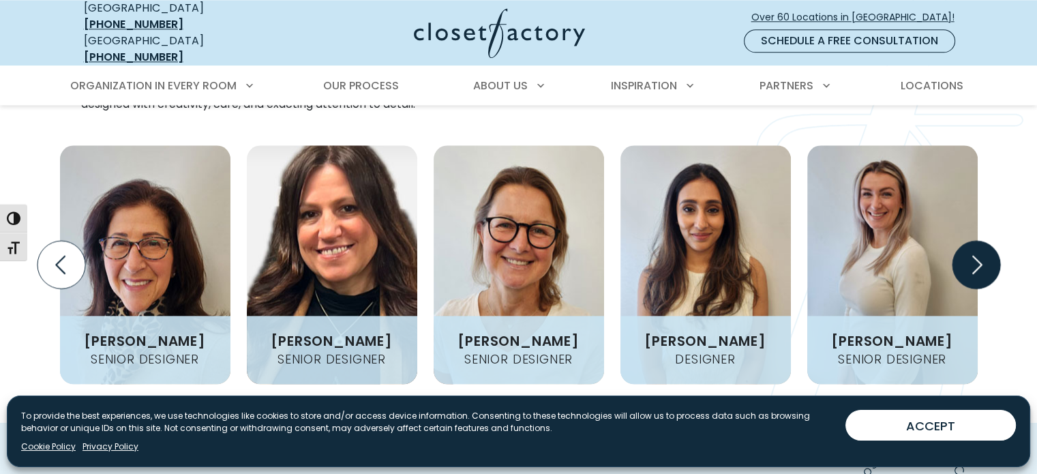
click at [971, 256] on icon "Next slide" at bounding box center [976, 265] width 48 height 48
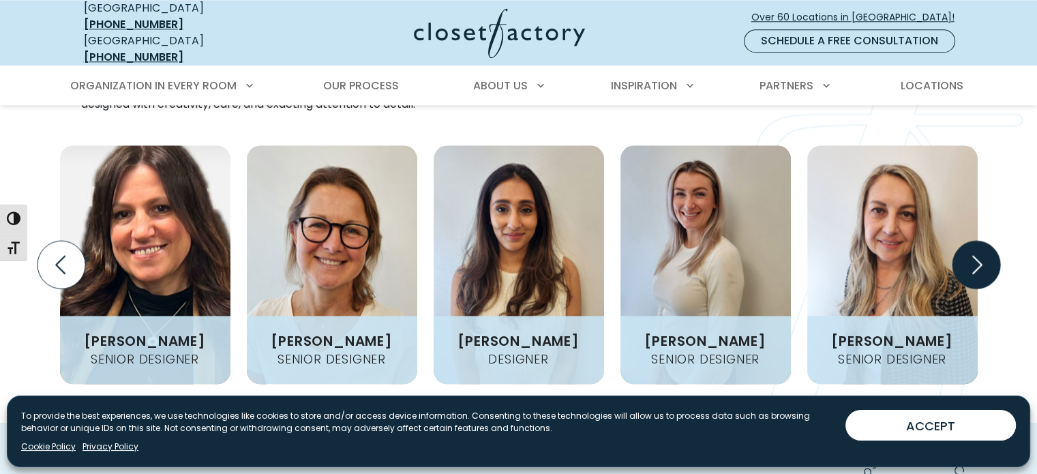
click at [971, 256] on icon "Next slide" at bounding box center [976, 265] width 48 height 48
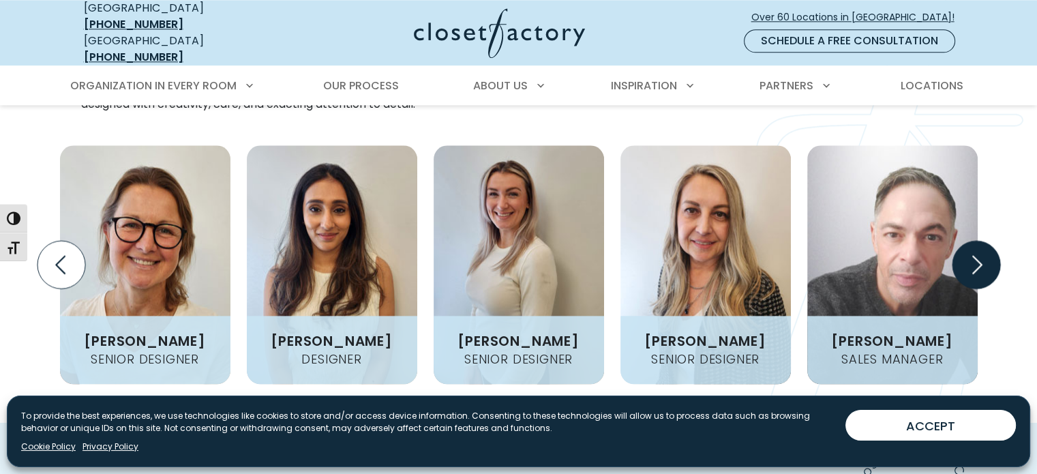
click at [971, 256] on icon "Next slide" at bounding box center [976, 265] width 48 height 48
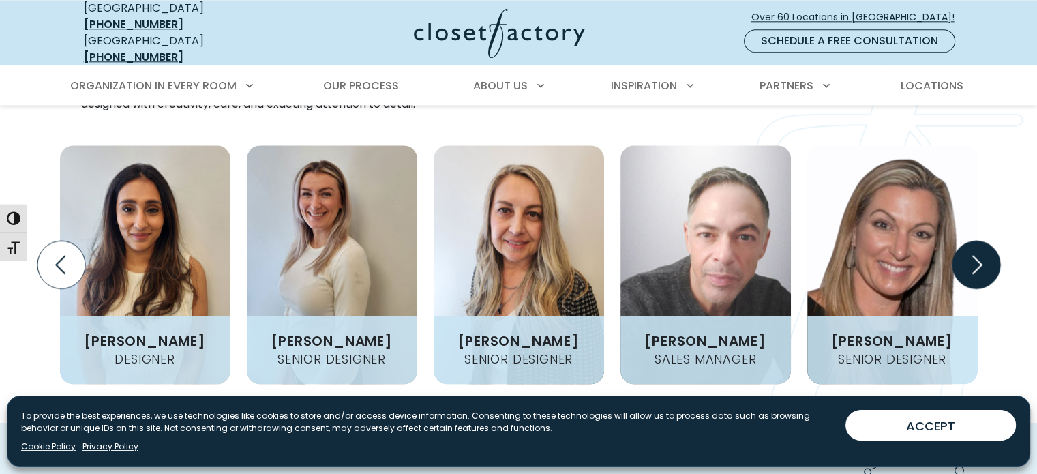
click at [971, 256] on icon "Next slide" at bounding box center [976, 265] width 48 height 48
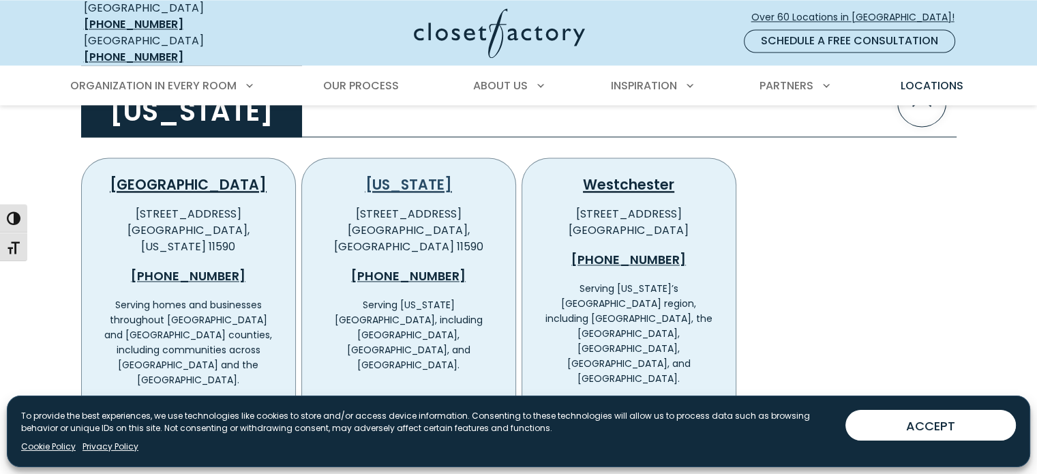
scroll to position [2022, 0]
click at [418, 175] on link "New York" at bounding box center [409, 185] width 87 height 20
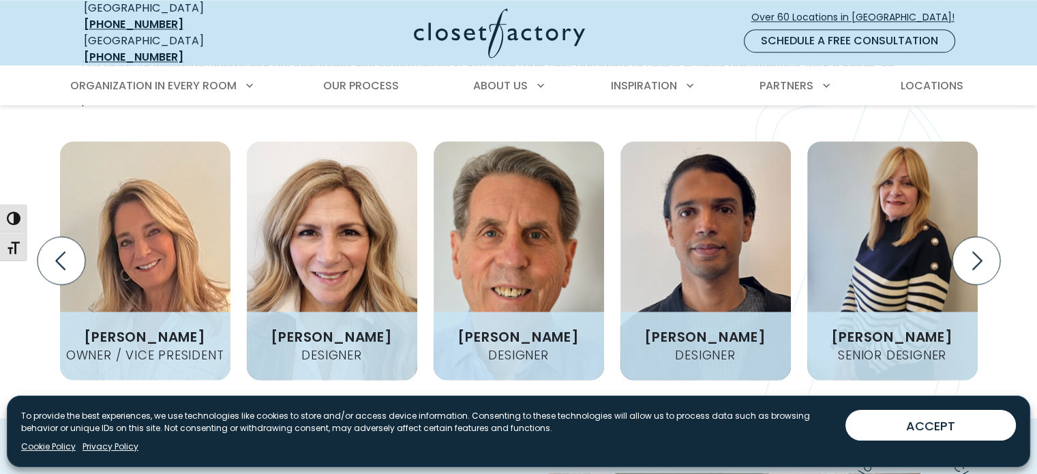
scroll to position [1773, 0]
click at [974, 235] on icon "Next slide" at bounding box center [976, 259] width 48 height 48
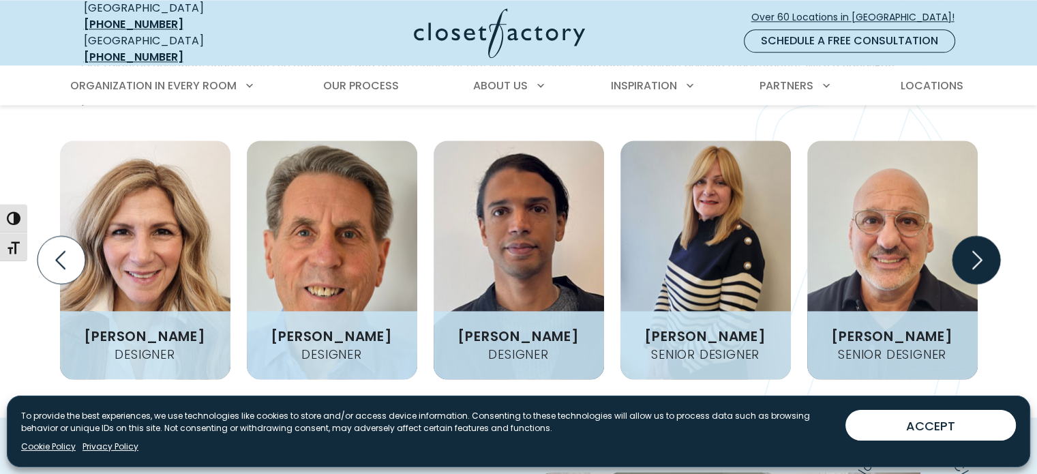
click at [974, 235] on icon "Next slide" at bounding box center [976, 259] width 48 height 48
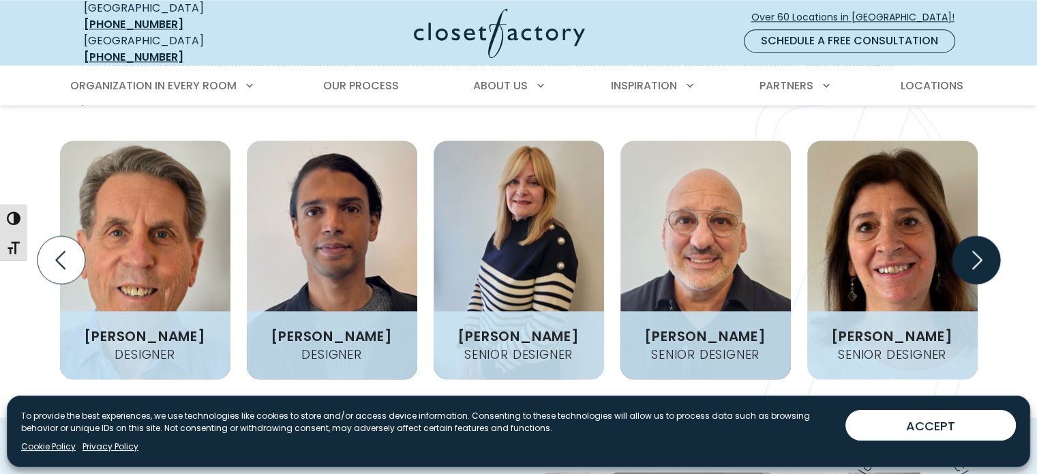
click at [974, 235] on icon "Next slide" at bounding box center [976, 259] width 48 height 48
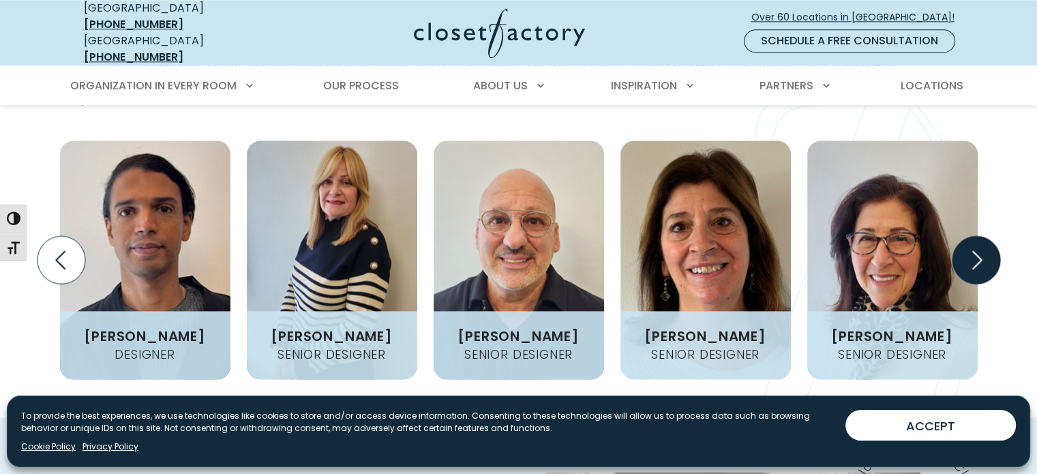
click at [974, 235] on icon "Next slide" at bounding box center [976, 259] width 48 height 48
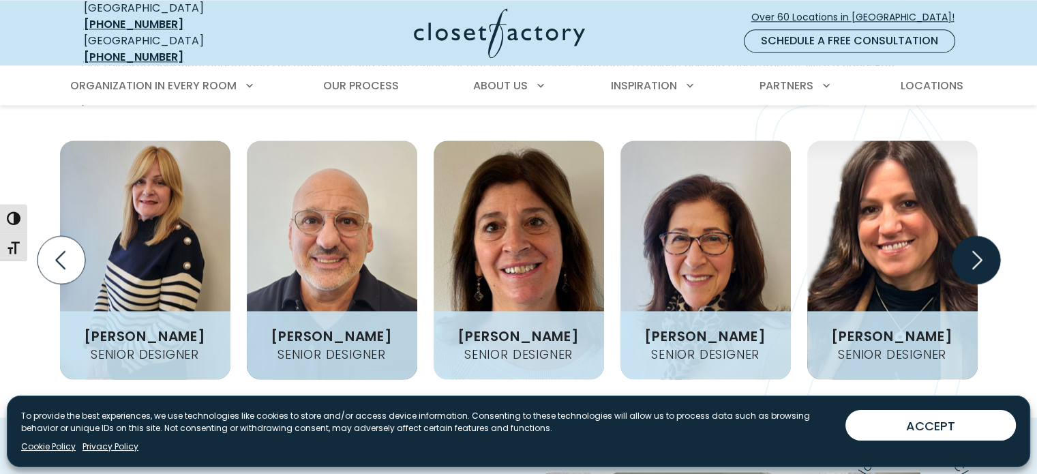
click at [974, 235] on icon "Next slide" at bounding box center [976, 259] width 48 height 48
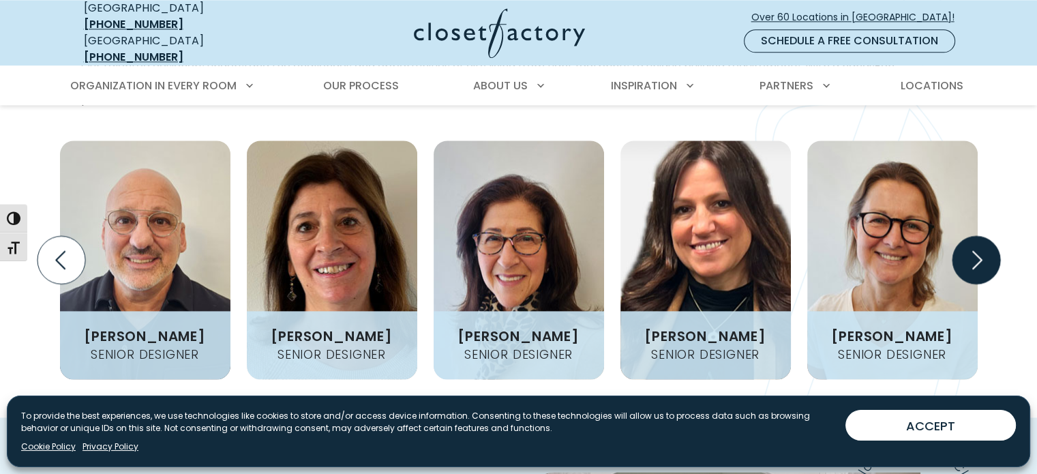
click at [974, 235] on icon "Next slide" at bounding box center [976, 259] width 48 height 48
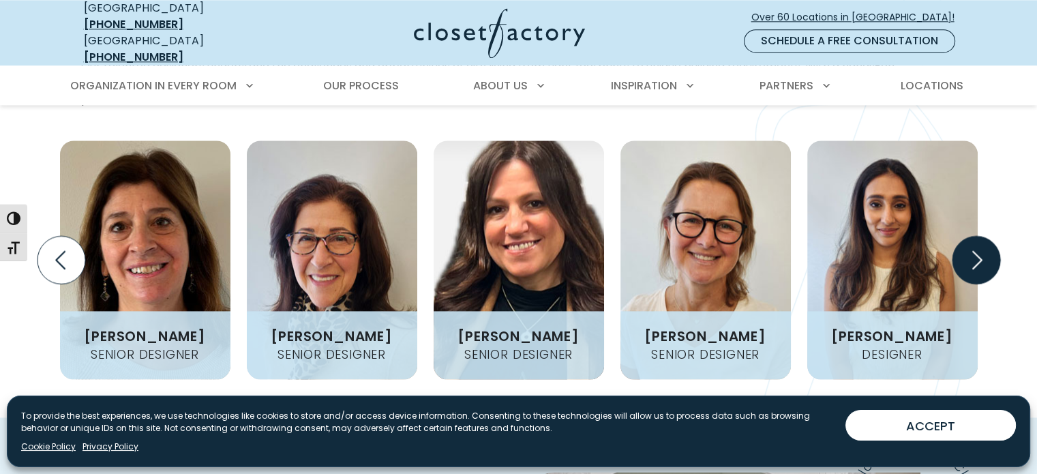
click at [974, 235] on icon "Next slide" at bounding box center [976, 259] width 48 height 48
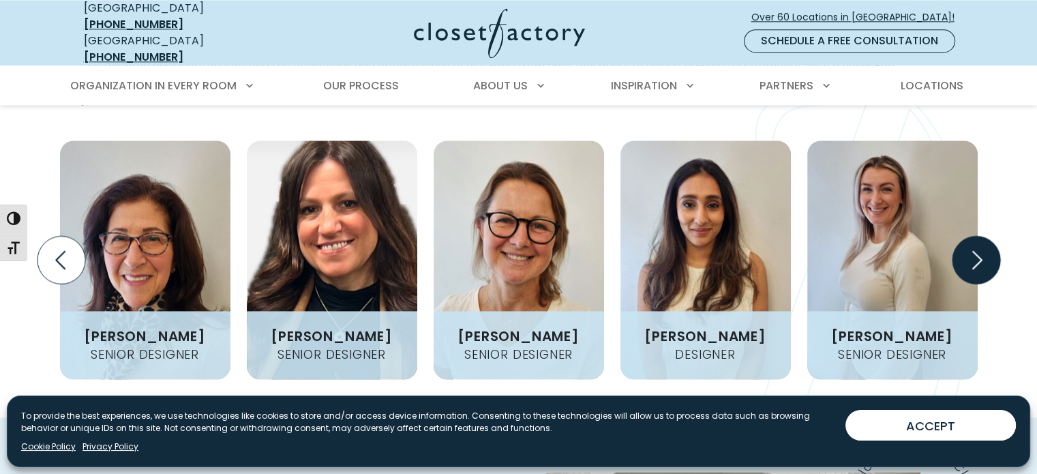
click at [974, 235] on icon "Next slide" at bounding box center [976, 259] width 48 height 48
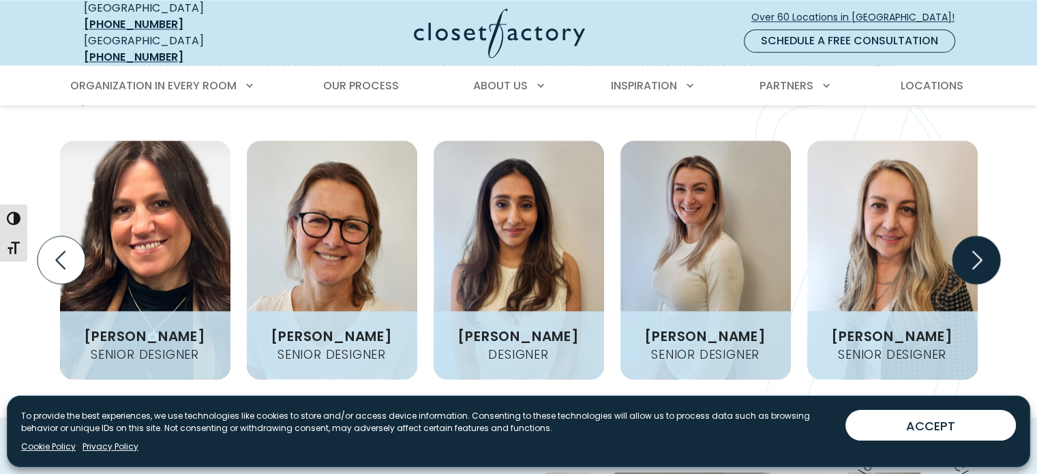
click at [974, 235] on icon "Next slide" at bounding box center [976, 259] width 48 height 48
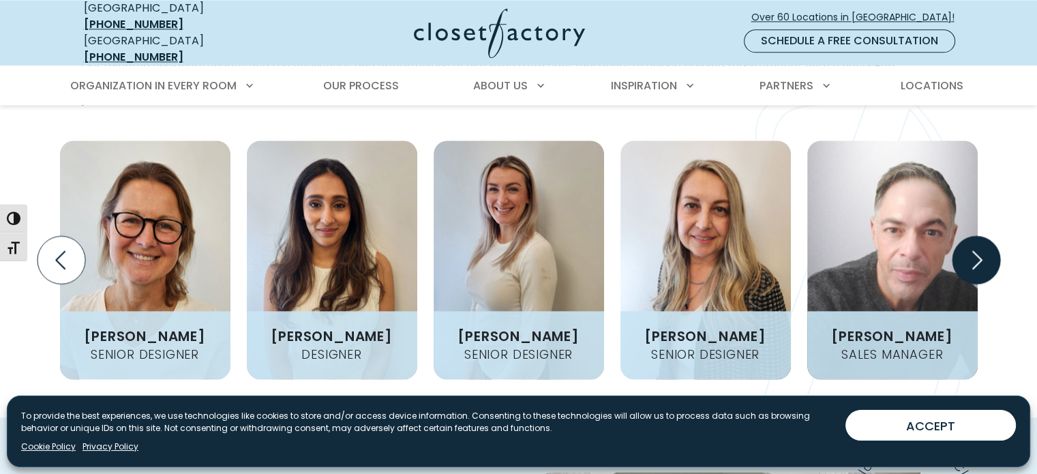
click at [974, 235] on icon "Next slide" at bounding box center [976, 259] width 48 height 48
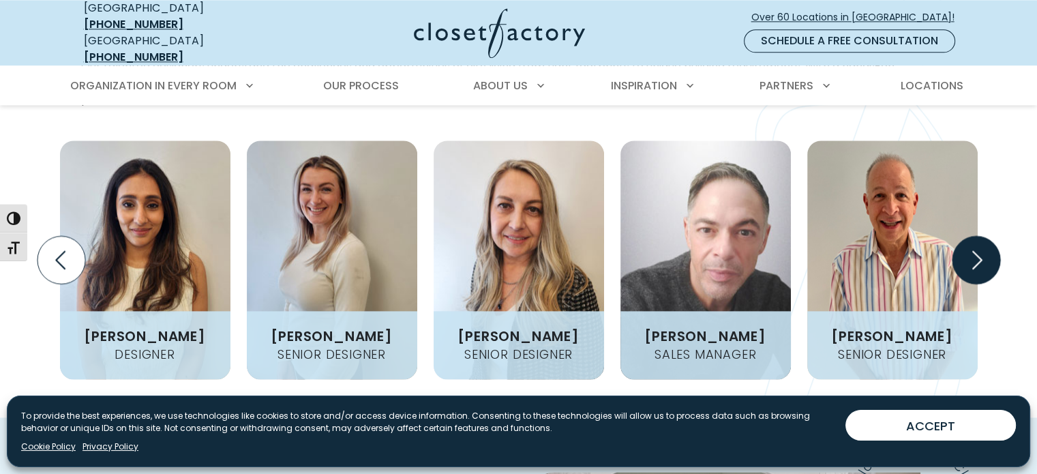
click at [974, 235] on icon "Next slide" at bounding box center [976, 259] width 48 height 48
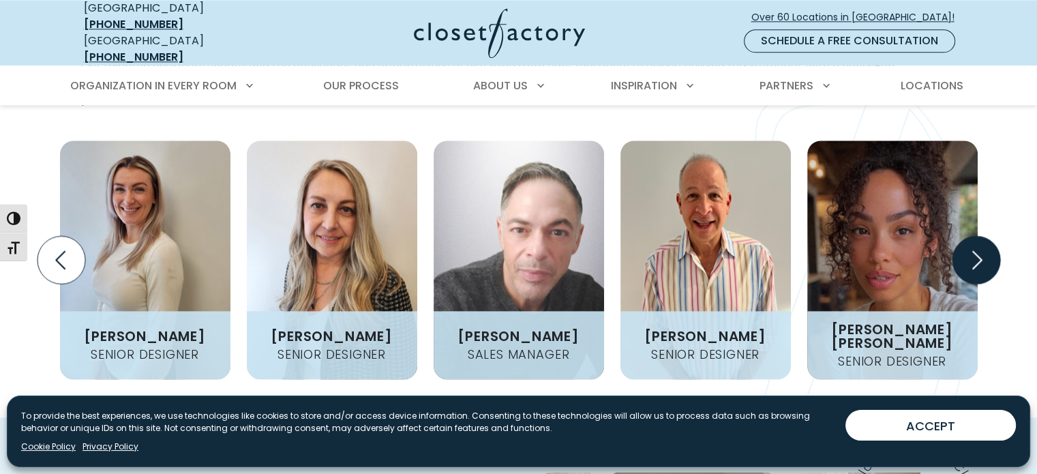
click at [974, 235] on icon "Next slide" at bounding box center [976, 259] width 48 height 48
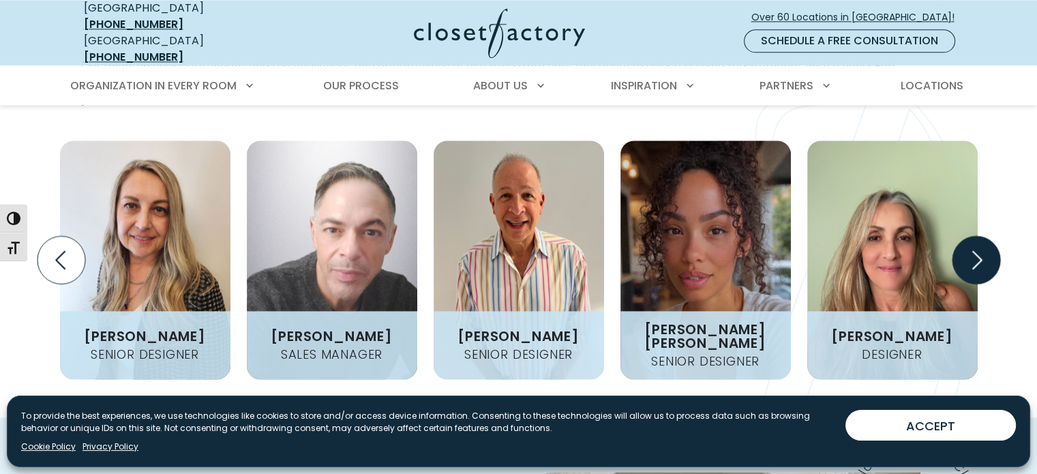
click at [974, 235] on icon "Next slide" at bounding box center [976, 259] width 48 height 48
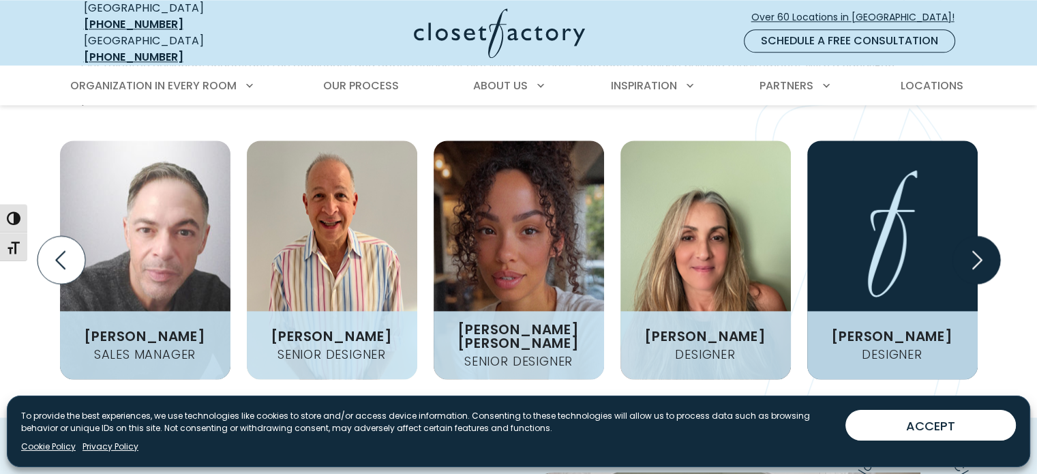
click at [974, 235] on icon "Next slide" at bounding box center [976, 259] width 48 height 48
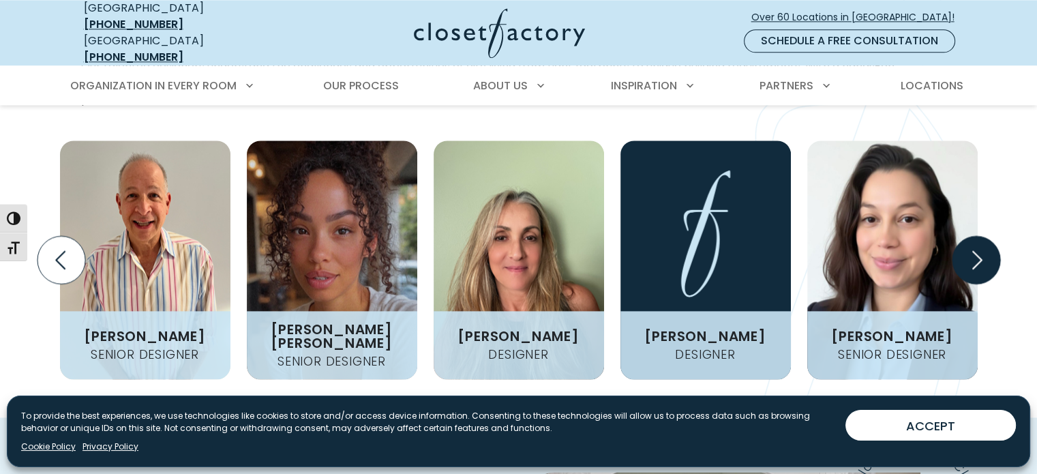
click at [974, 235] on icon "Next slide" at bounding box center [976, 259] width 48 height 48
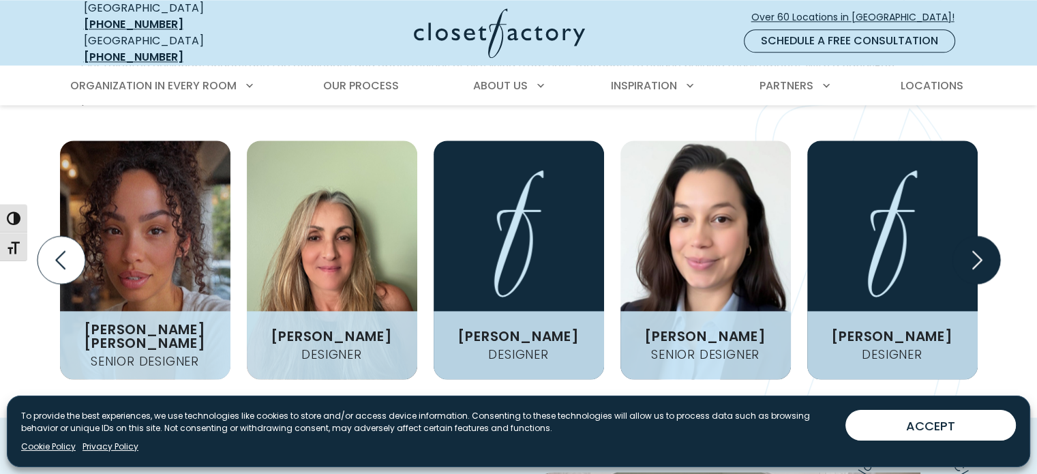
click at [974, 235] on icon "Next slide" at bounding box center [976, 259] width 48 height 48
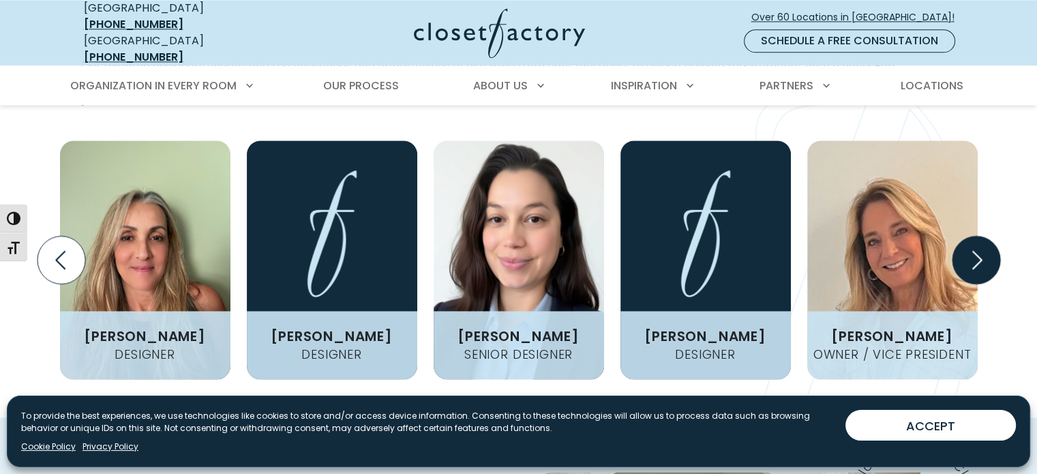
click at [974, 235] on icon "Next slide" at bounding box center [976, 259] width 48 height 48
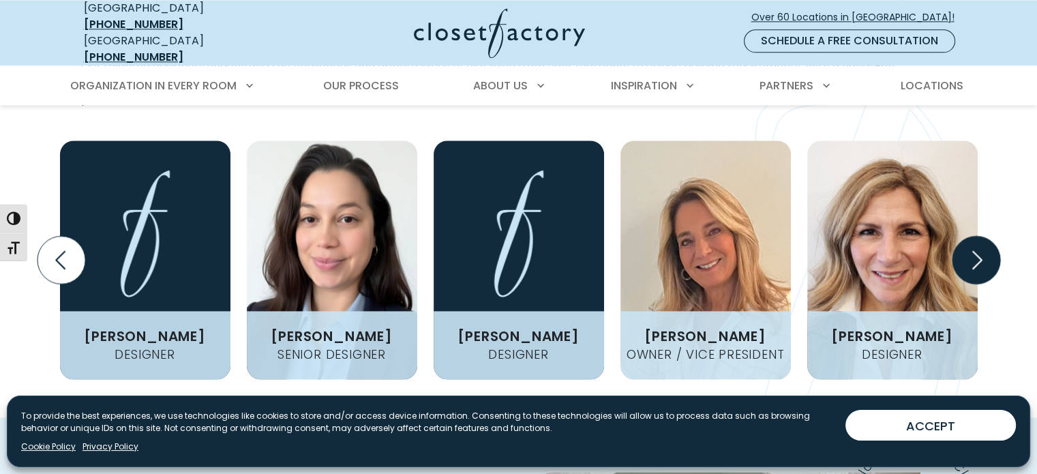
click at [974, 235] on icon "Next slide" at bounding box center [976, 259] width 48 height 48
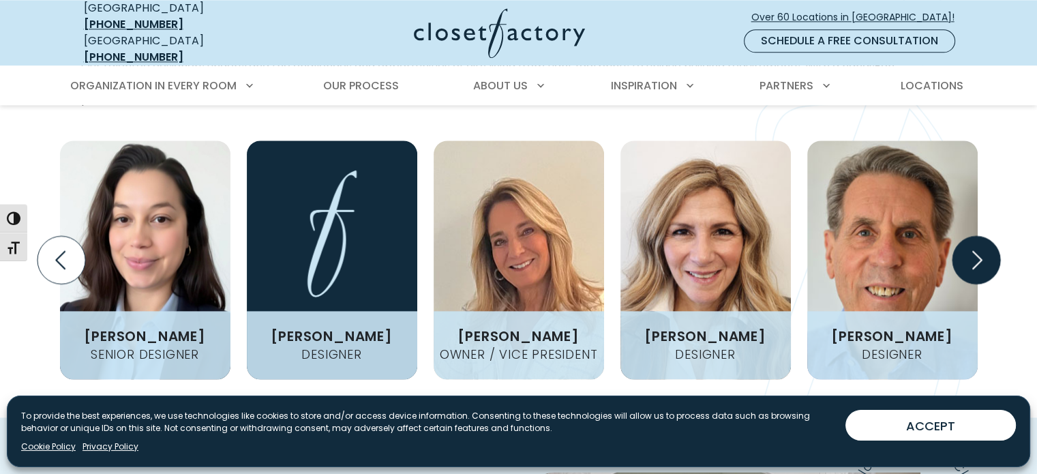
click at [974, 235] on icon "Next slide" at bounding box center [976, 259] width 48 height 48
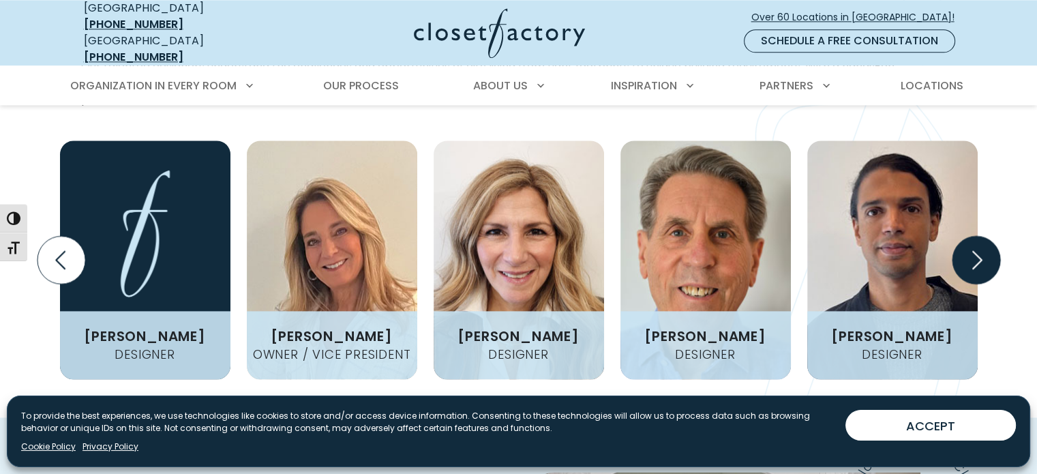
click at [974, 235] on icon "Next slide" at bounding box center [976, 259] width 48 height 48
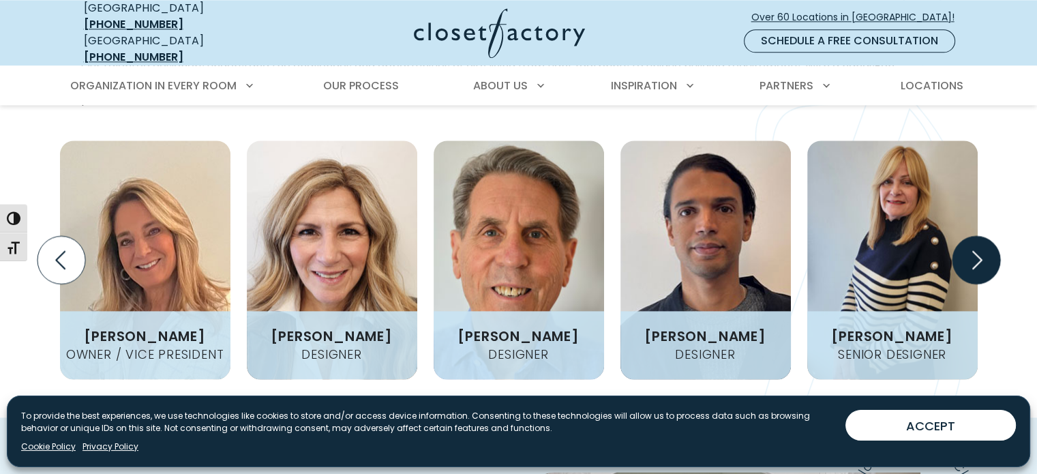
click at [977, 250] on icon "Next slide" at bounding box center [977, 259] width 10 height 18
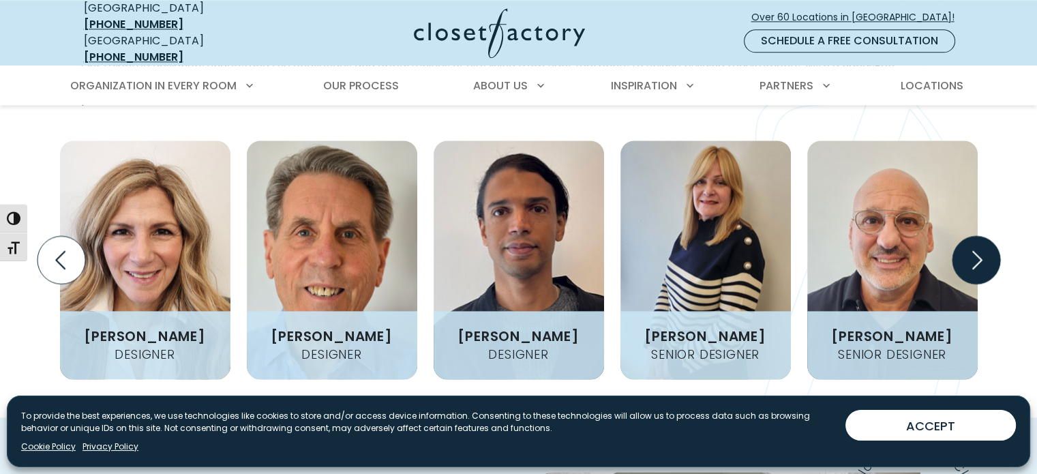
click at [977, 250] on icon "Next slide" at bounding box center [977, 259] width 10 height 18
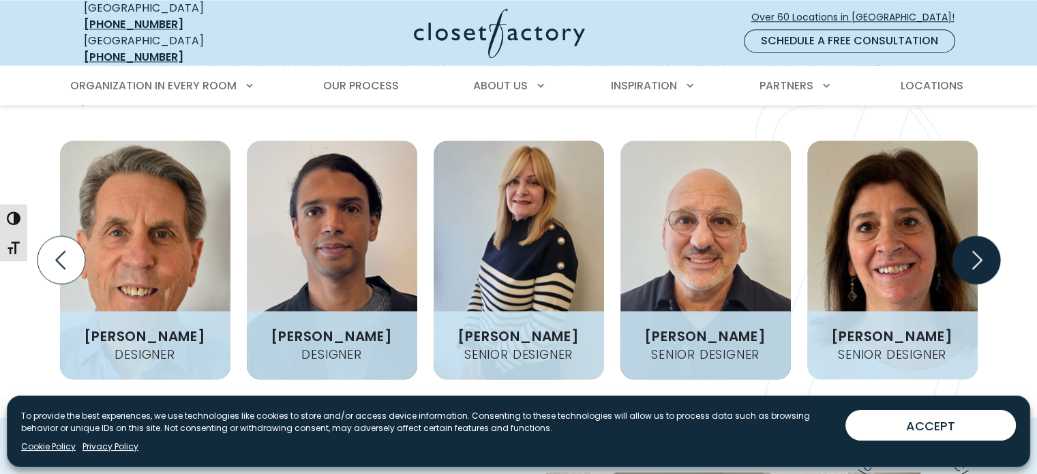
click at [977, 250] on icon "Next slide" at bounding box center [977, 259] width 10 height 18
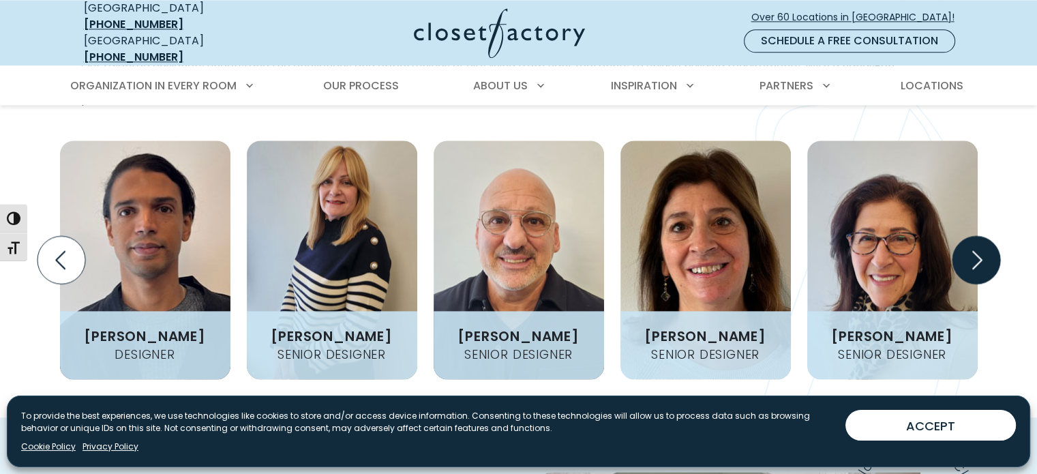
click at [977, 250] on icon "Next slide" at bounding box center [977, 259] width 10 height 18
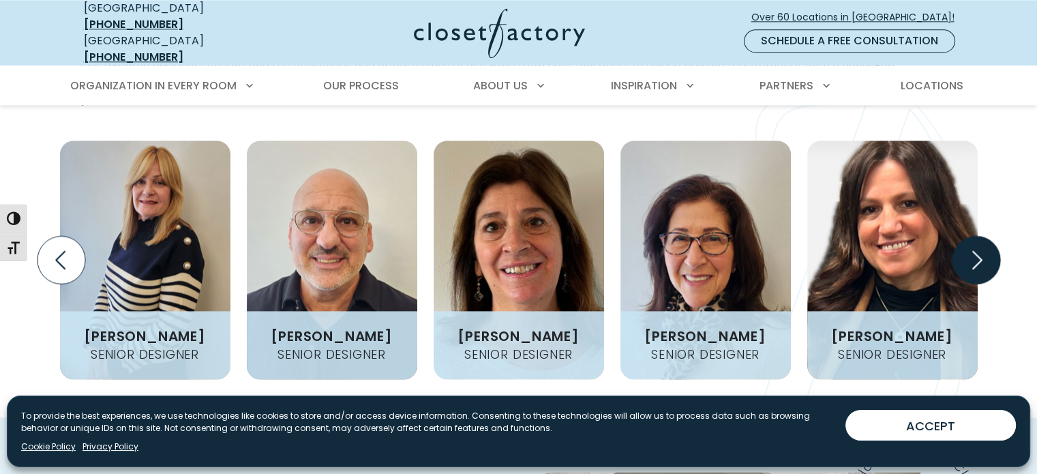
click at [977, 250] on icon "Next slide" at bounding box center [977, 259] width 10 height 18
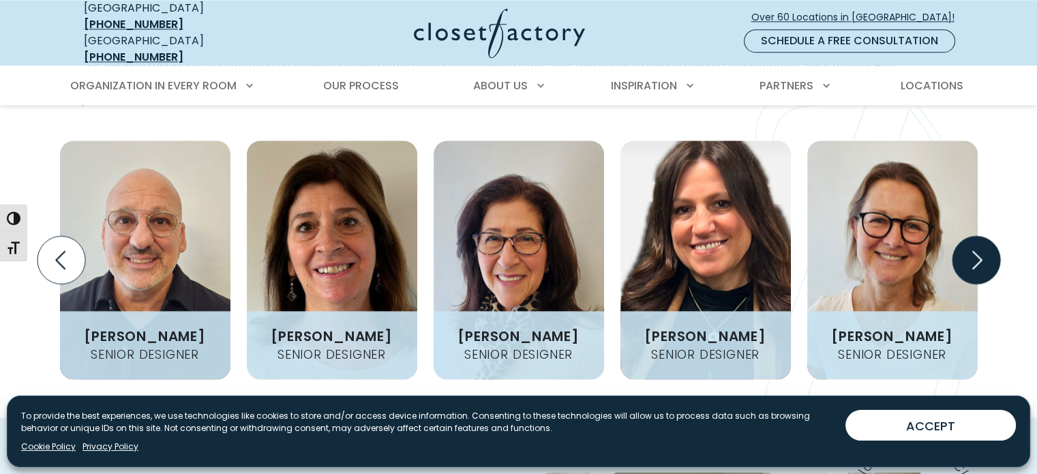
click at [987, 235] on icon "Next slide" at bounding box center [976, 259] width 48 height 48
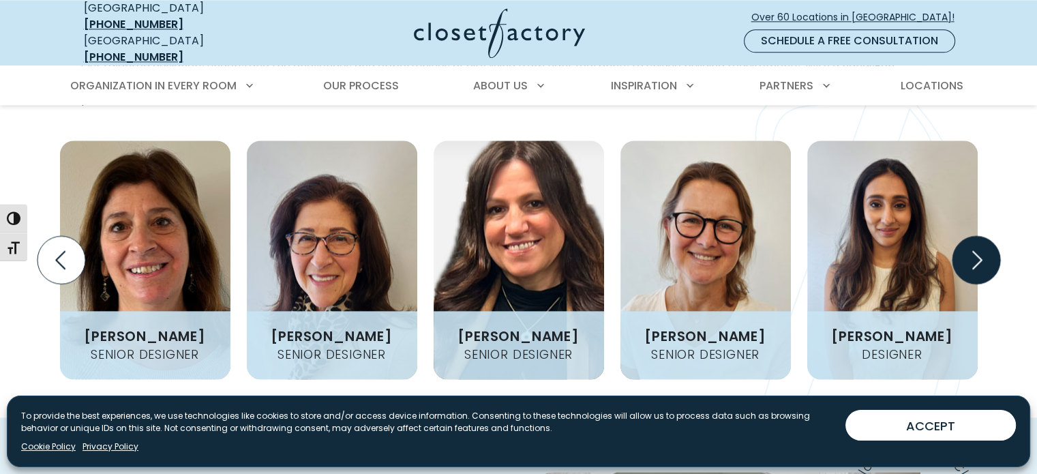
click at [987, 235] on icon "Next slide" at bounding box center [976, 259] width 48 height 48
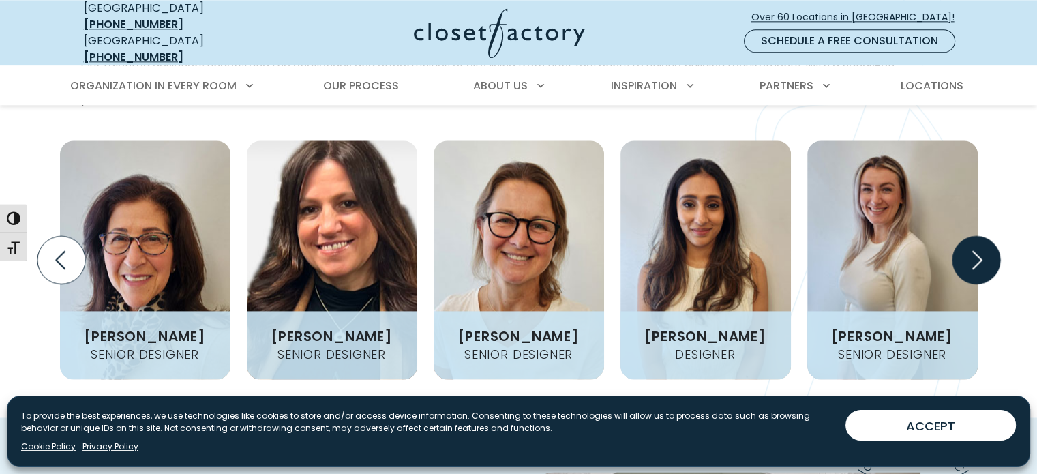
click at [987, 235] on icon "Next slide" at bounding box center [976, 259] width 48 height 48
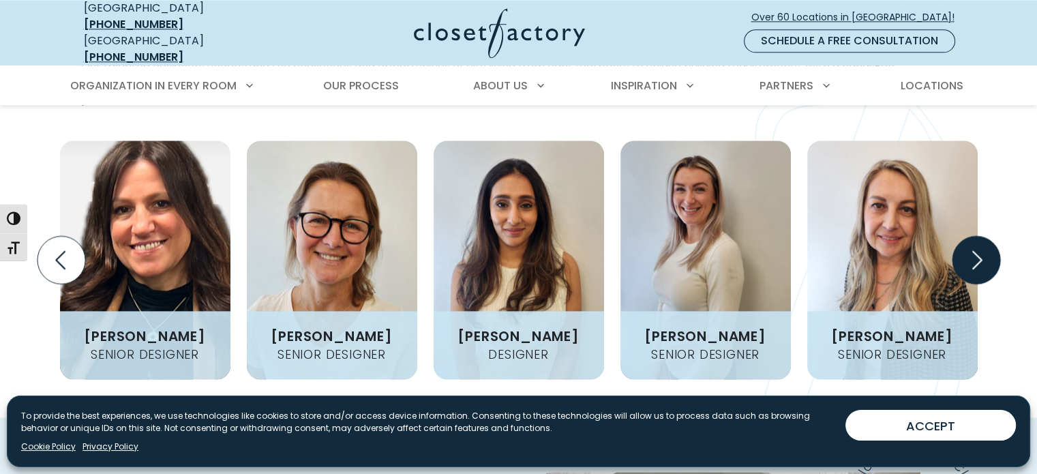
click at [987, 235] on icon "Next slide" at bounding box center [976, 259] width 48 height 48
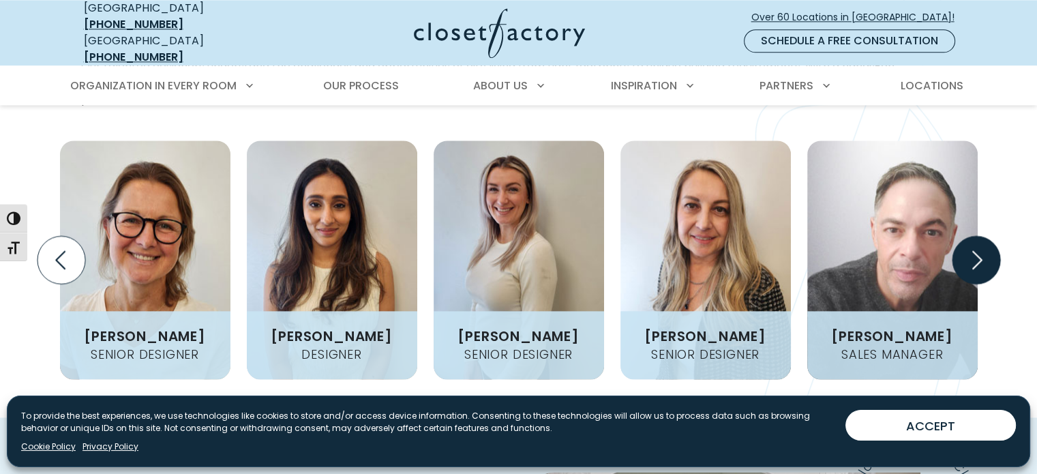
click at [987, 235] on icon "Next slide" at bounding box center [976, 259] width 48 height 48
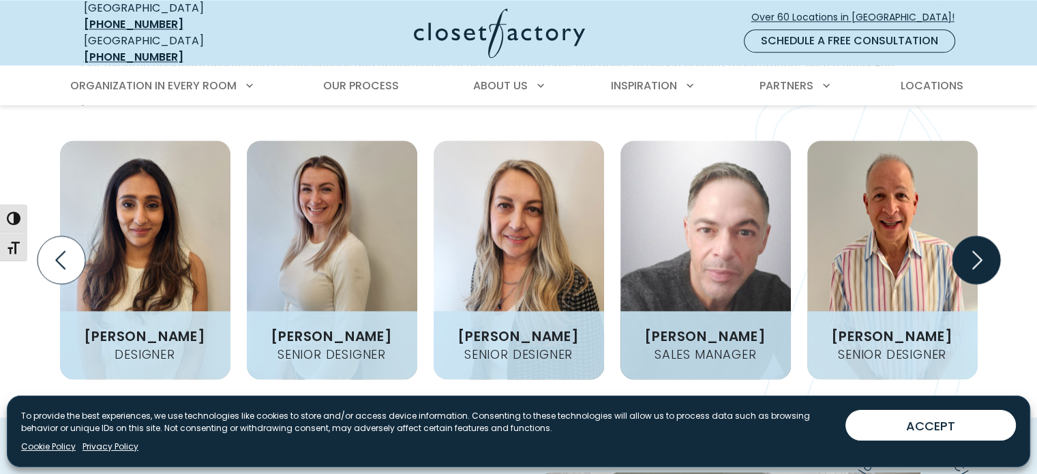
click at [983, 235] on icon "Next slide" at bounding box center [976, 259] width 48 height 48
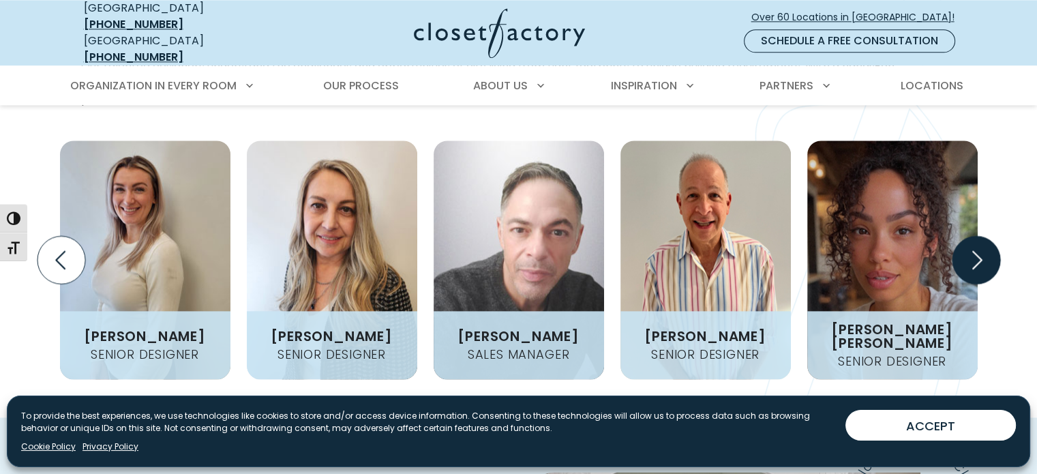
click at [983, 235] on icon "Next slide" at bounding box center [976, 259] width 48 height 48
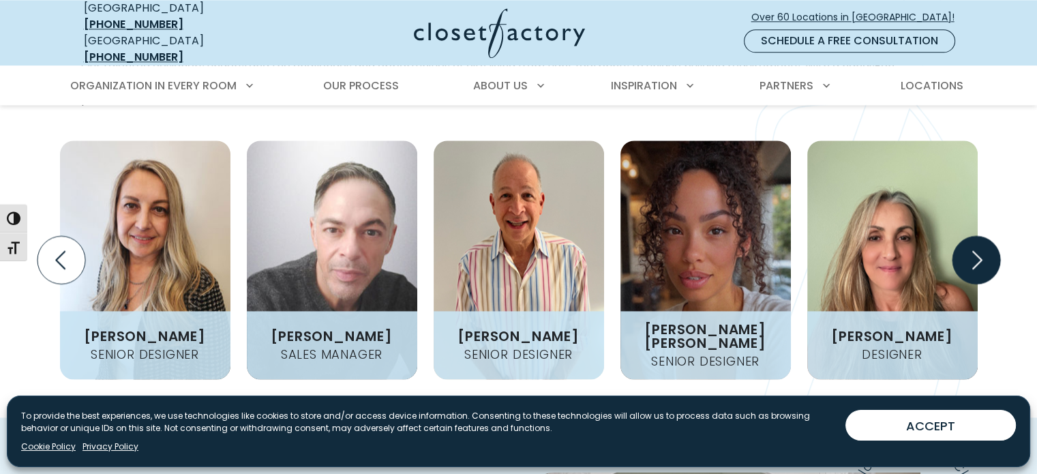
click at [983, 235] on icon "Next slide" at bounding box center [976, 259] width 48 height 48
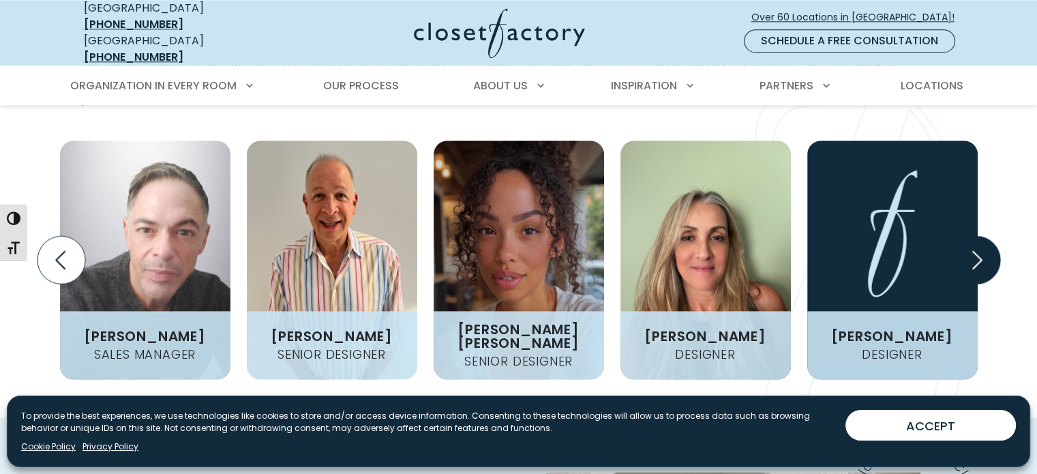
click at [983, 235] on icon "Next slide" at bounding box center [976, 259] width 48 height 48
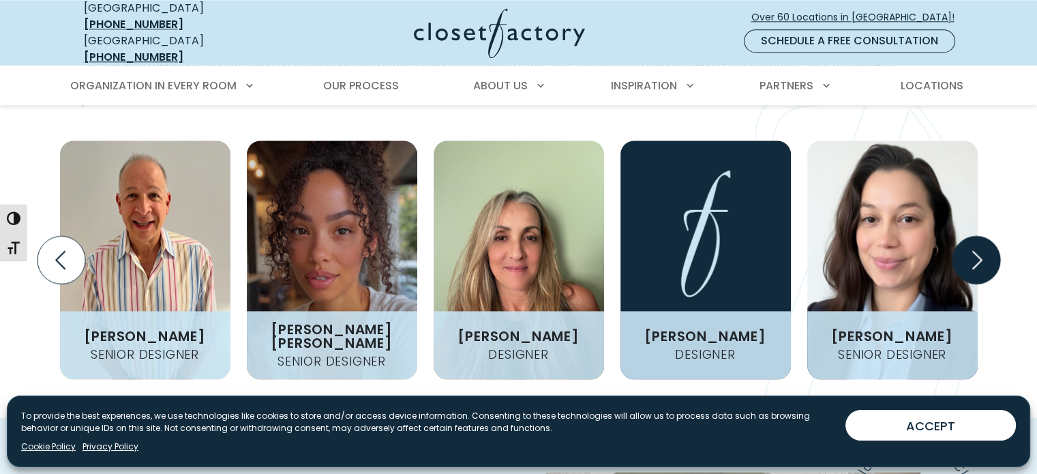
click at [983, 235] on icon "Next slide" at bounding box center [976, 259] width 48 height 48
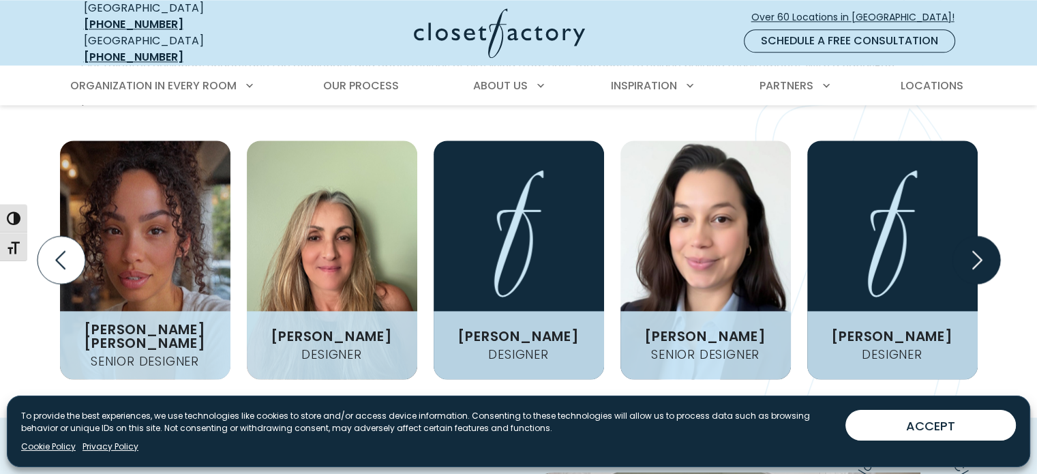
click at [982, 235] on icon "Next slide" at bounding box center [976, 259] width 48 height 48
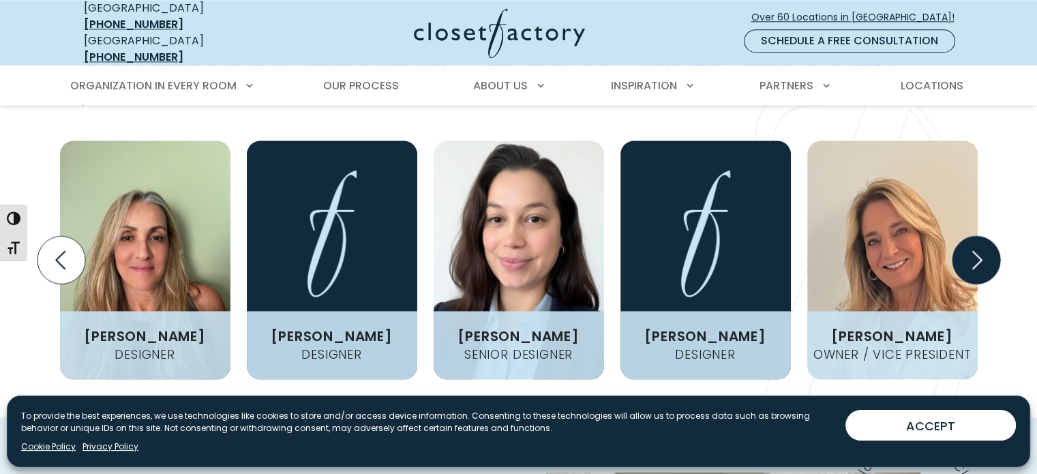
click at [982, 250] on icon "Next slide" at bounding box center [977, 259] width 10 height 18
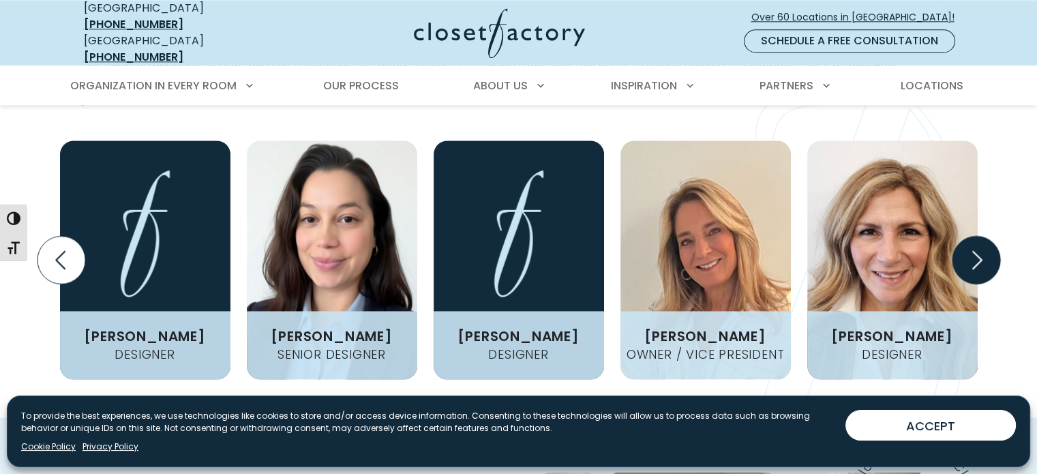
click at [982, 250] on icon "Next slide" at bounding box center [977, 259] width 10 height 18
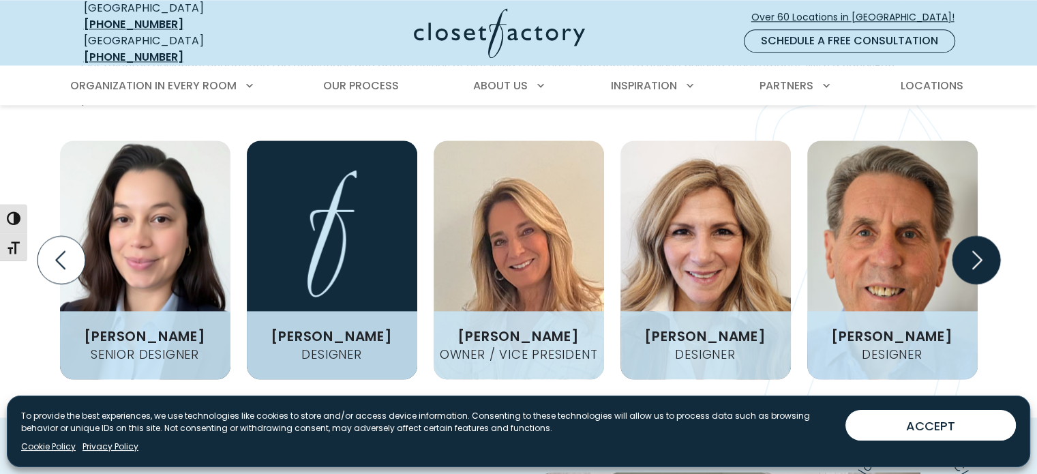
click at [982, 250] on icon "Next slide" at bounding box center [977, 259] width 10 height 18
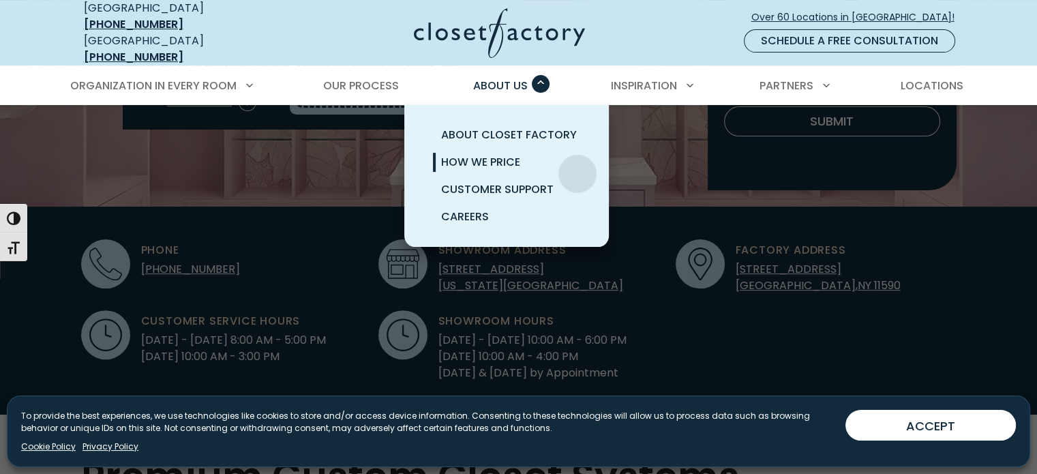
scroll to position [0, 0]
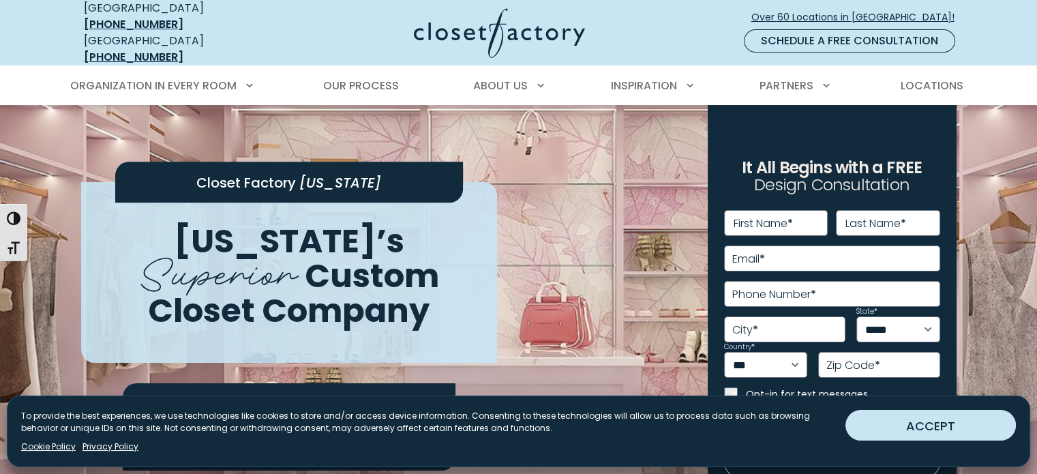
click at [942, 430] on button "ACCEPT" at bounding box center [931, 425] width 170 height 31
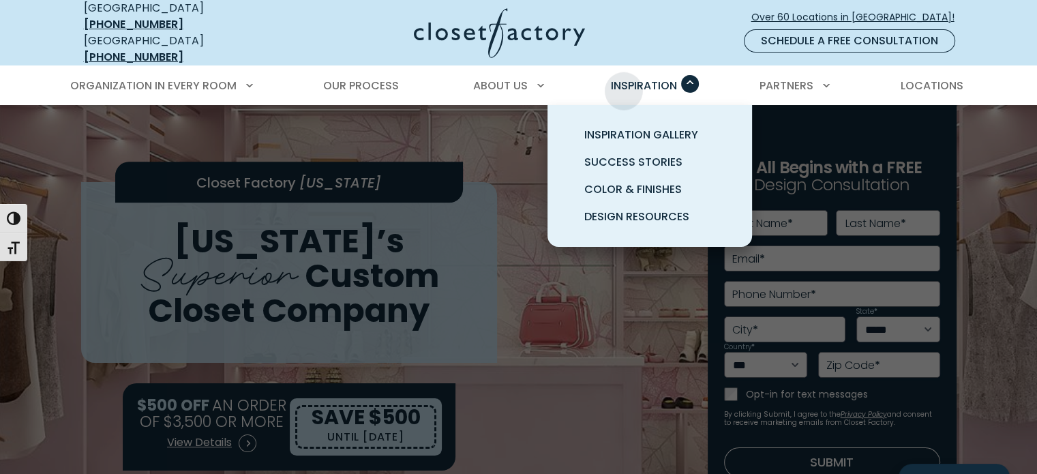
click at [625, 80] on span "Inspiration" at bounding box center [644, 86] width 66 height 16
click at [692, 75] on span "Primary Menu" at bounding box center [690, 84] width 18 height 18
click at [644, 181] on span "Color & Finishes" at bounding box center [633, 189] width 98 height 16
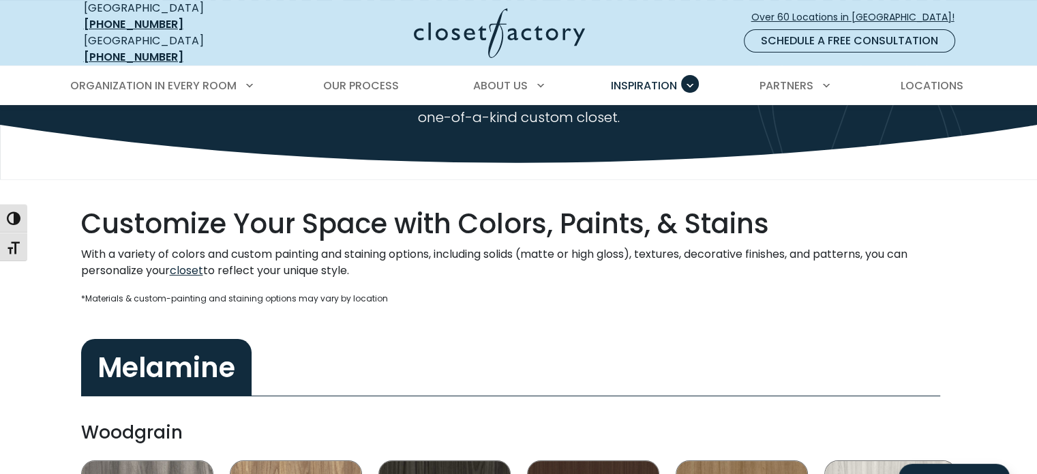
scroll to position [173, 0]
